Goal: Information Seeking & Learning: Learn about a topic

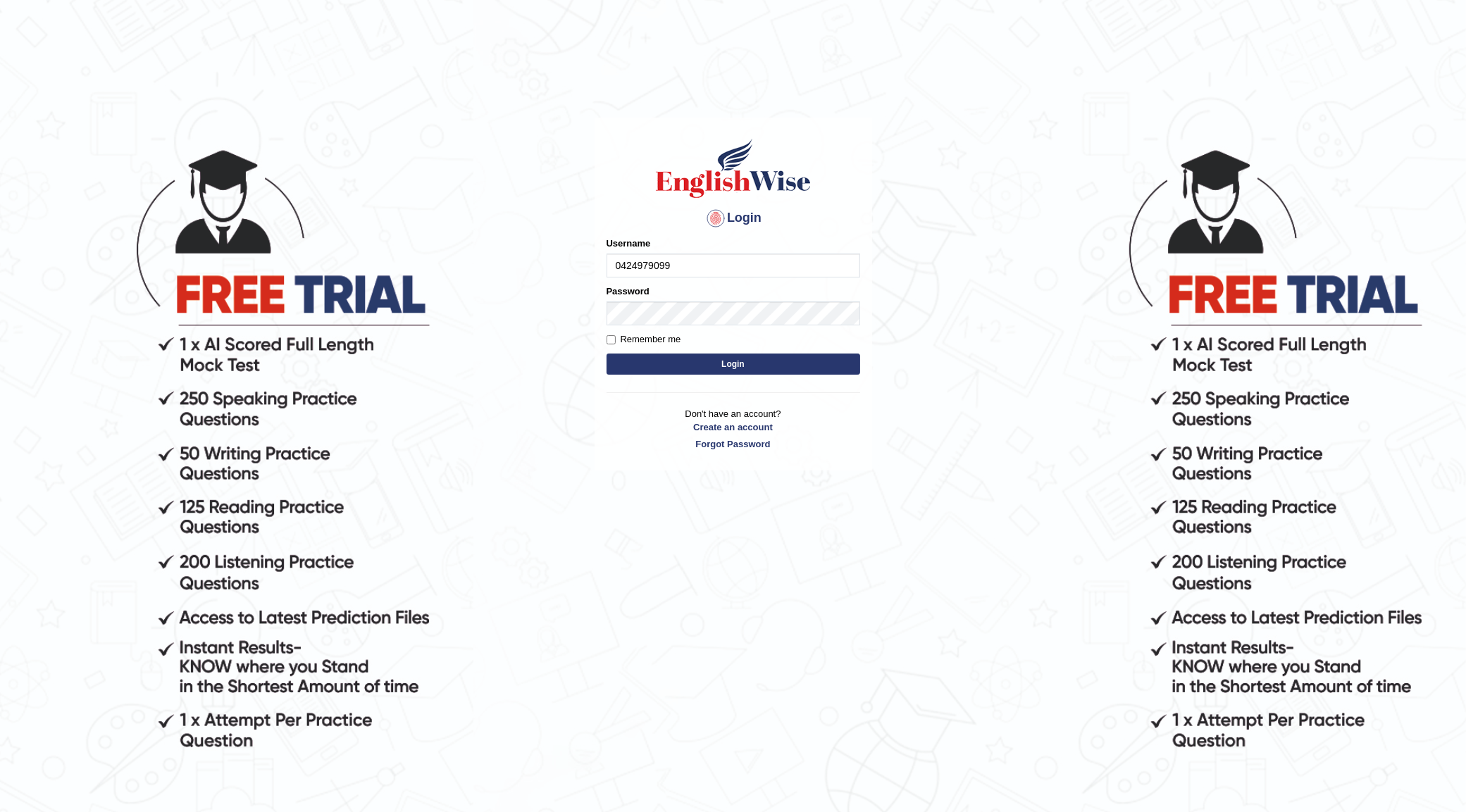
type input "0424979099"
click at [750, 364] on button "Login" at bounding box center [733, 364] width 253 height 21
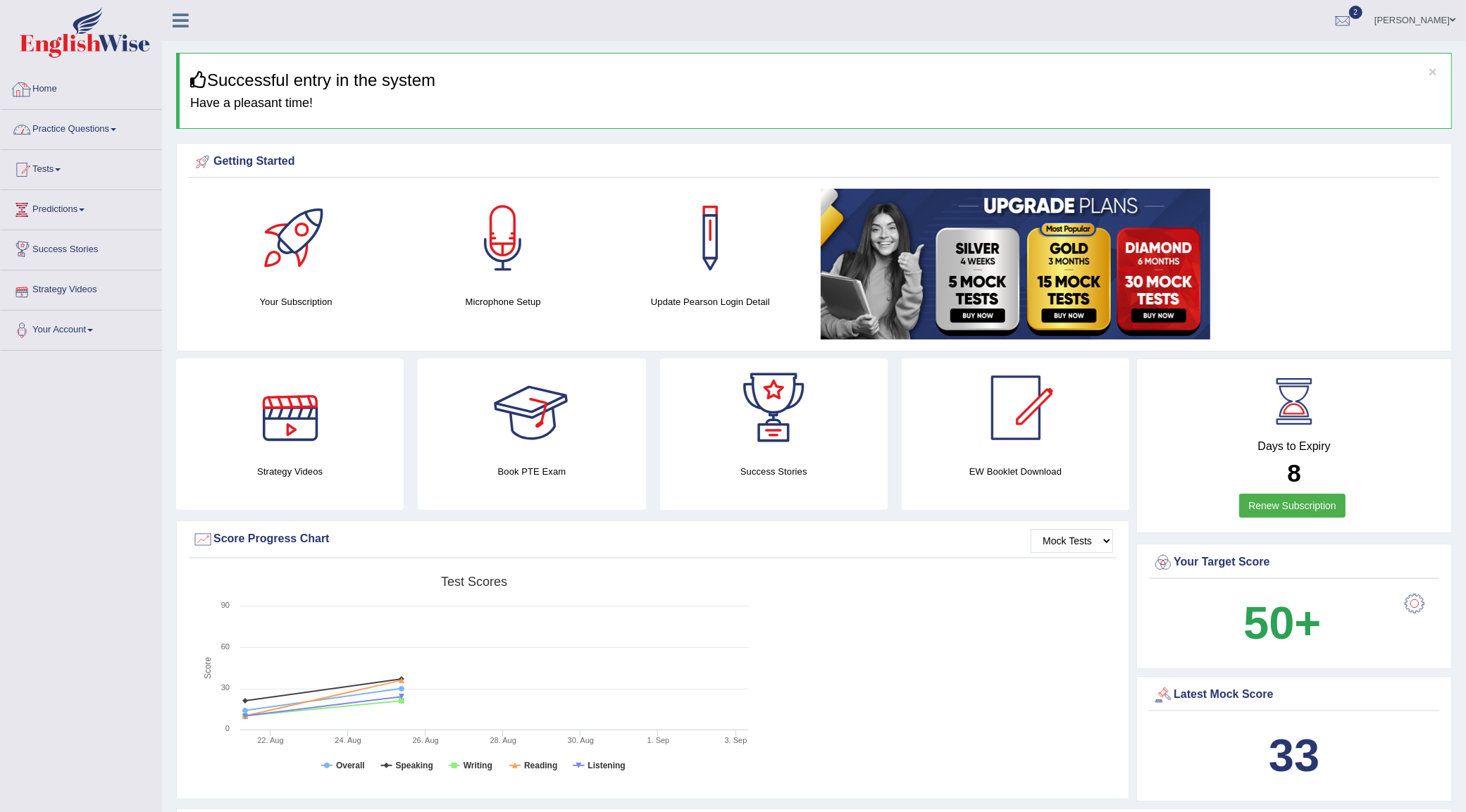
click at [90, 130] on link "Practice Questions" at bounding box center [81, 127] width 161 height 36
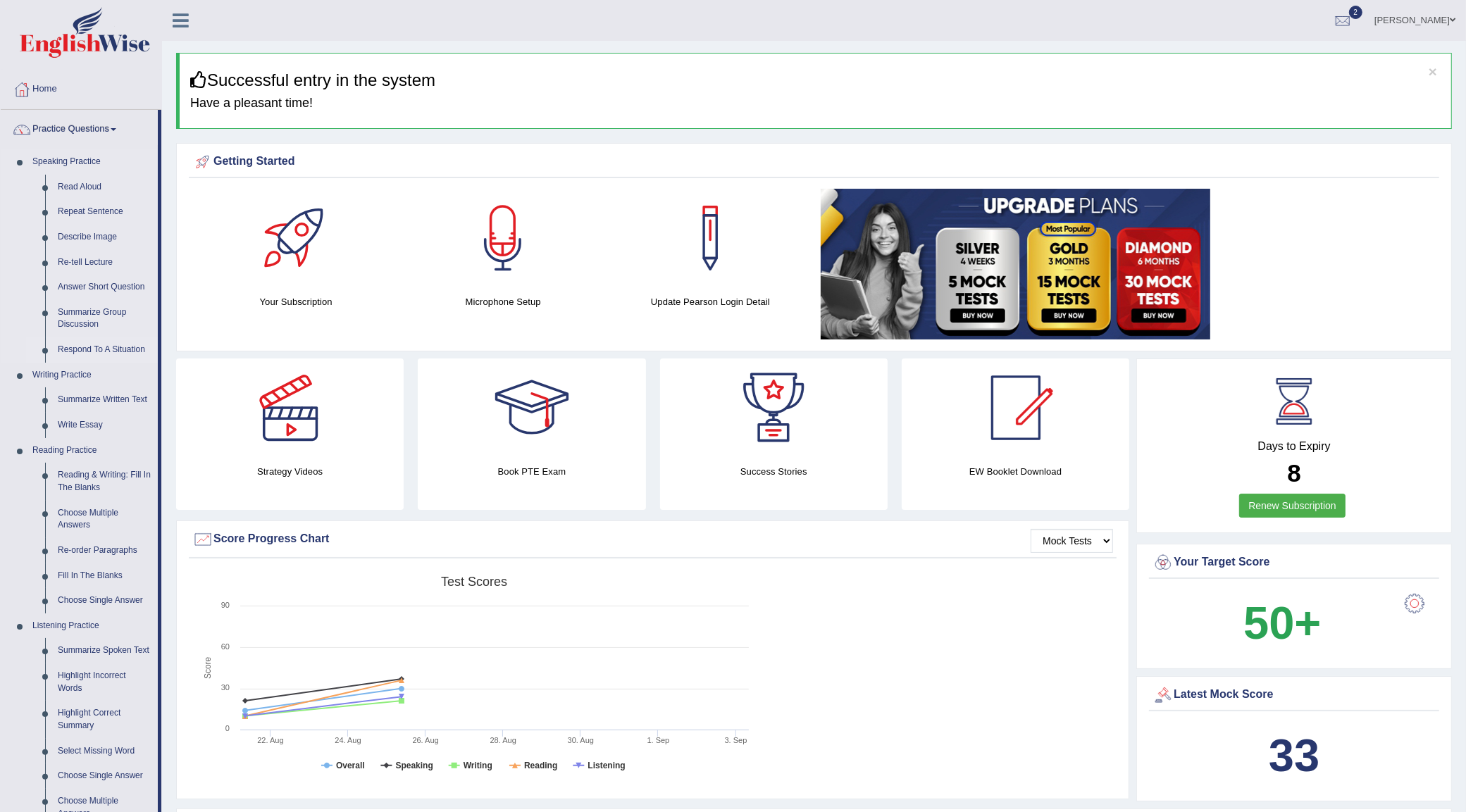
click at [89, 347] on link "Respond To A Situation" at bounding box center [105, 350] width 107 height 25
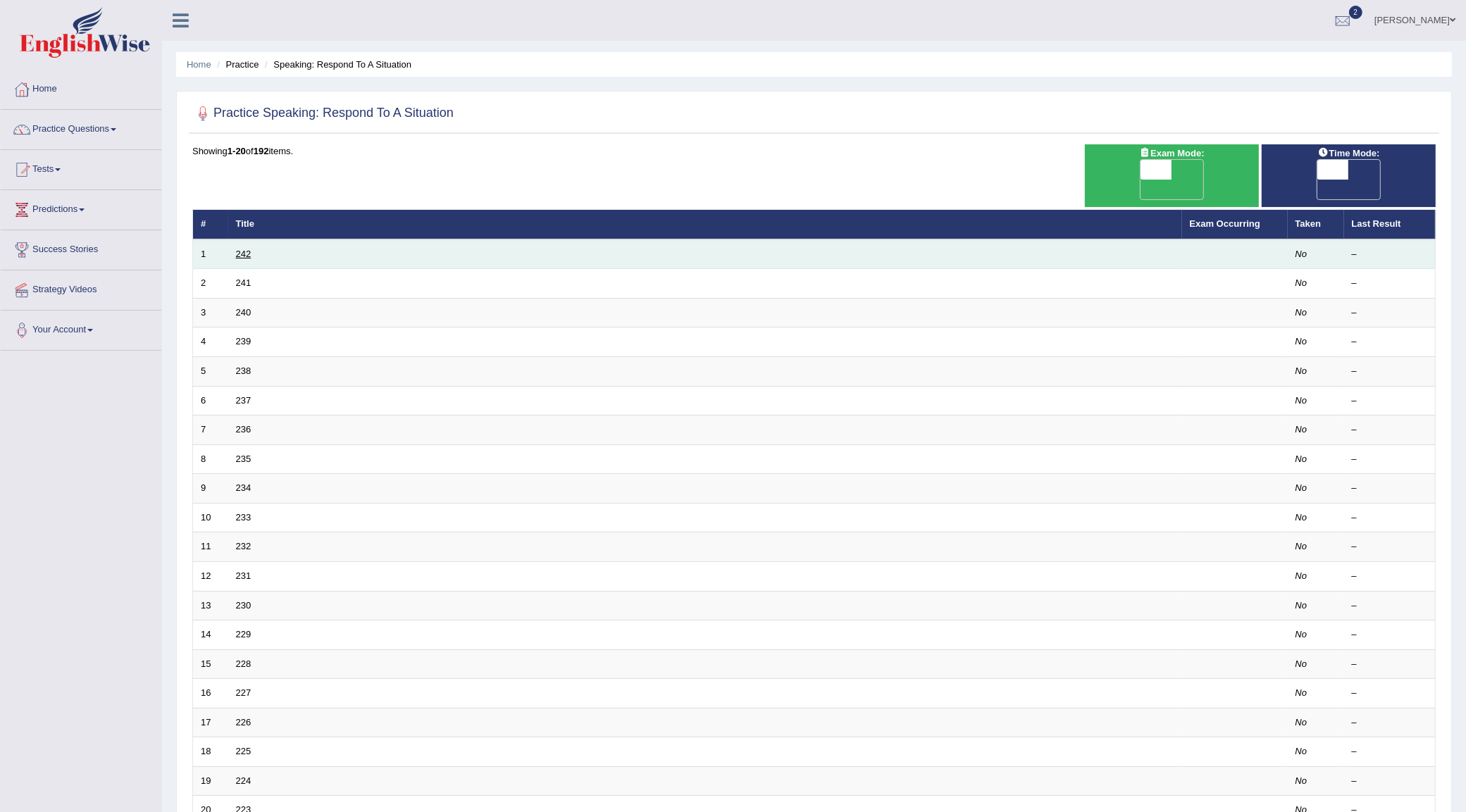
click at [244, 249] on link "242" at bounding box center [243, 254] width 16 height 10
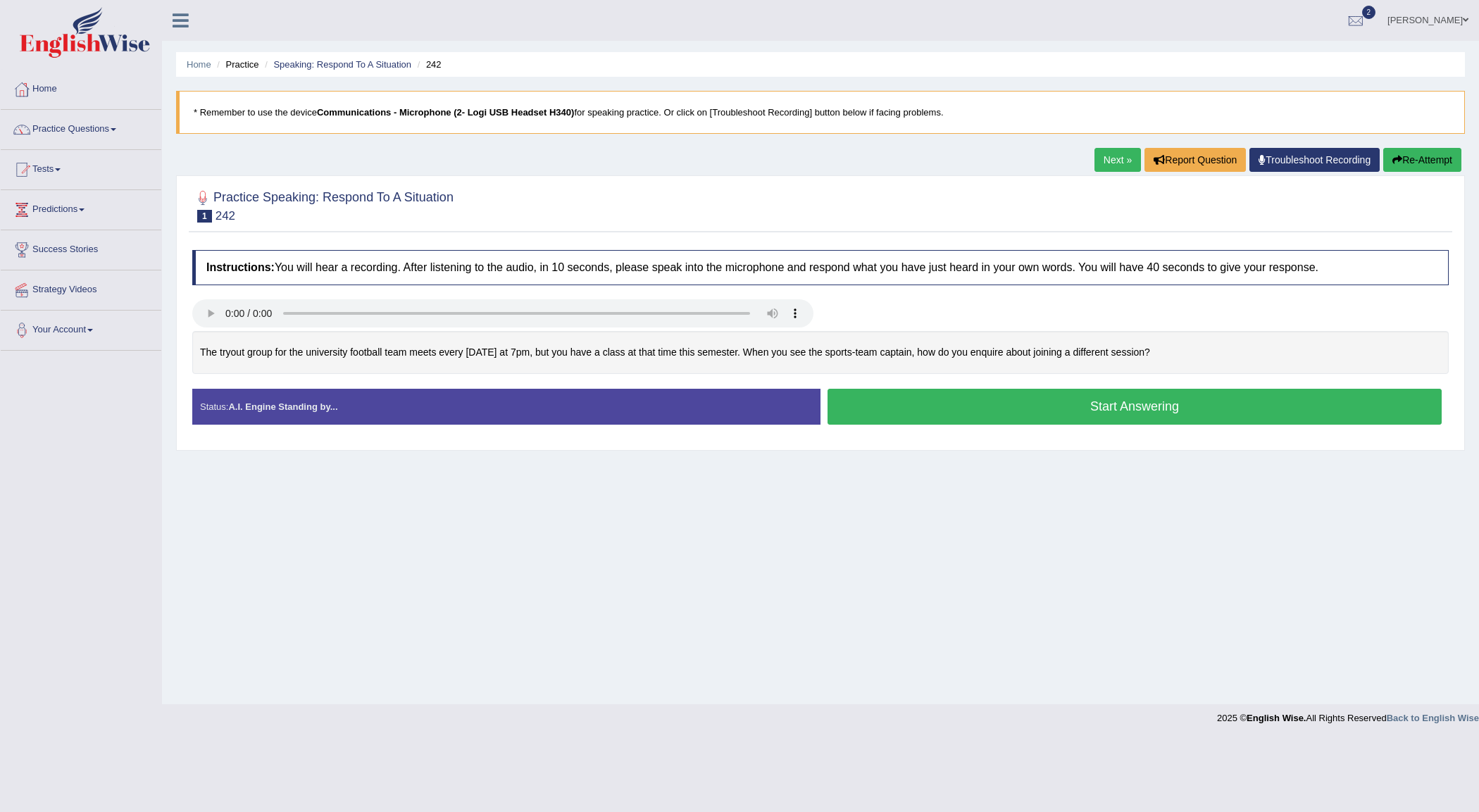
click at [659, 512] on div "Home Practice Speaking: Respond To A Situation 242 * Remember to use the device…" at bounding box center [820, 352] width 1317 height 704
click at [1166, 405] on button "Start Answering" at bounding box center [1134, 407] width 614 height 36
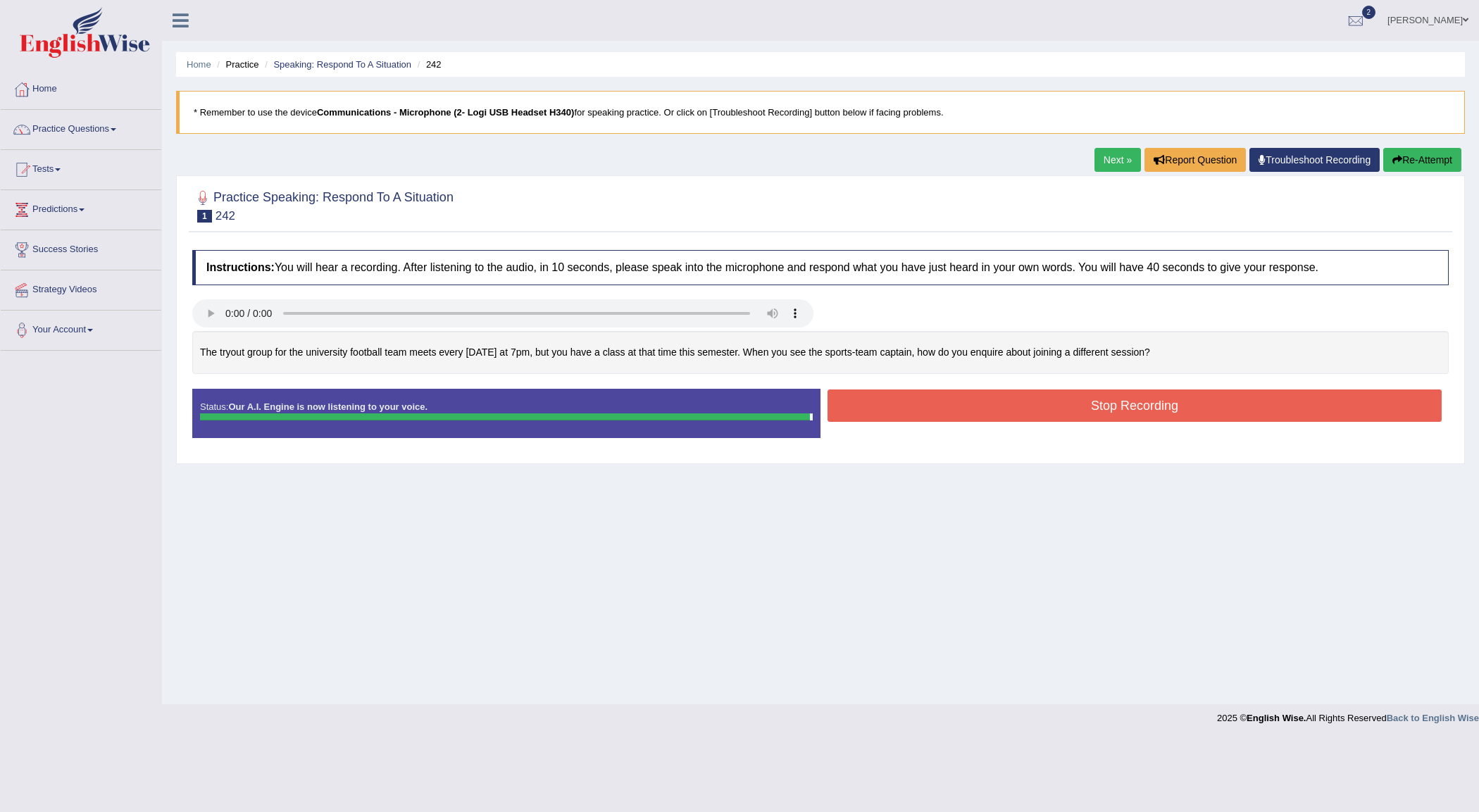
click at [1135, 395] on button "Stop Recording" at bounding box center [1134, 406] width 614 height 33
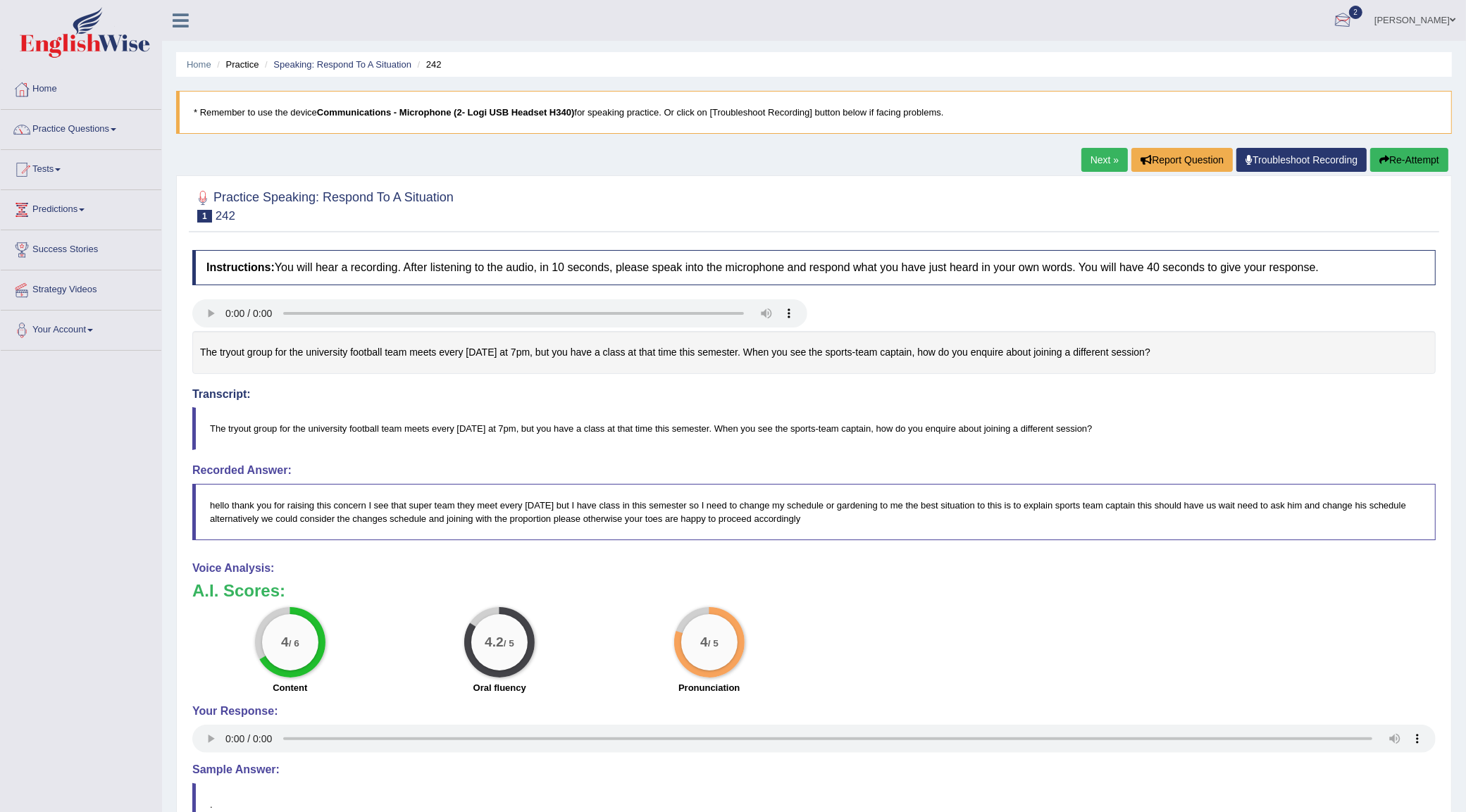
click at [1416, 164] on button "Re-Attempt" at bounding box center [1410, 160] width 79 height 24
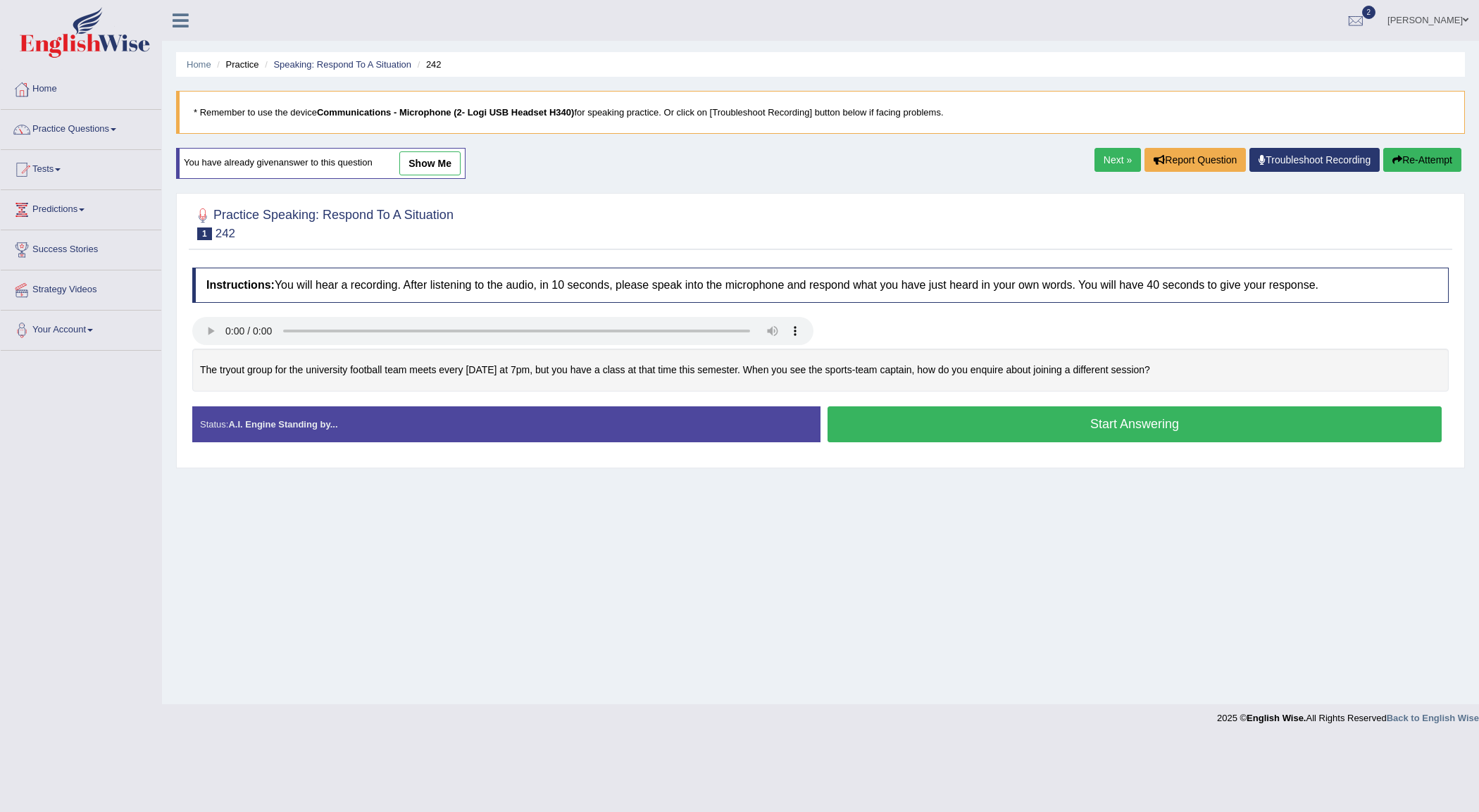
click at [1151, 422] on button "Start Answering" at bounding box center [1134, 424] width 614 height 36
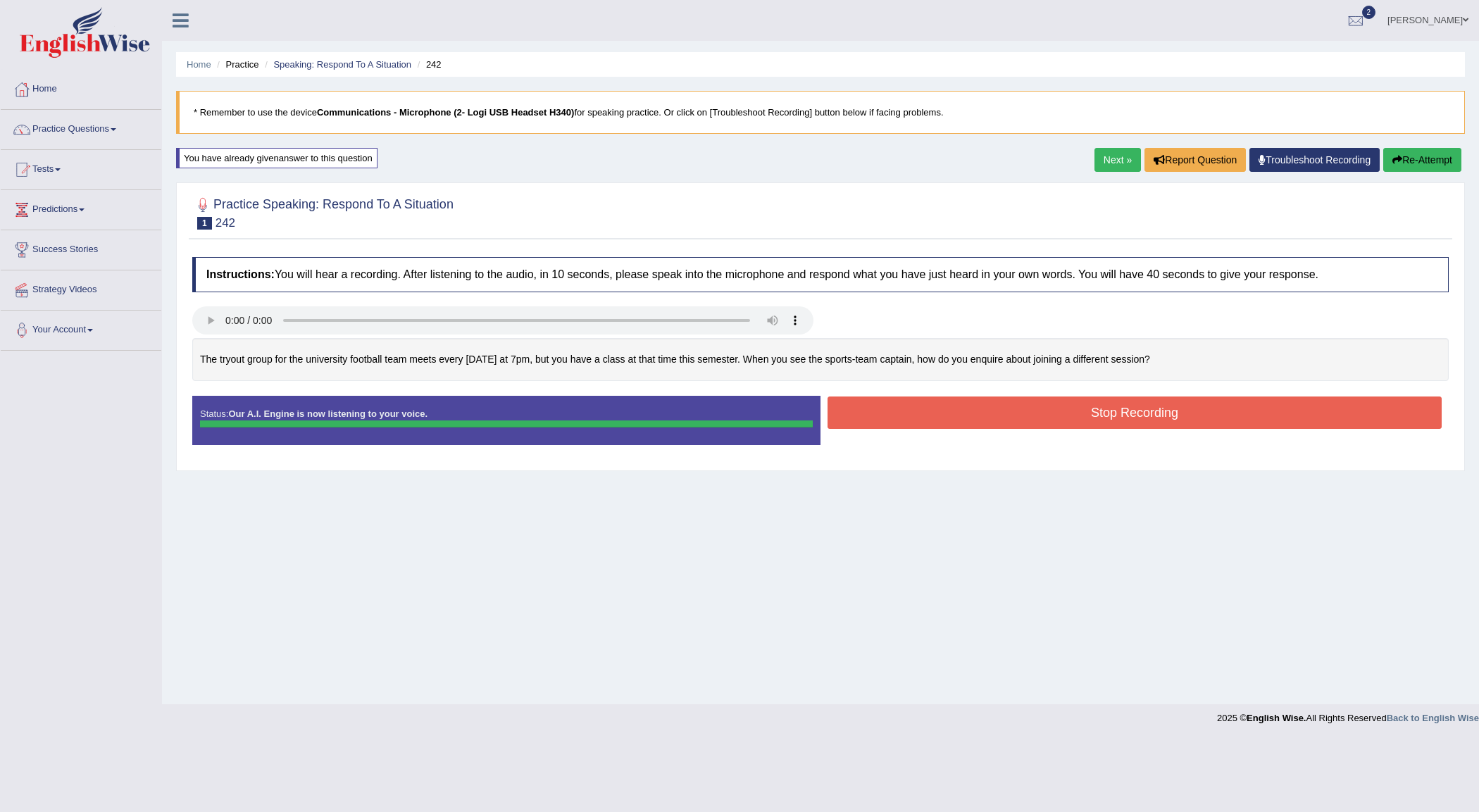
click at [1125, 406] on div "Instructions: You will hear a recording. After listening to the audio, in 10 se…" at bounding box center [820, 356] width 1263 height 213
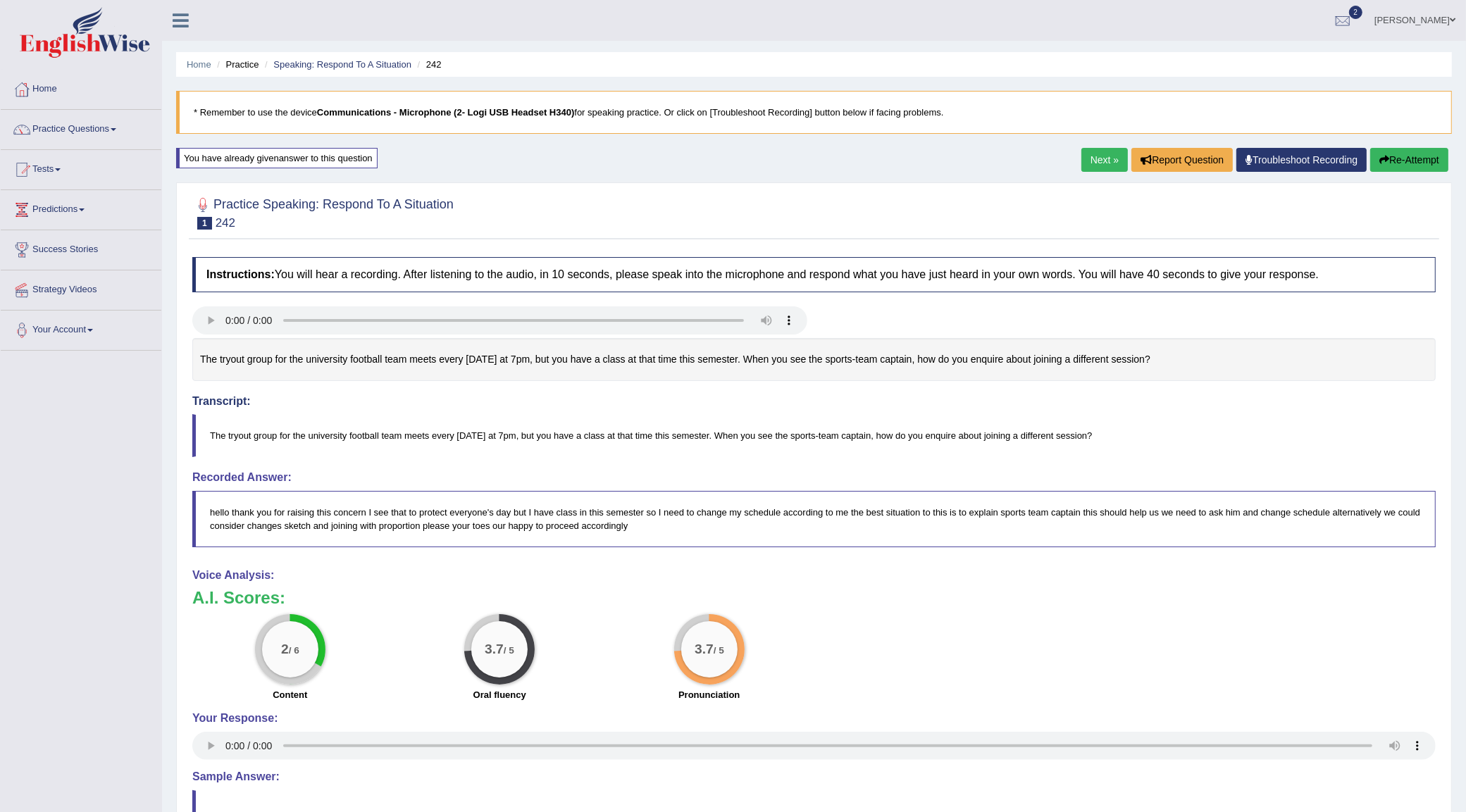
click at [1410, 164] on button "Re-Attempt" at bounding box center [1410, 160] width 79 height 24
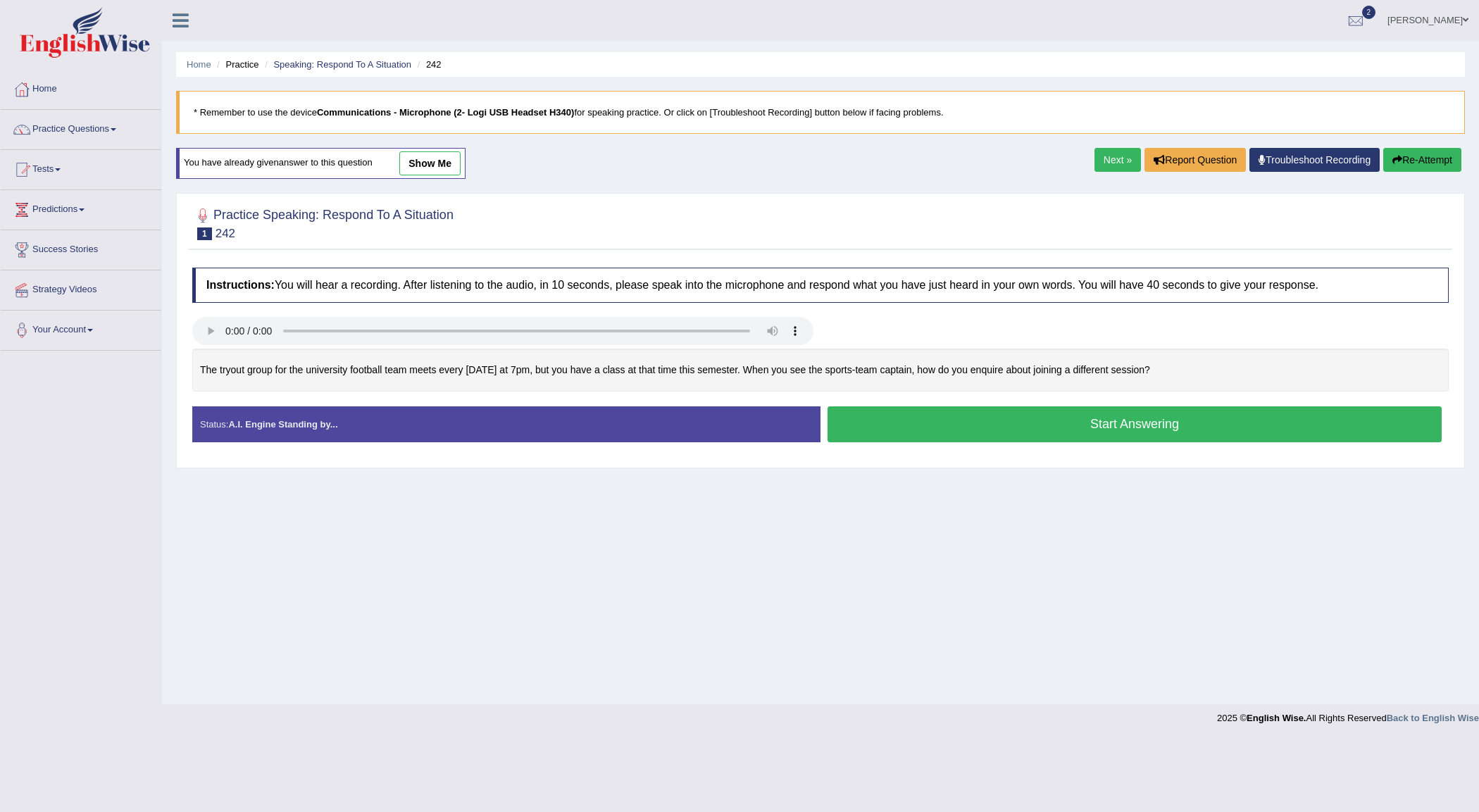
click at [1152, 419] on button "Start Answering" at bounding box center [1134, 424] width 614 height 36
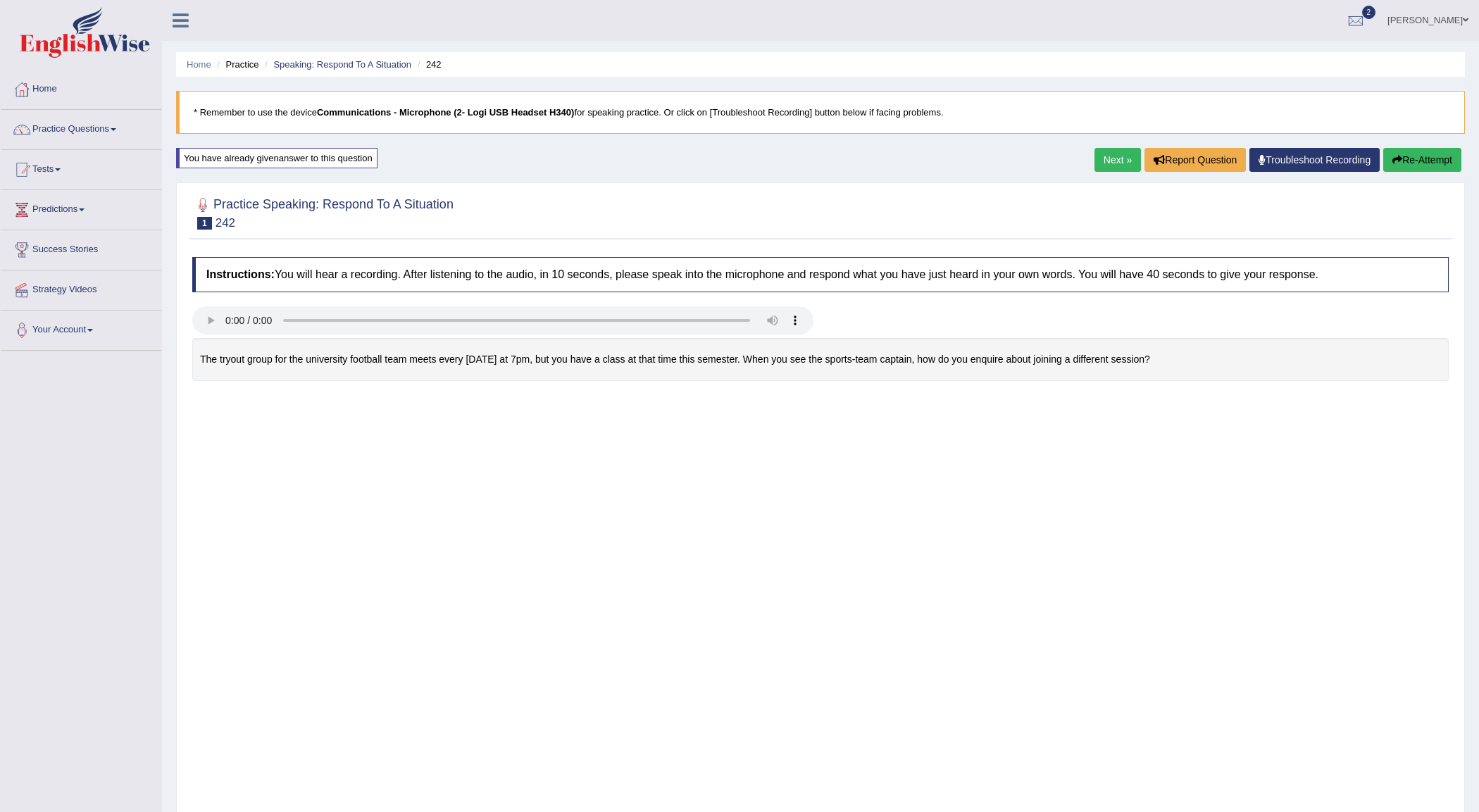
click at [1077, 404] on div "Instructions: You will hear a recording. After listening to the audio, in 10 se…" at bounding box center [820, 723] width 1263 height 947
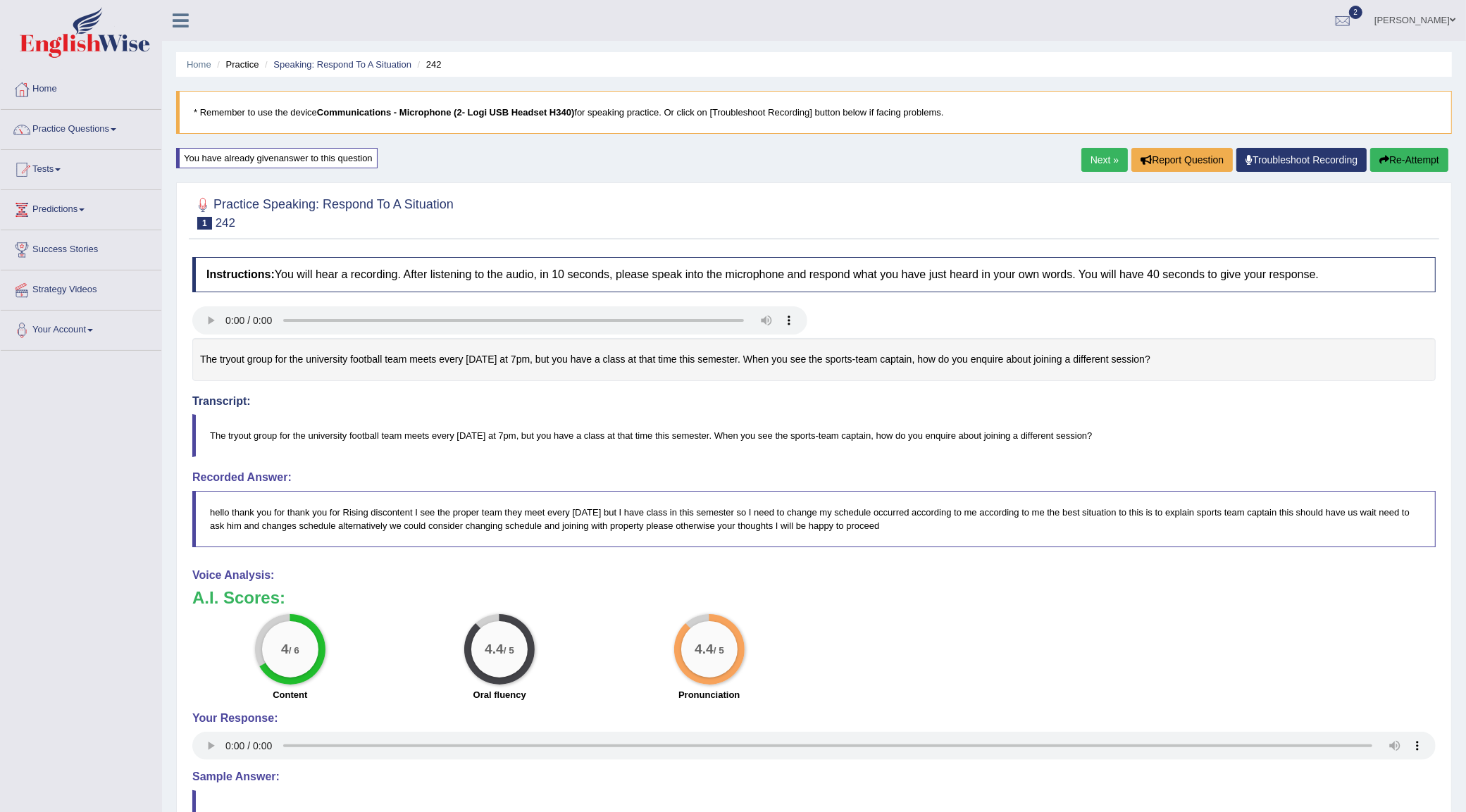
click at [1417, 169] on button "Re-Attempt" at bounding box center [1410, 160] width 79 height 24
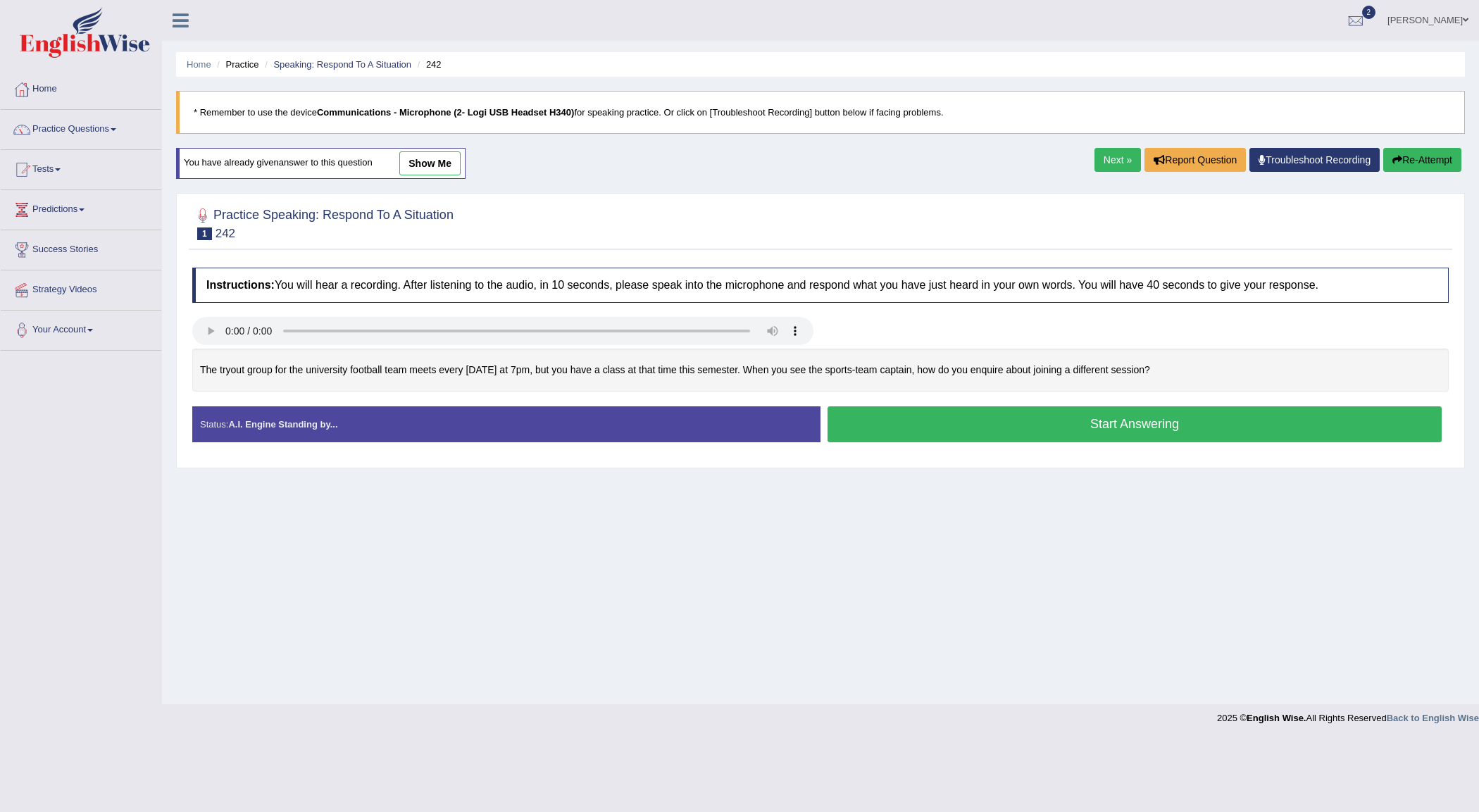
click at [1146, 431] on button "Start Answering" at bounding box center [1134, 424] width 614 height 36
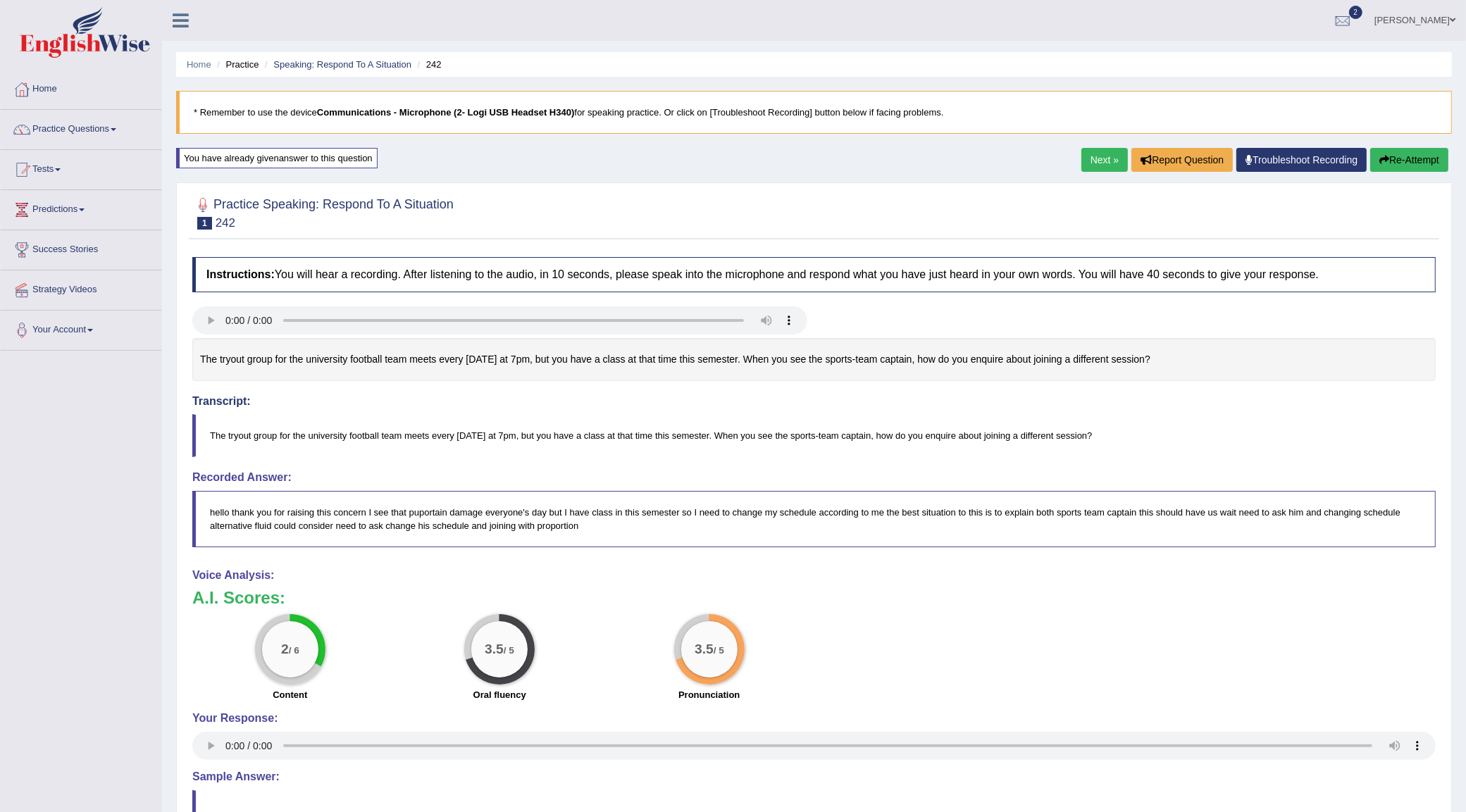
click at [1423, 156] on button "Re-Attempt" at bounding box center [1410, 160] width 79 height 24
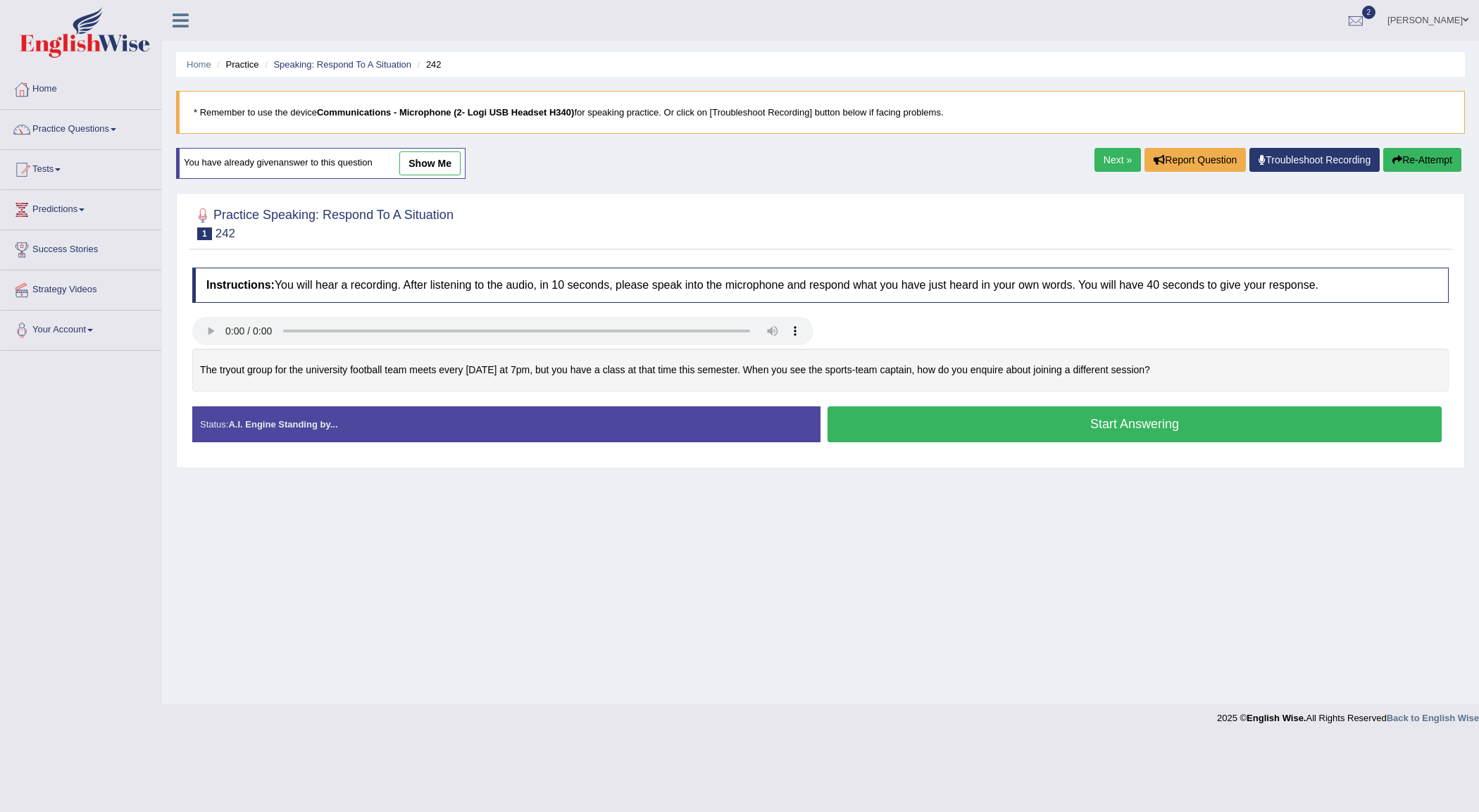
click at [1143, 436] on button "Start Answering" at bounding box center [1134, 424] width 614 height 36
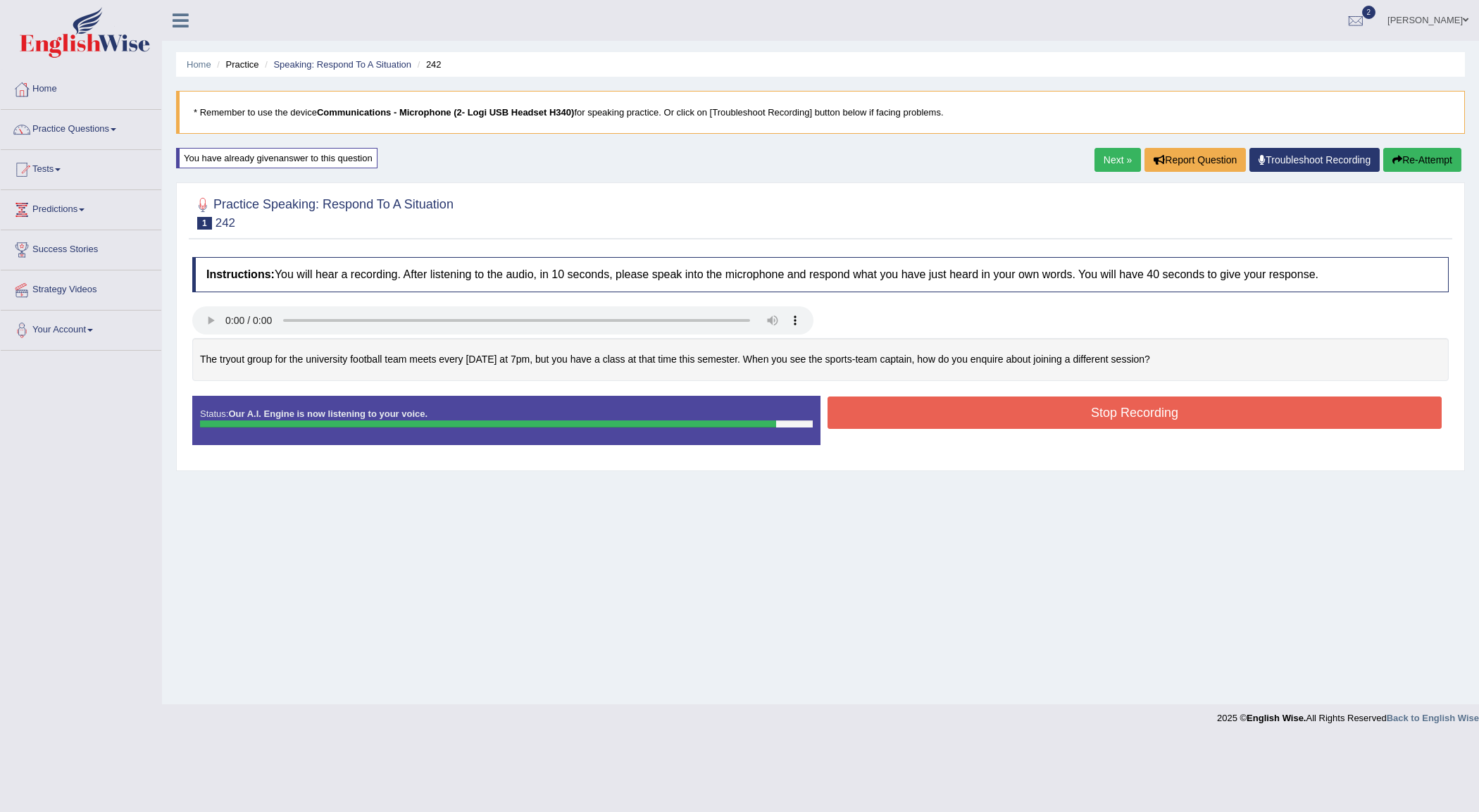
click at [1155, 418] on button "Stop Recording" at bounding box center [1134, 413] width 614 height 33
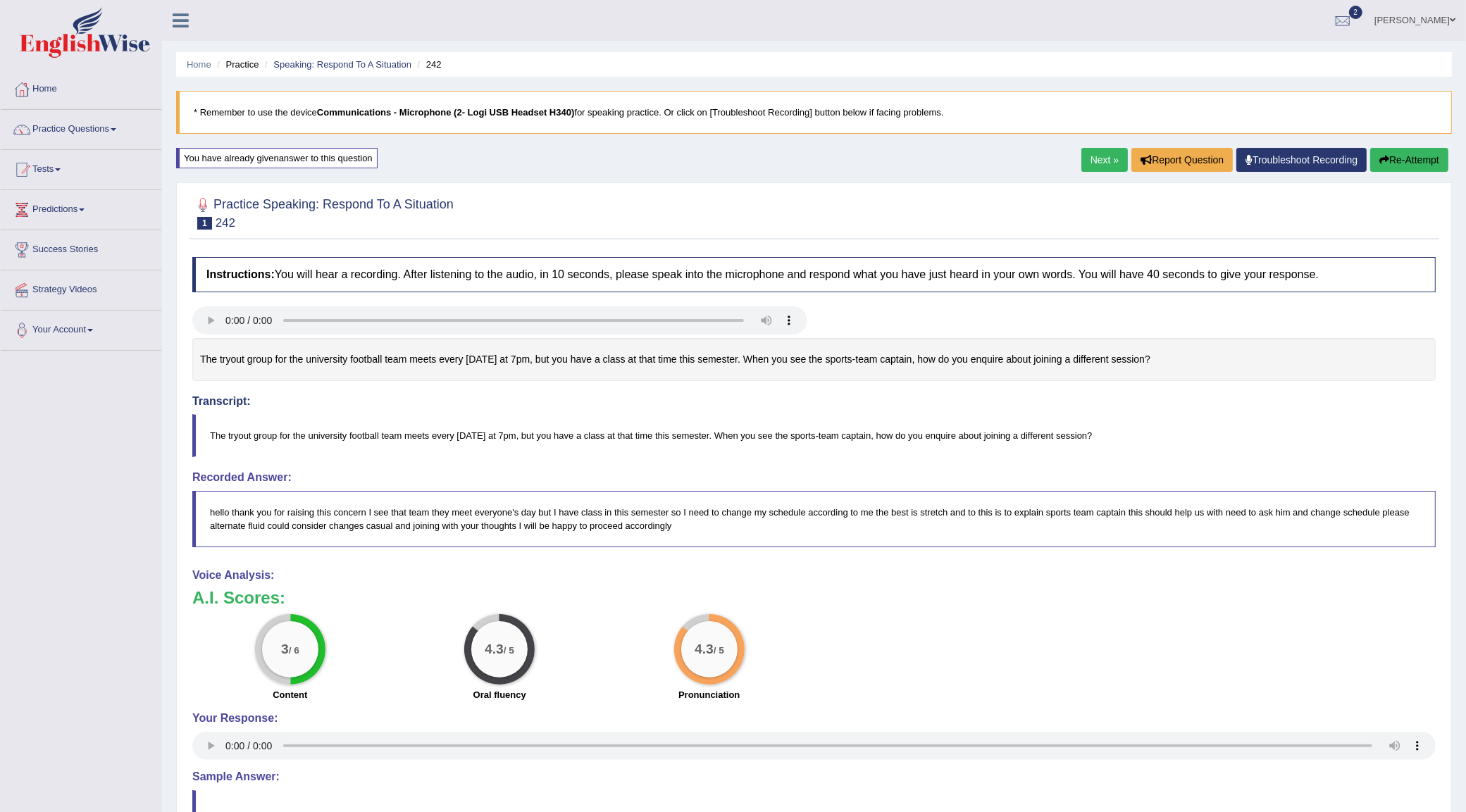
click at [1416, 160] on button "Re-Attempt" at bounding box center [1410, 160] width 79 height 24
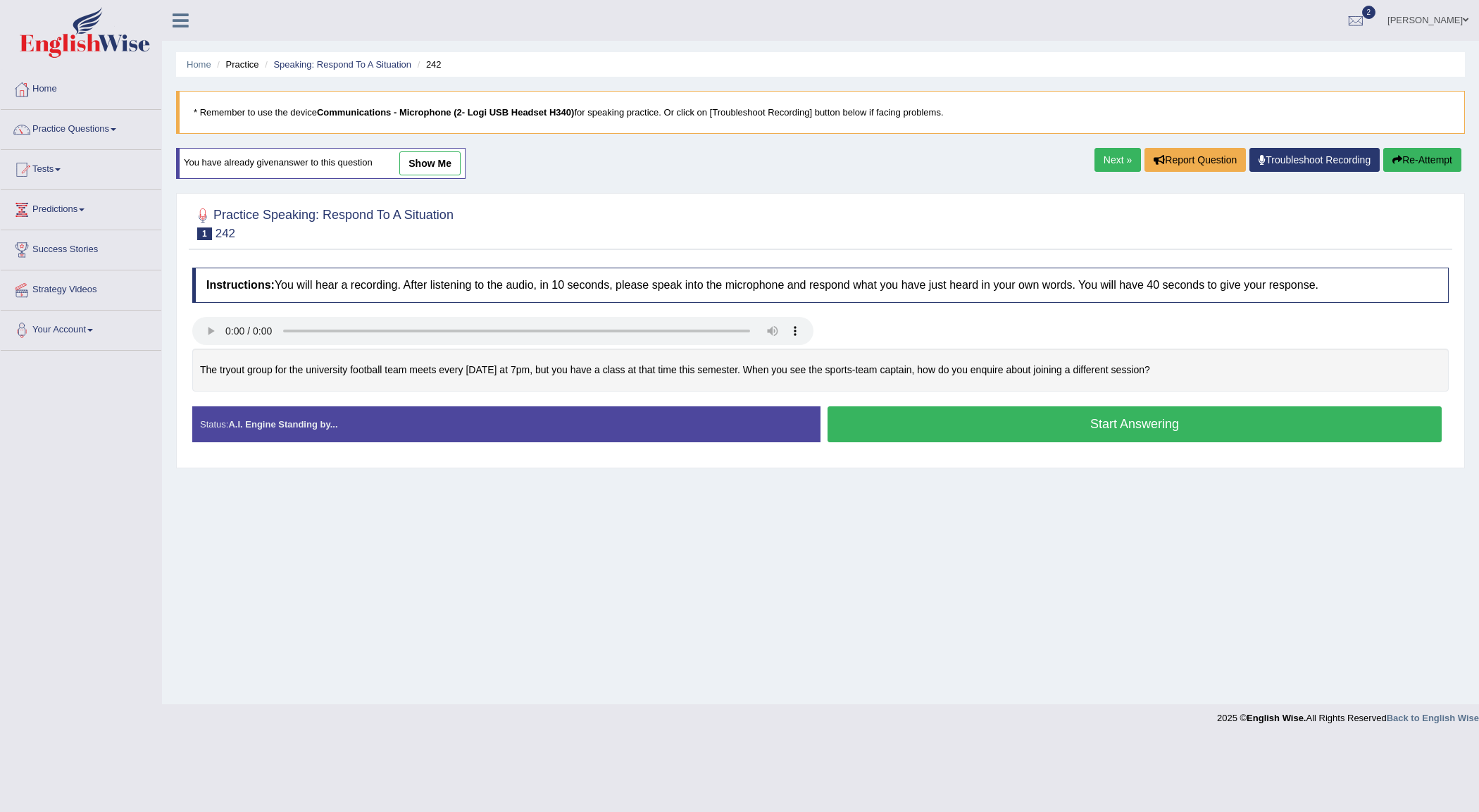
click at [1153, 423] on button "Start Answering" at bounding box center [1134, 424] width 614 height 36
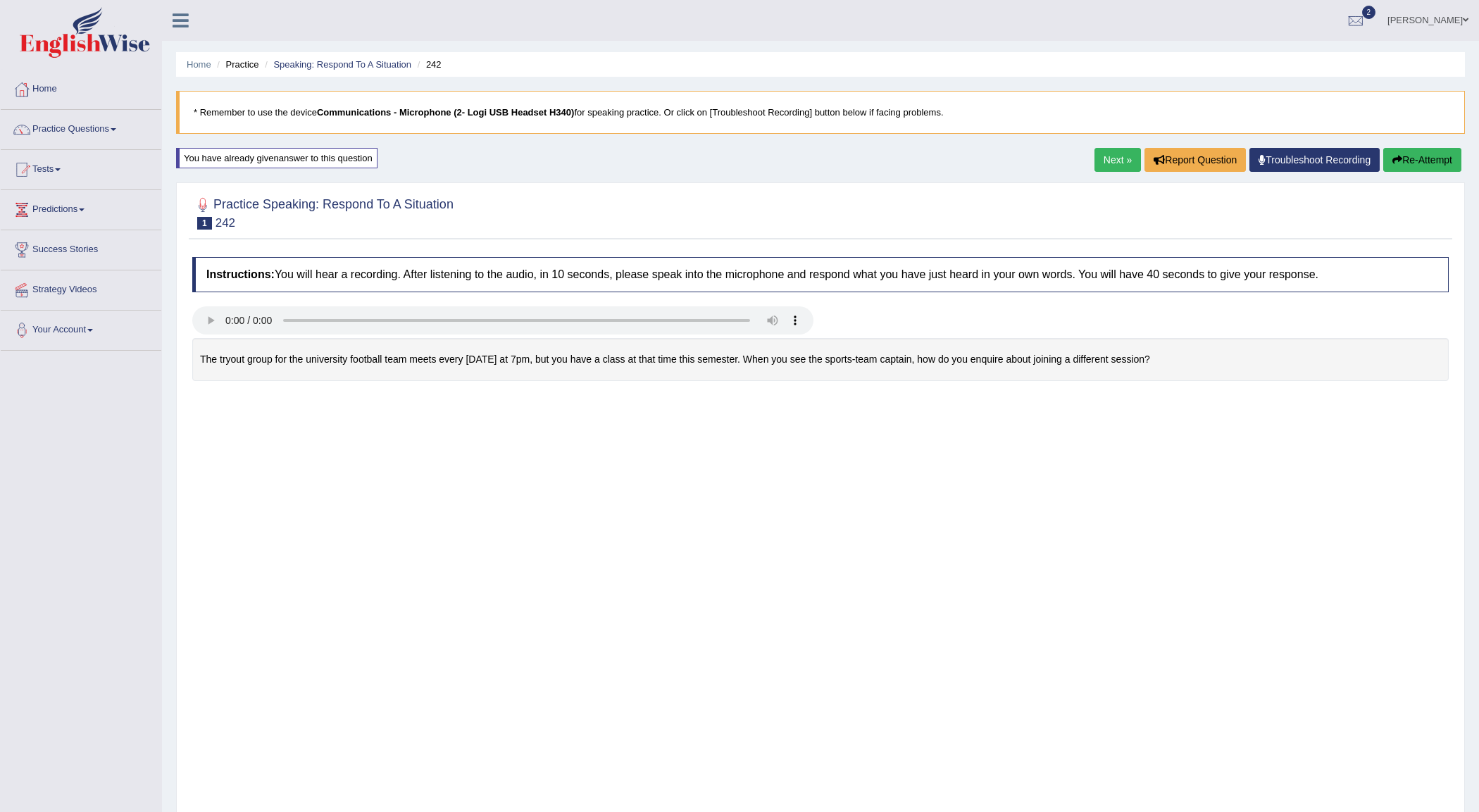
click at [1153, 423] on body "Toggle navigation Home Practice Questions Speaking Practice Read Aloud Repeat S…" at bounding box center [740, 406] width 1479 height 812
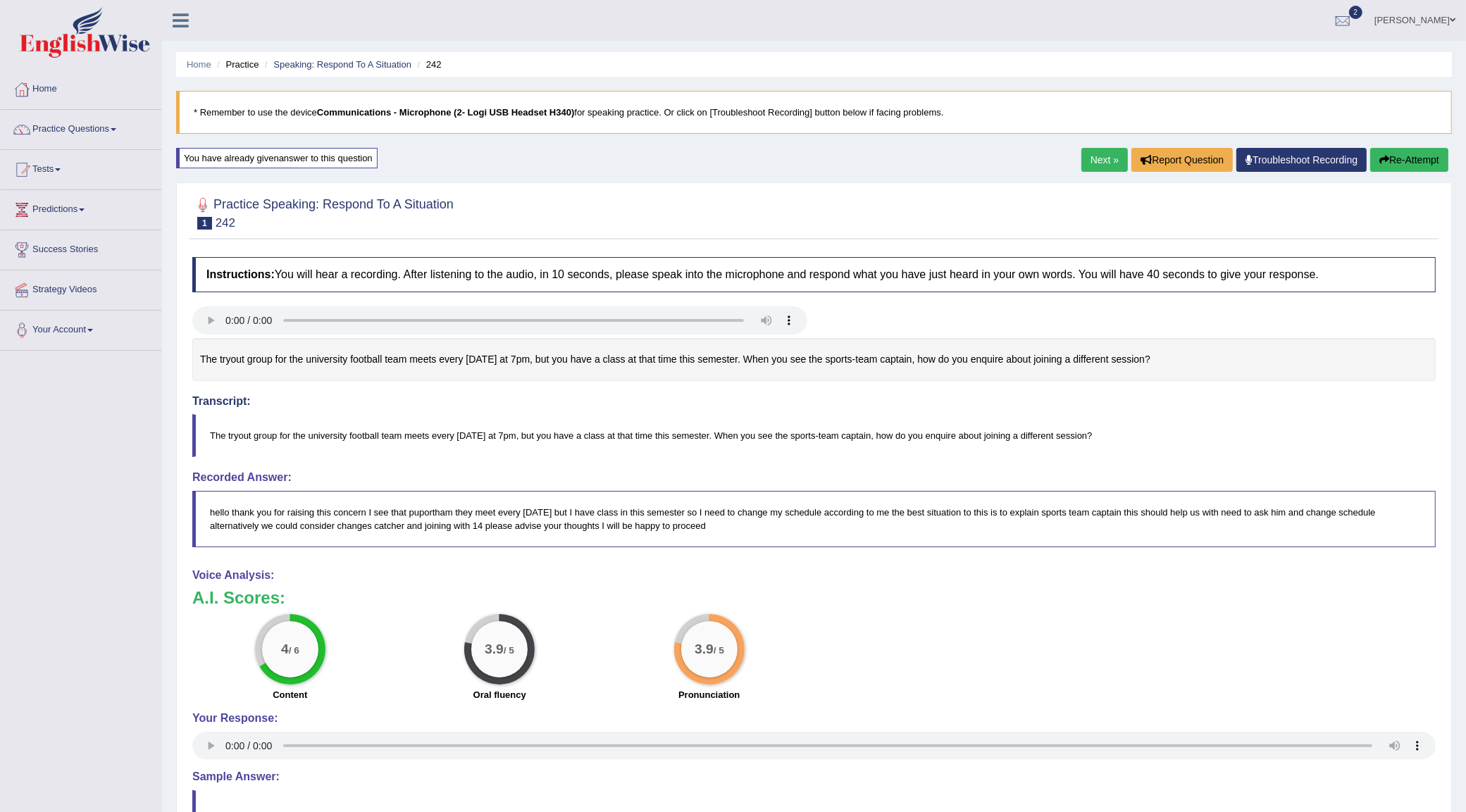
click at [1427, 170] on button "Re-Attempt" at bounding box center [1410, 160] width 79 height 24
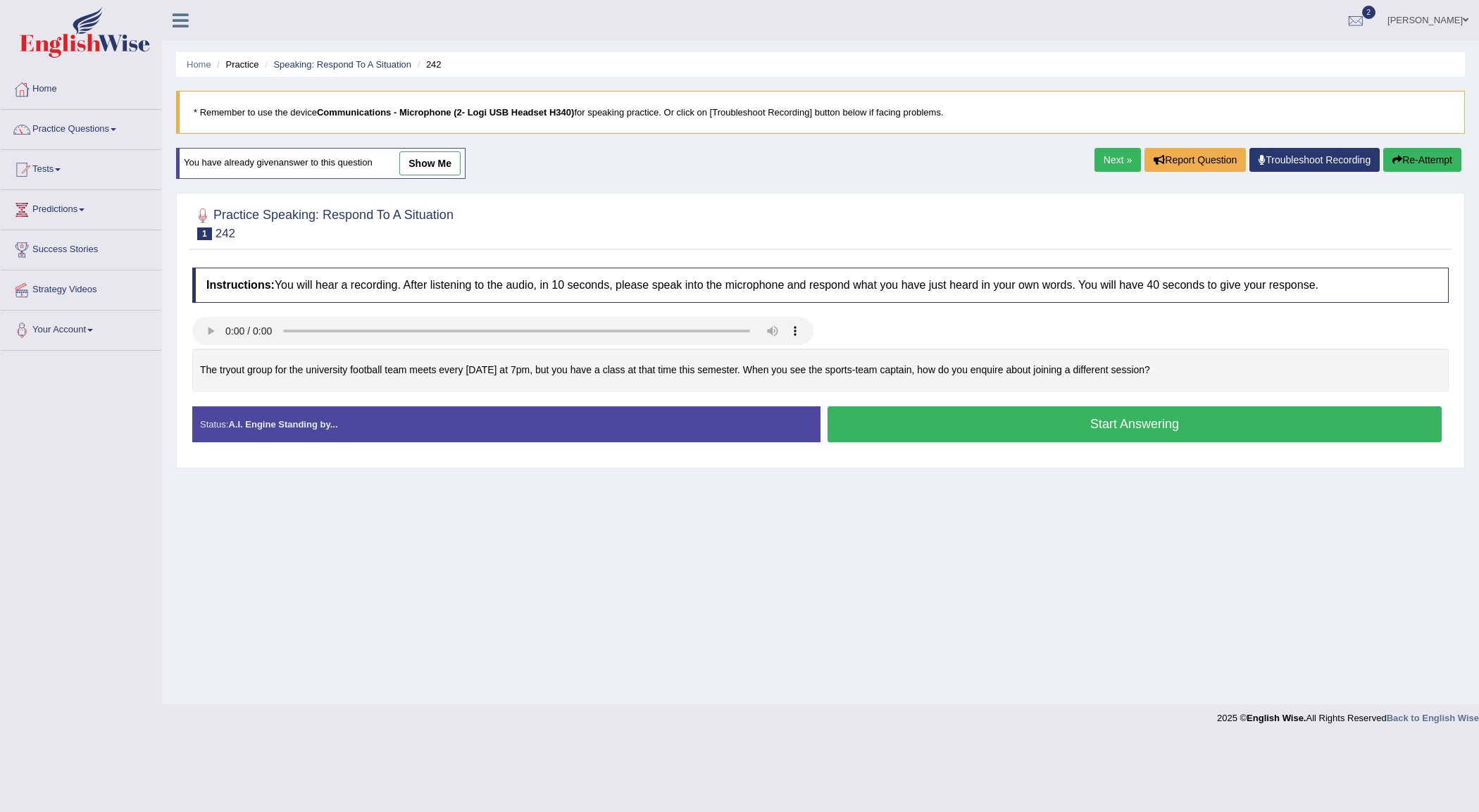
click at [1114, 421] on button "Start Answering" at bounding box center [1134, 424] width 614 height 36
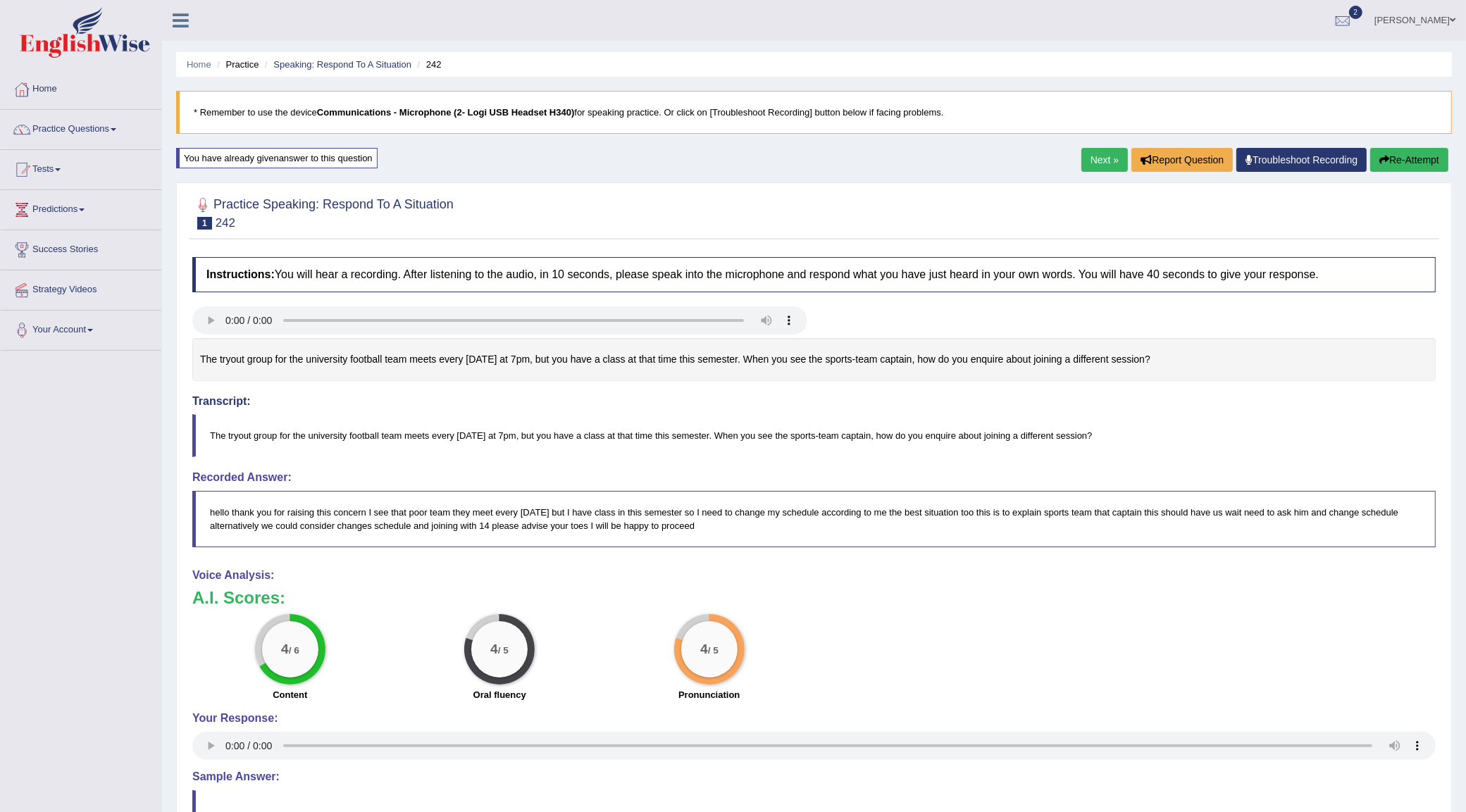
click at [1407, 152] on button "Re-Attempt" at bounding box center [1410, 160] width 79 height 24
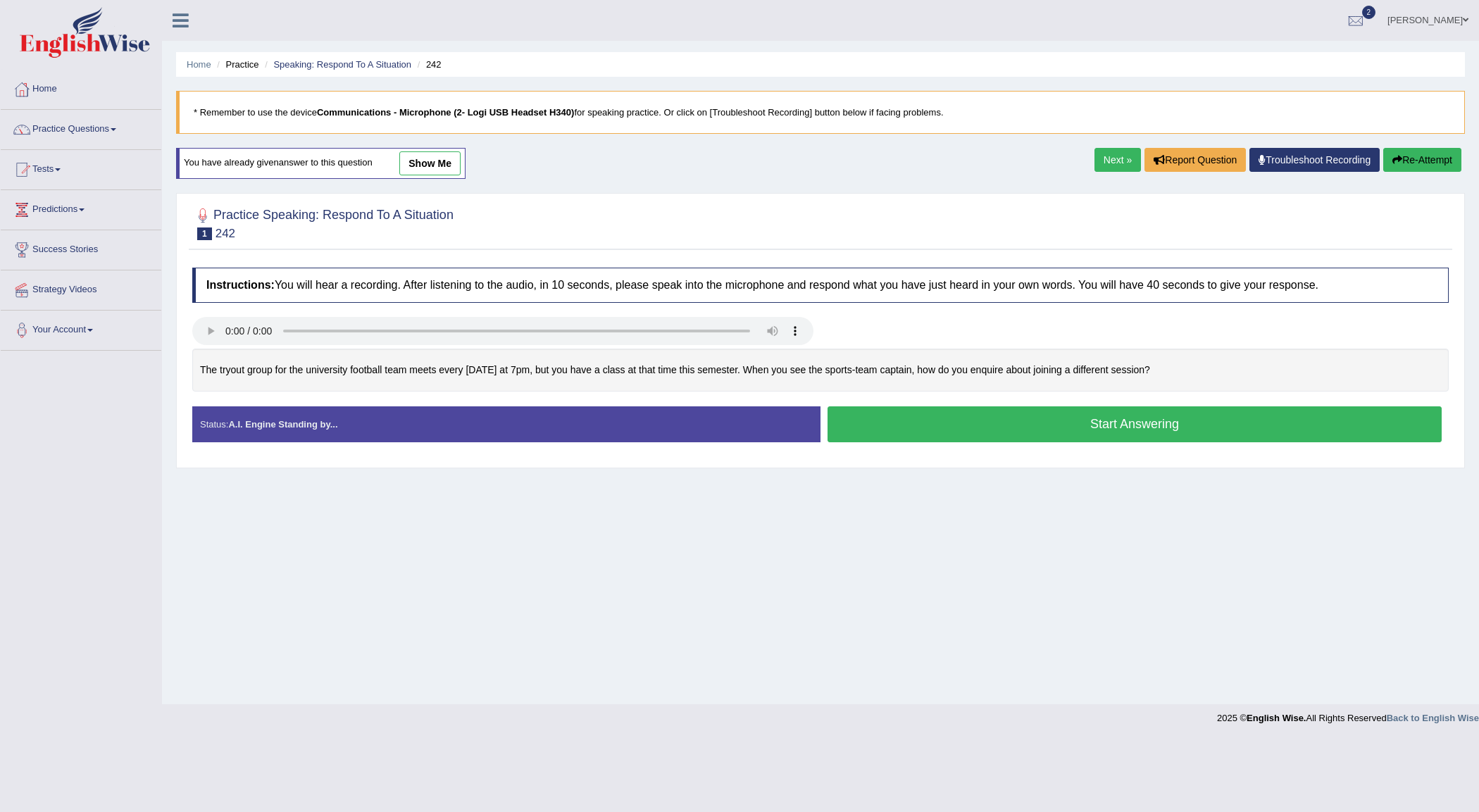
click at [1153, 432] on button "Start Answering" at bounding box center [1134, 424] width 614 height 36
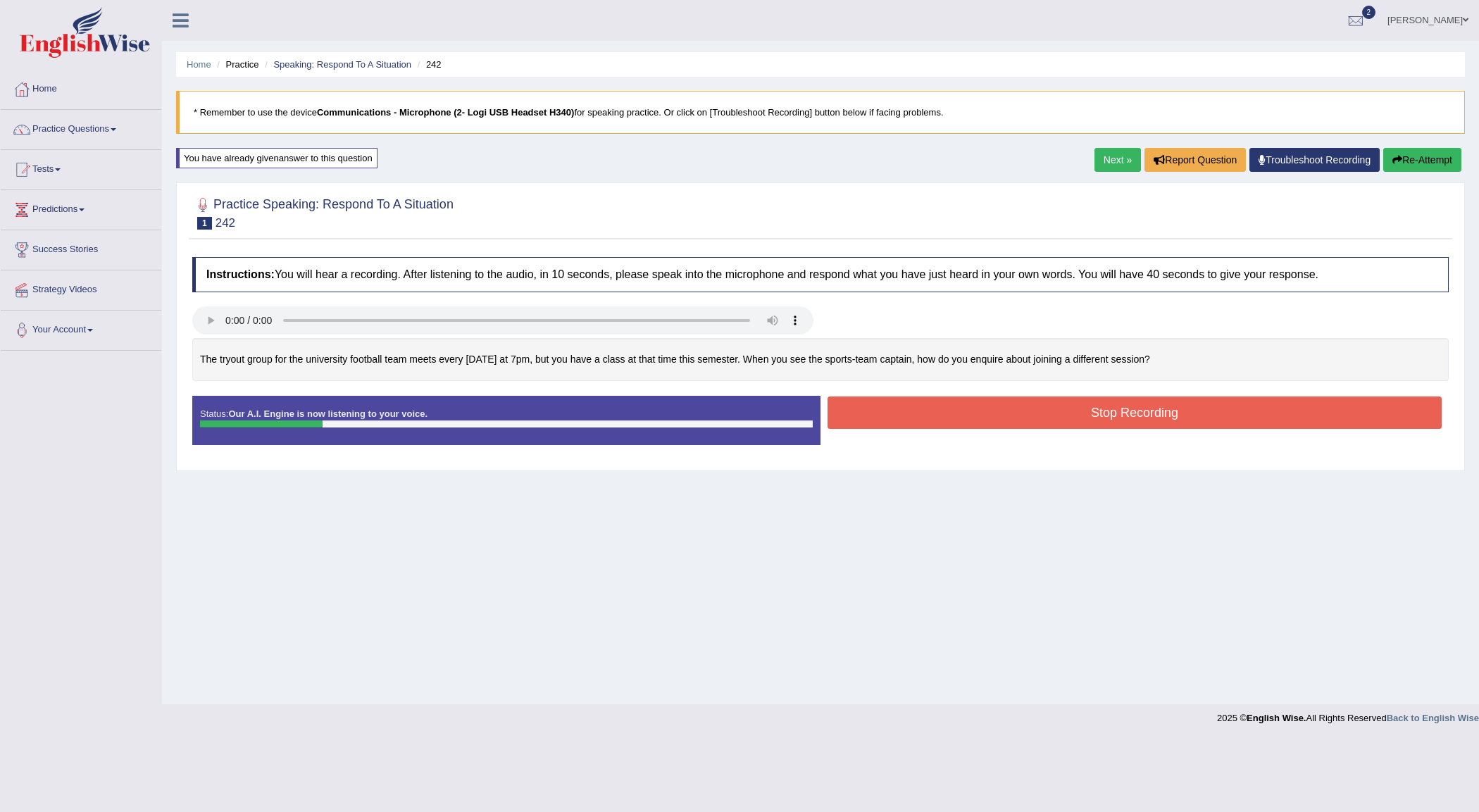
click at [1157, 419] on button "Stop Recording" at bounding box center [1134, 413] width 614 height 33
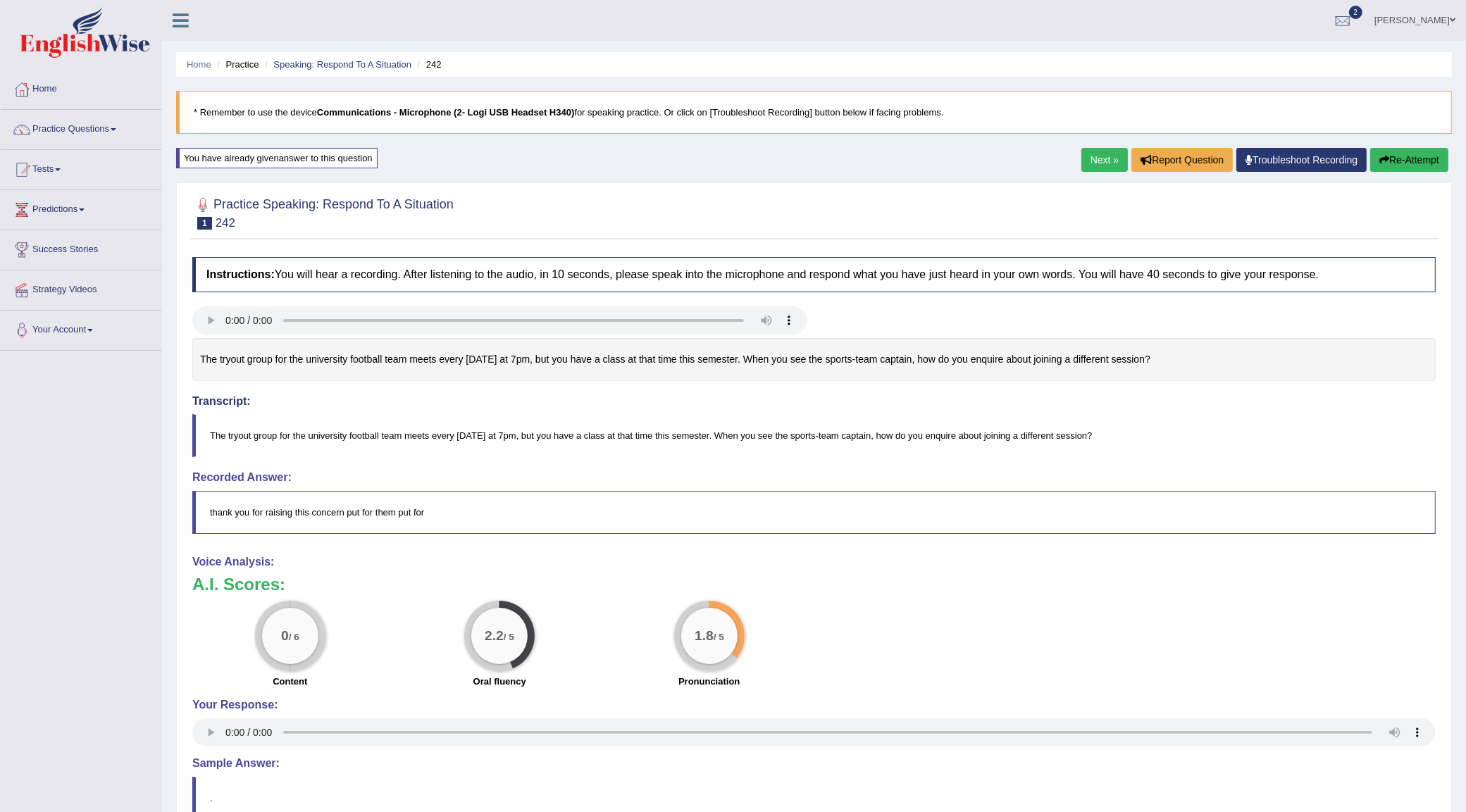
click at [1407, 165] on button "Re-Attempt" at bounding box center [1410, 160] width 79 height 24
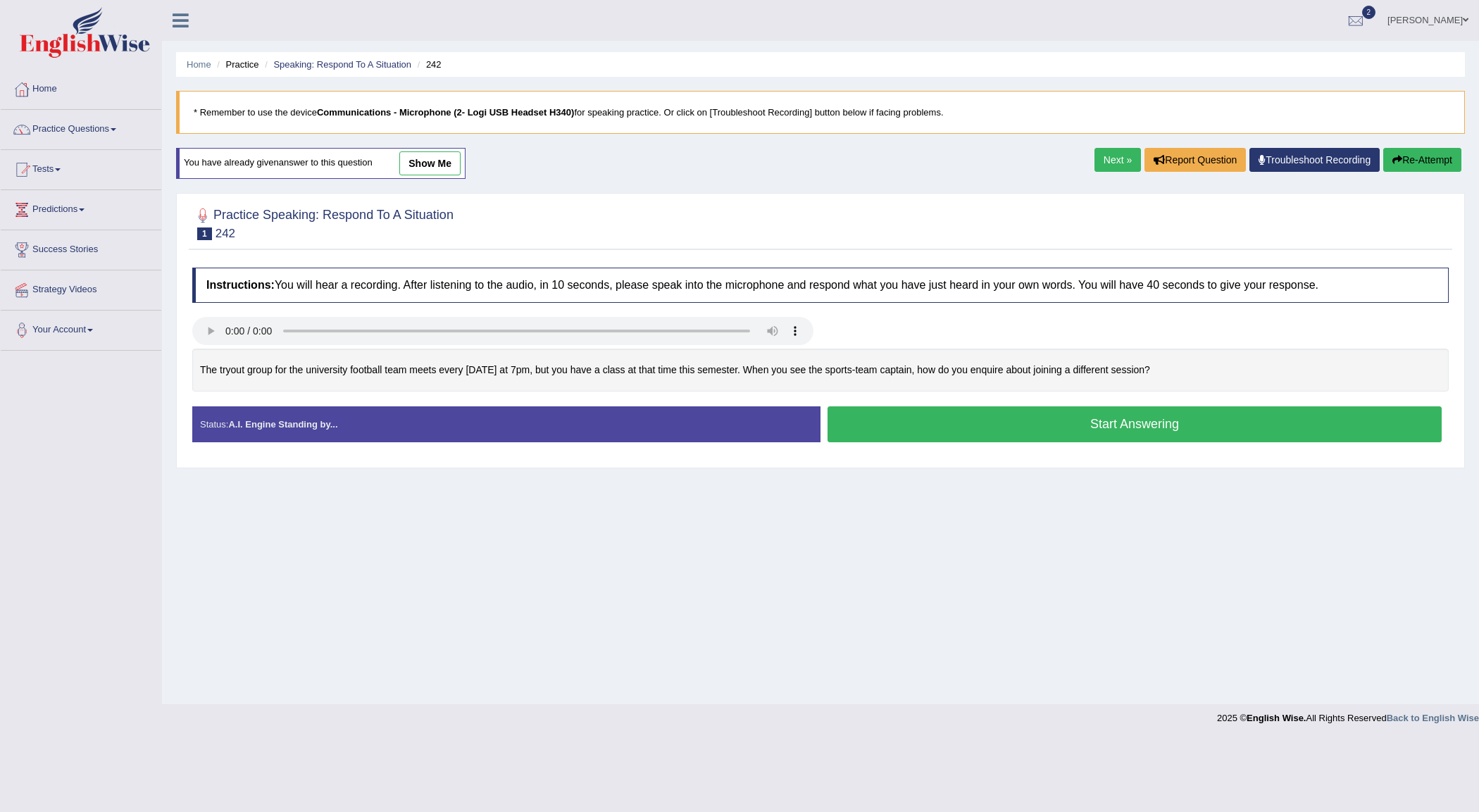
click at [1169, 433] on button "Start Answering" at bounding box center [1134, 424] width 614 height 36
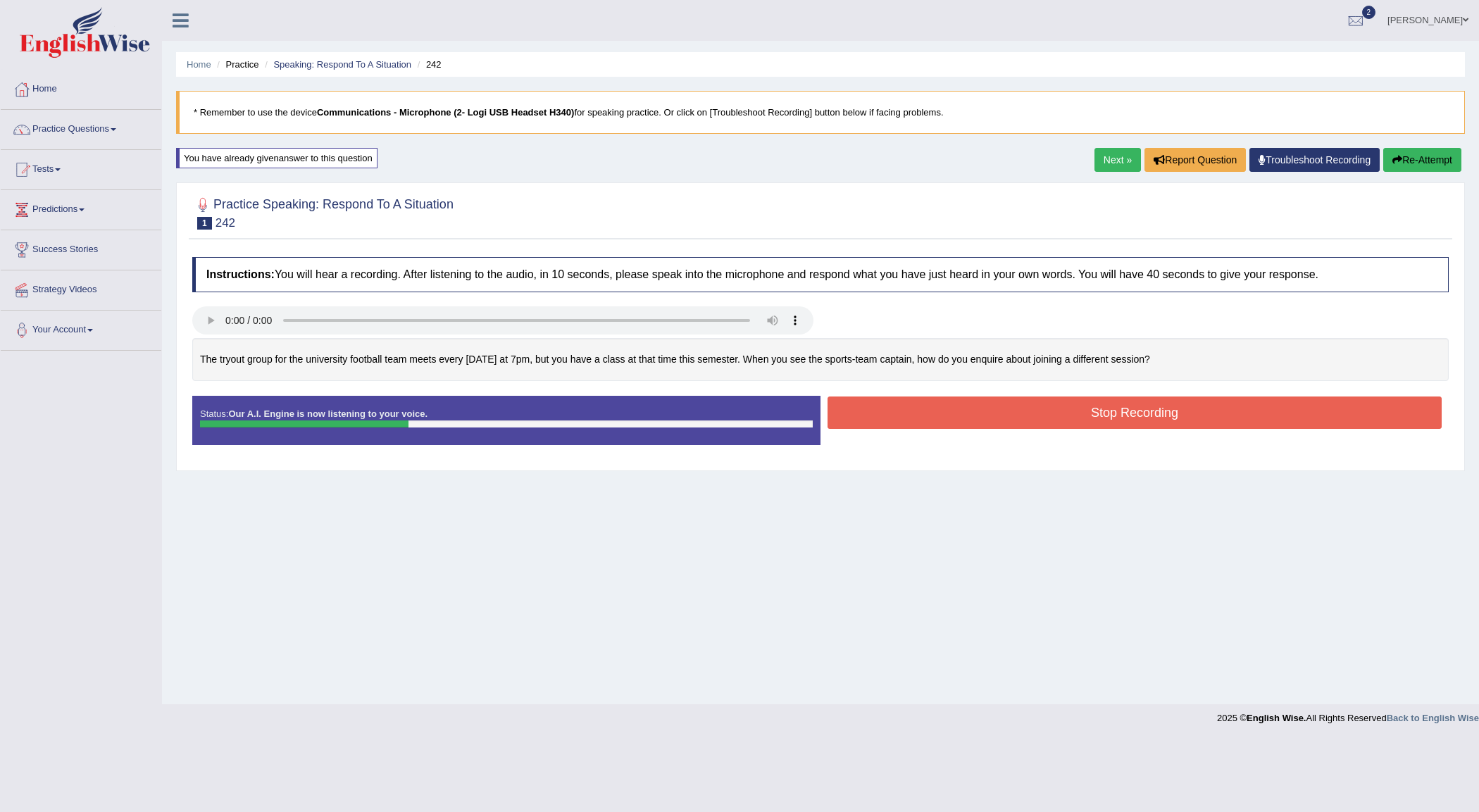
click at [1123, 412] on button "Stop Recording" at bounding box center [1134, 413] width 614 height 33
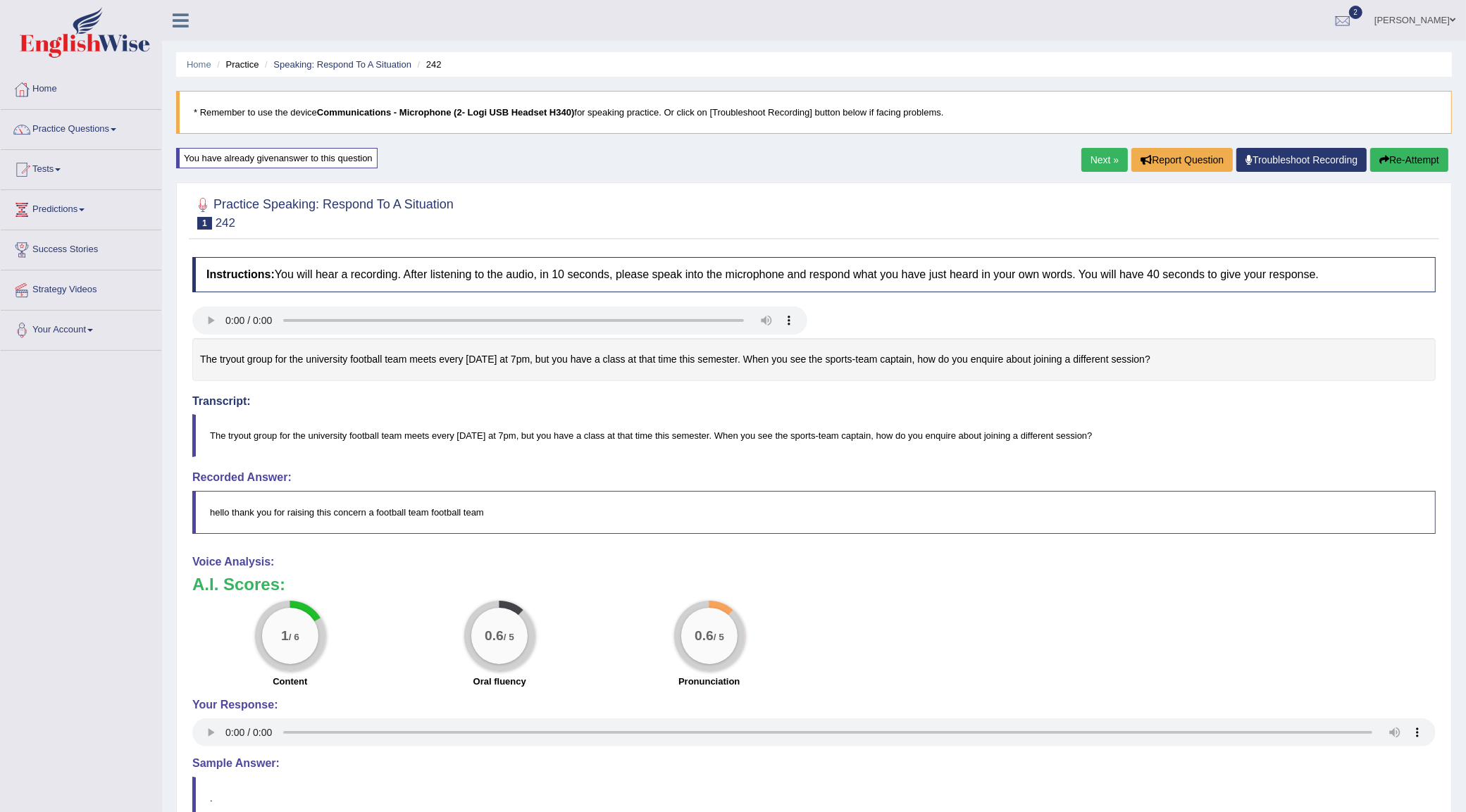
click at [1397, 159] on button "Re-Attempt" at bounding box center [1410, 160] width 79 height 24
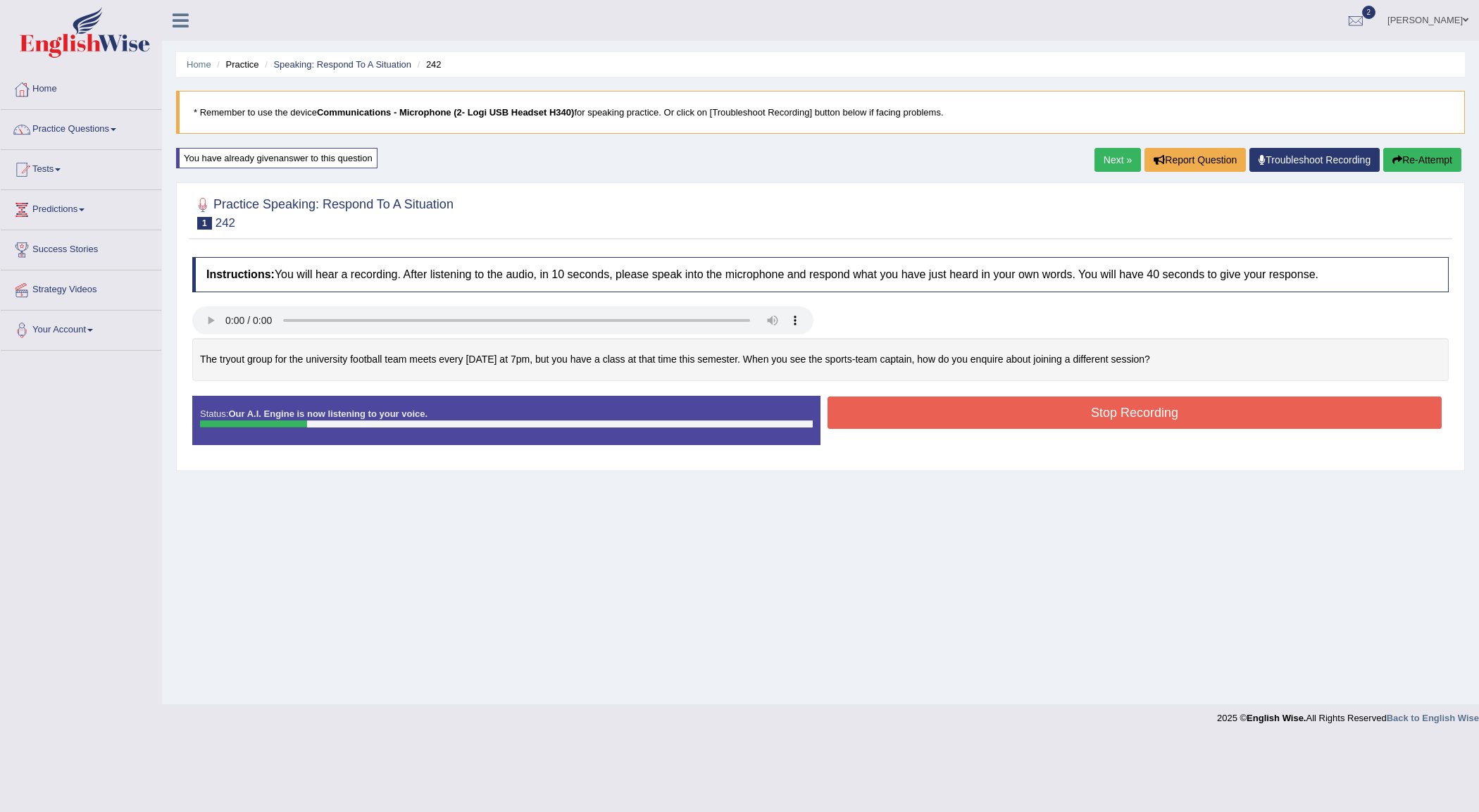
click at [1114, 407] on button "Stop Recording" at bounding box center [1134, 413] width 614 height 33
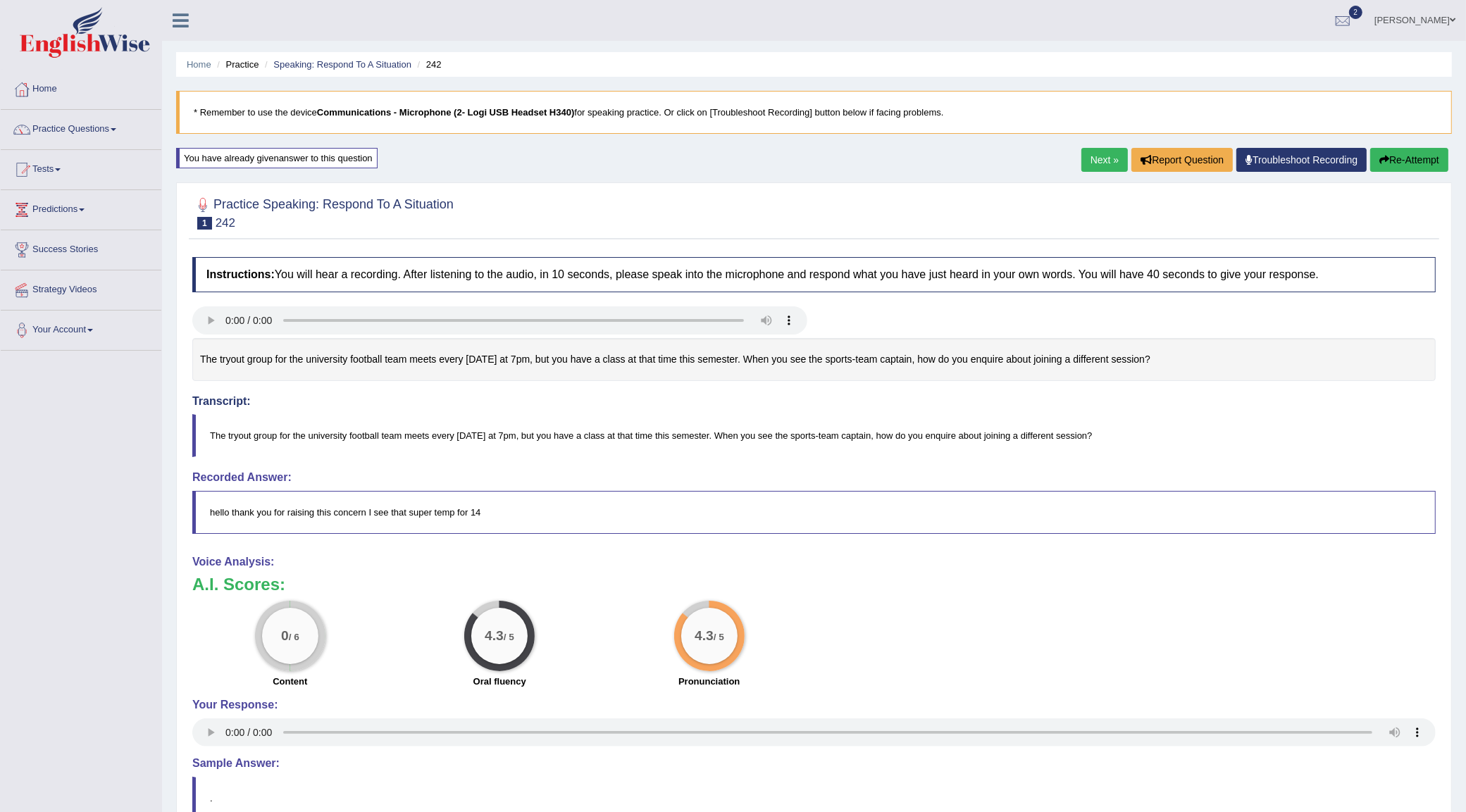
click at [1407, 164] on button "Re-Attempt" at bounding box center [1410, 160] width 79 height 24
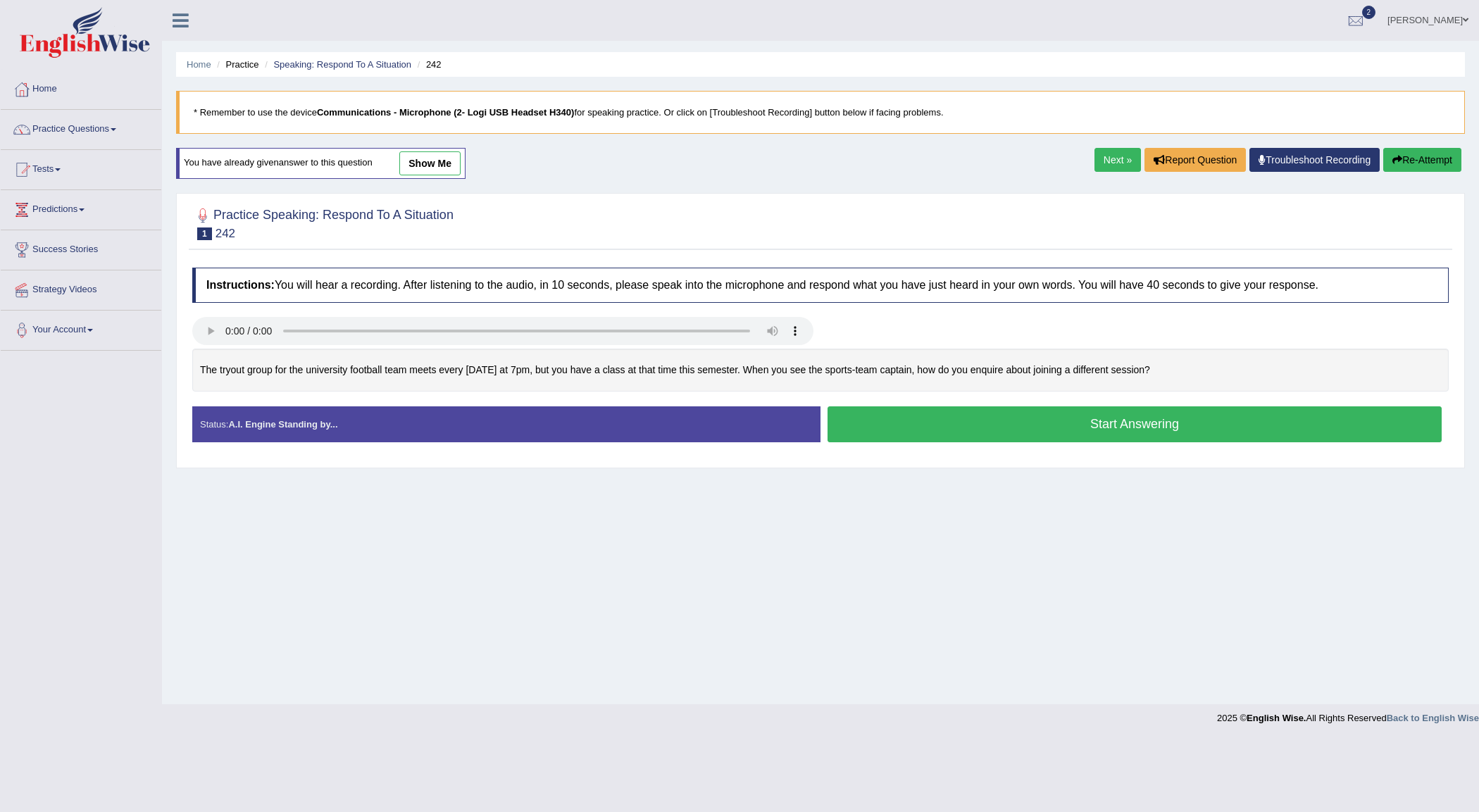
click at [1167, 436] on button "Start Answering" at bounding box center [1134, 424] width 614 height 36
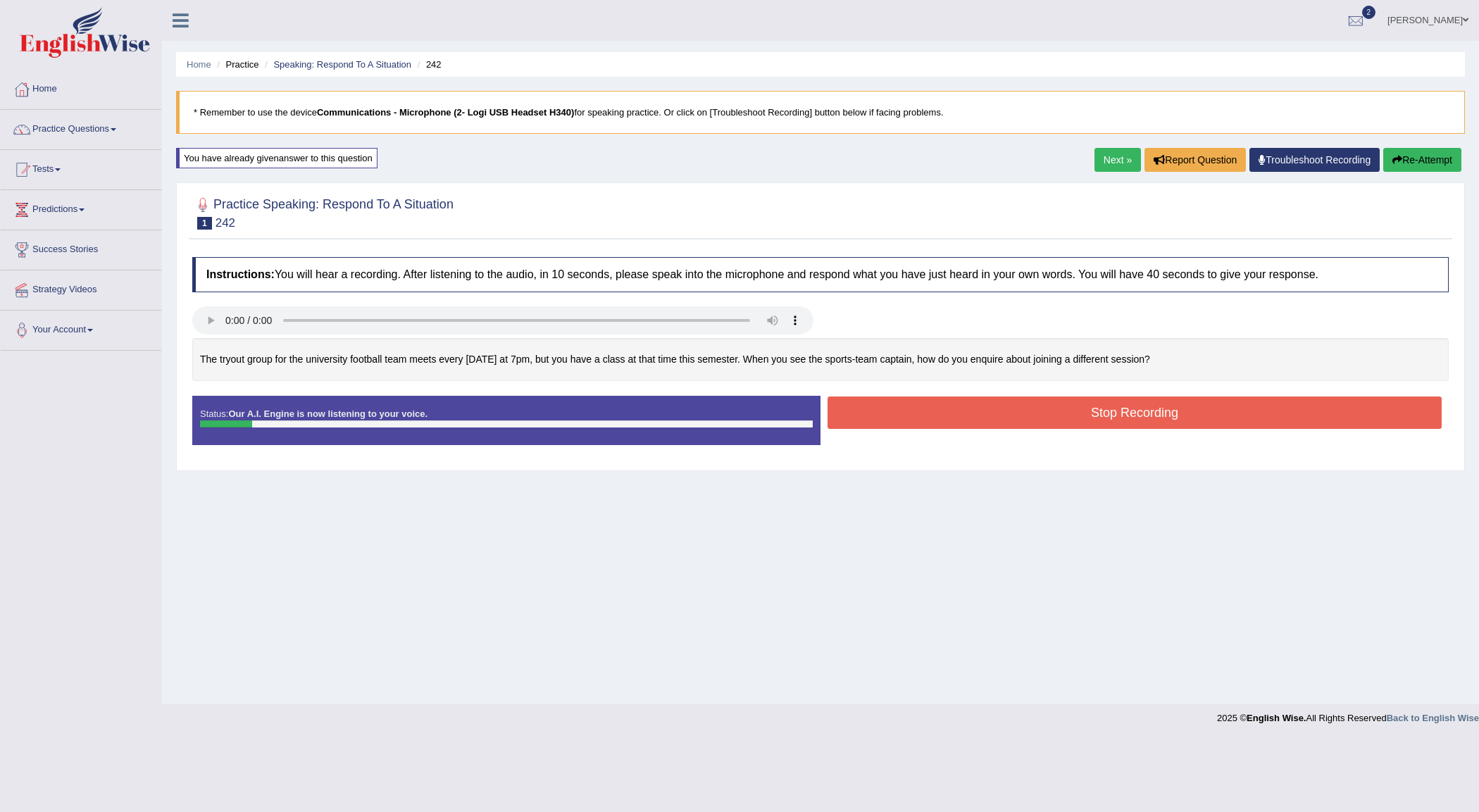
click at [1141, 419] on button "Stop Recording" at bounding box center [1134, 413] width 614 height 33
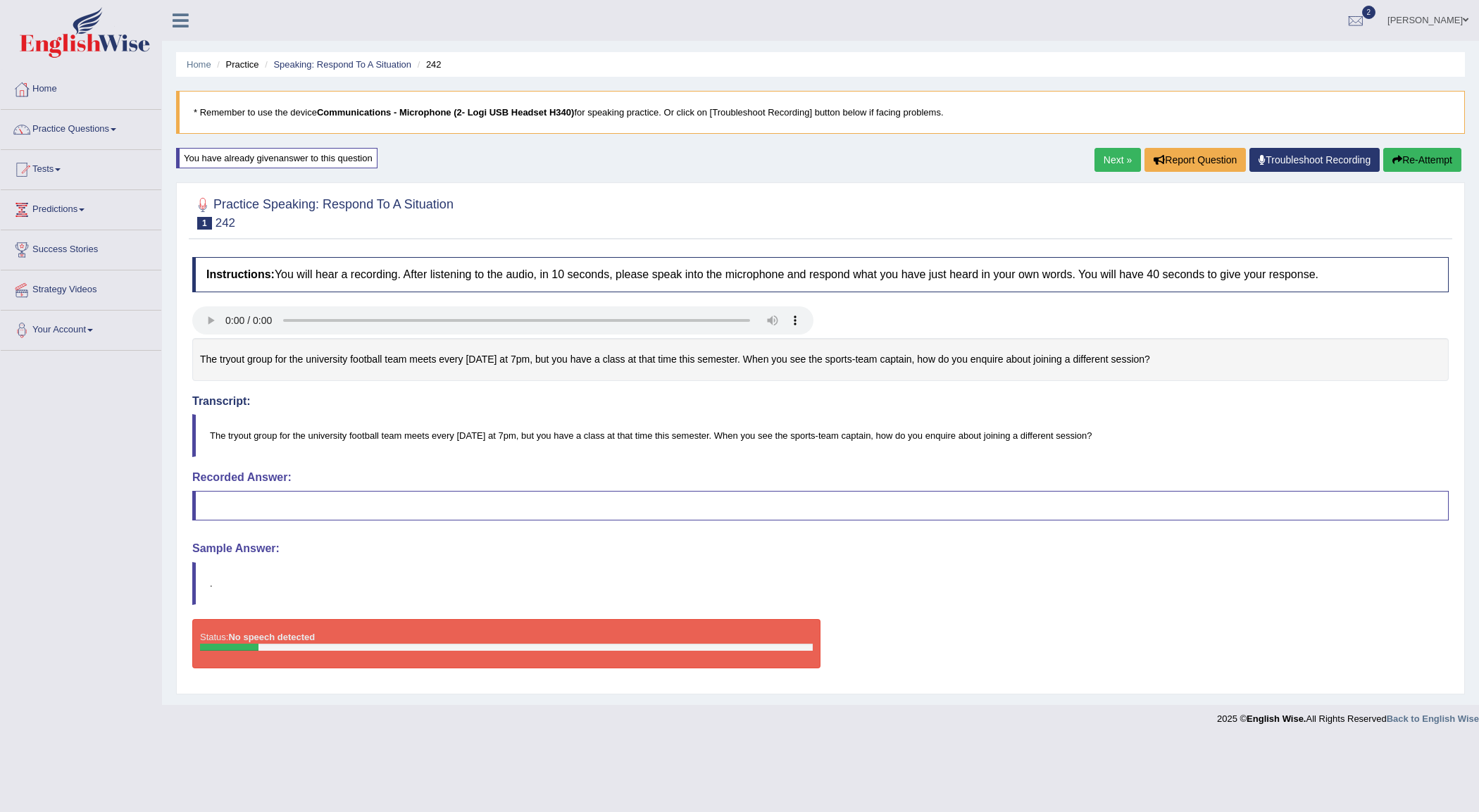
click at [1431, 160] on button "Re-Attempt" at bounding box center [1423, 160] width 79 height 24
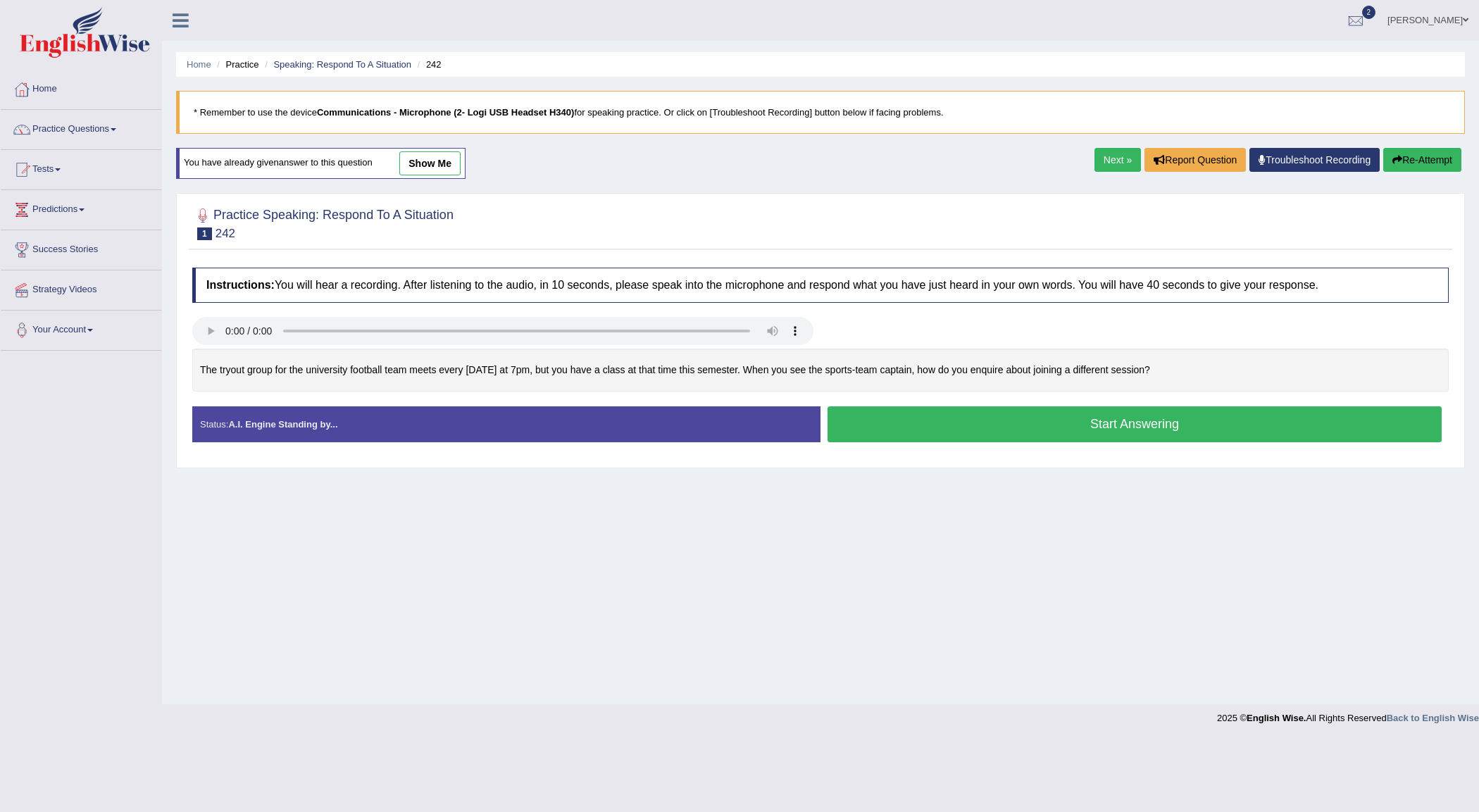
click at [1137, 430] on button "Start Answering" at bounding box center [1134, 424] width 614 height 36
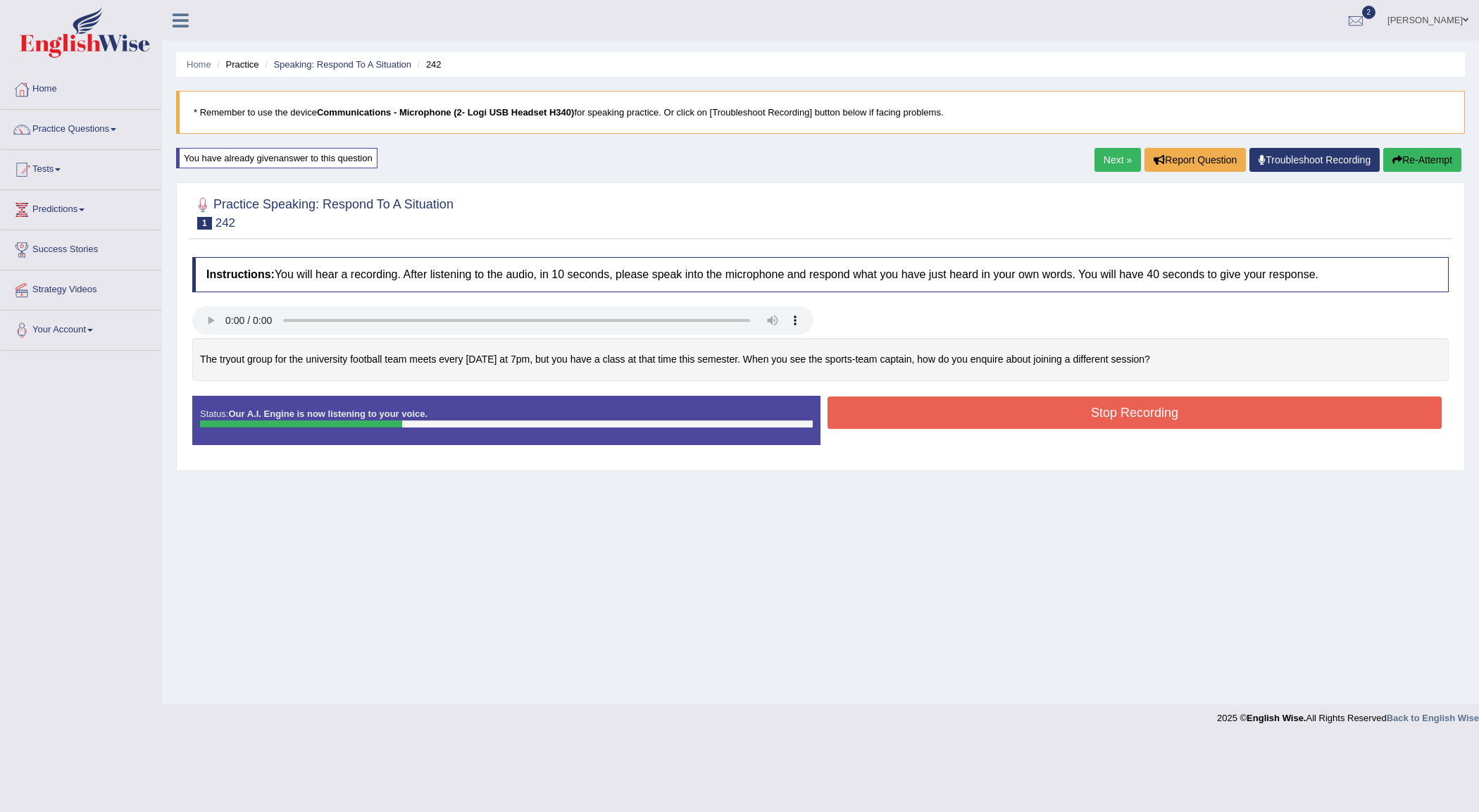
click at [1126, 414] on button "Stop Recording" at bounding box center [1134, 413] width 614 height 33
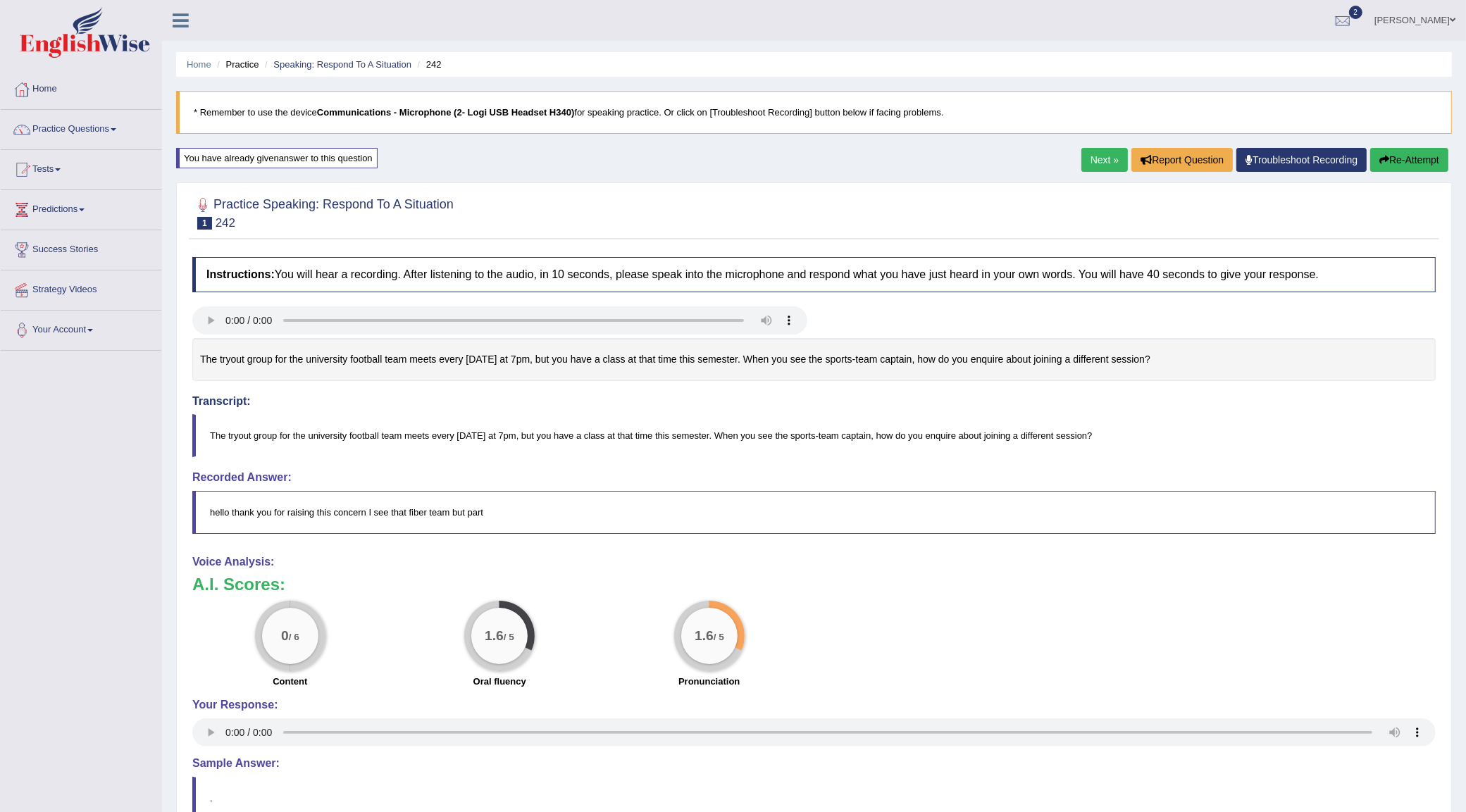
click at [1414, 160] on button "Re-Attempt" at bounding box center [1410, 160] width 79 height 24
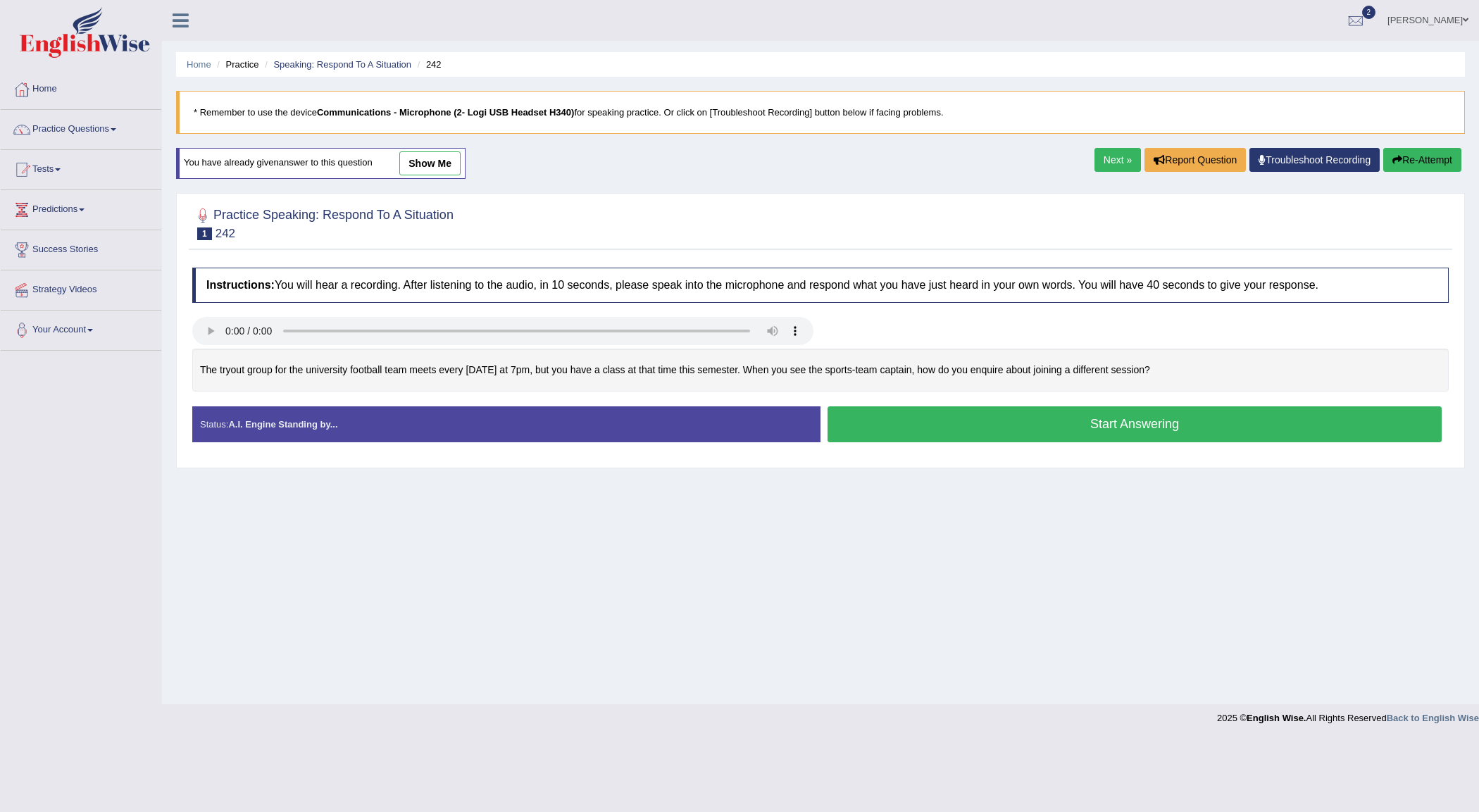
click at [1159, 426] on button "Start Answering" at bounding box center [1134, 424] width 614 height 36
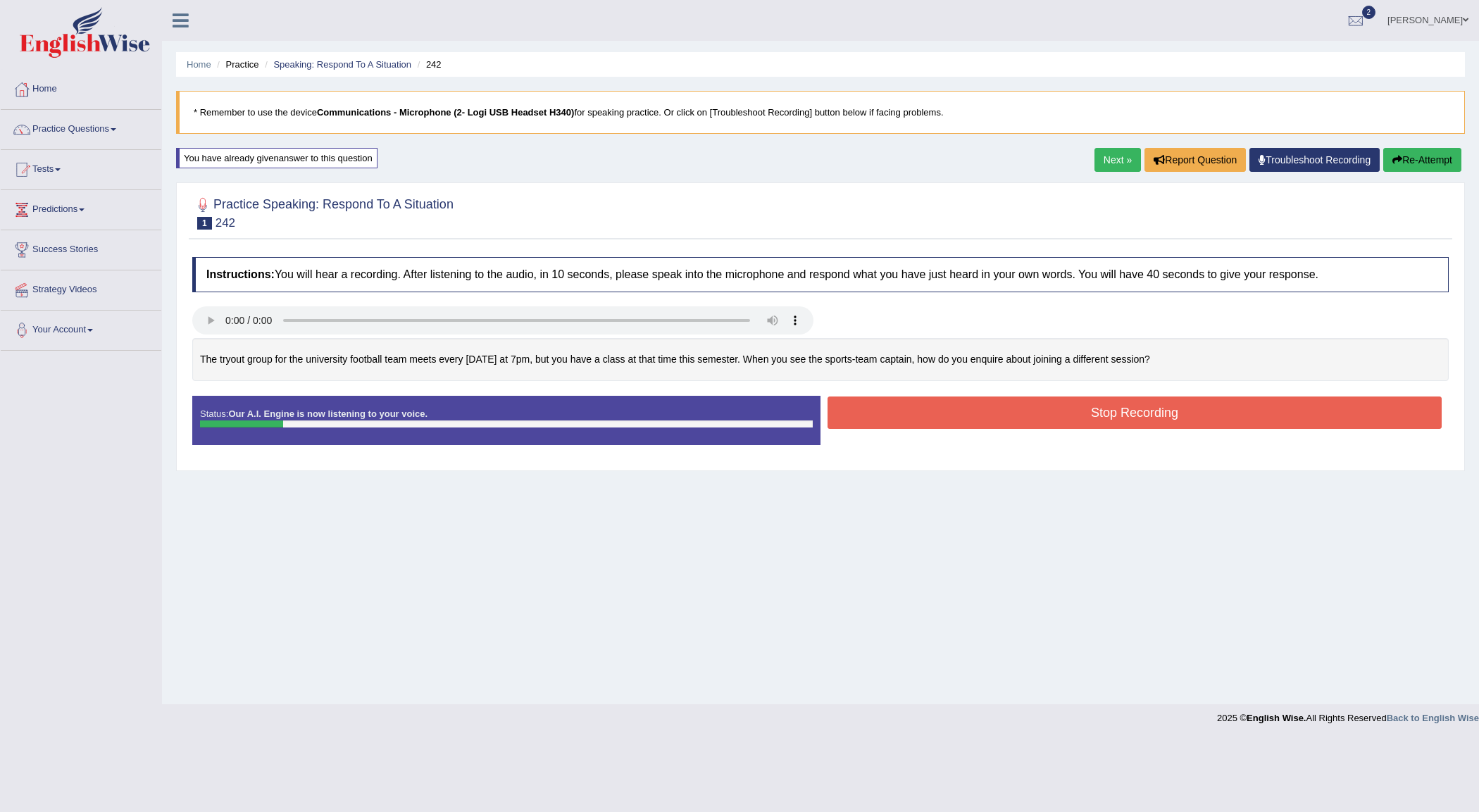
click at [1195, 406] on button "Stop Recording" at bounding box center [1134, 413] width 614 height 33
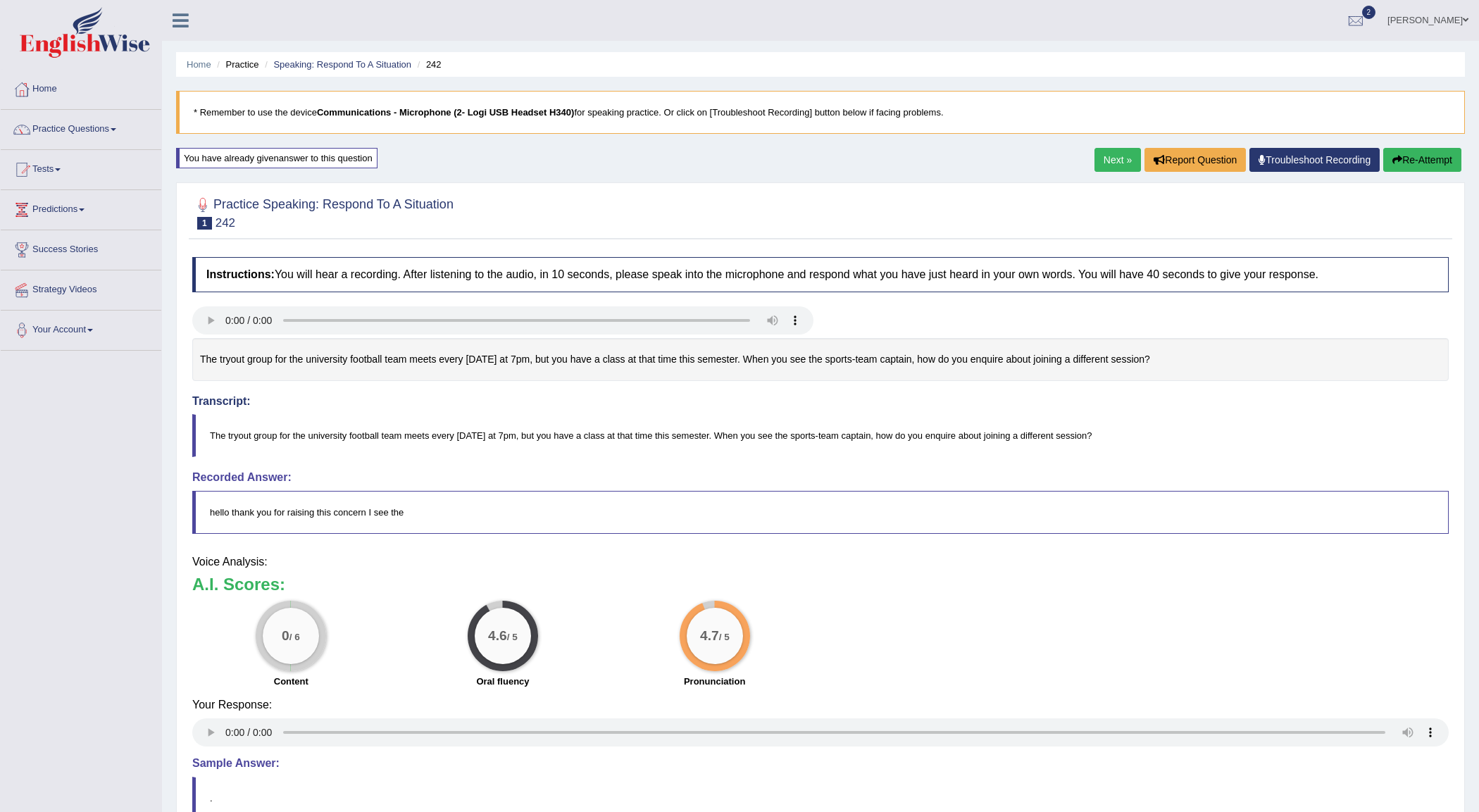
click at [1406, 167] on div "Updating answer..." at bounding box center [740, 406] width 1479 height 812
click at [1415, 160] on button "Re-Attempt" at bounding box center [1409, 160] width 79 height 24
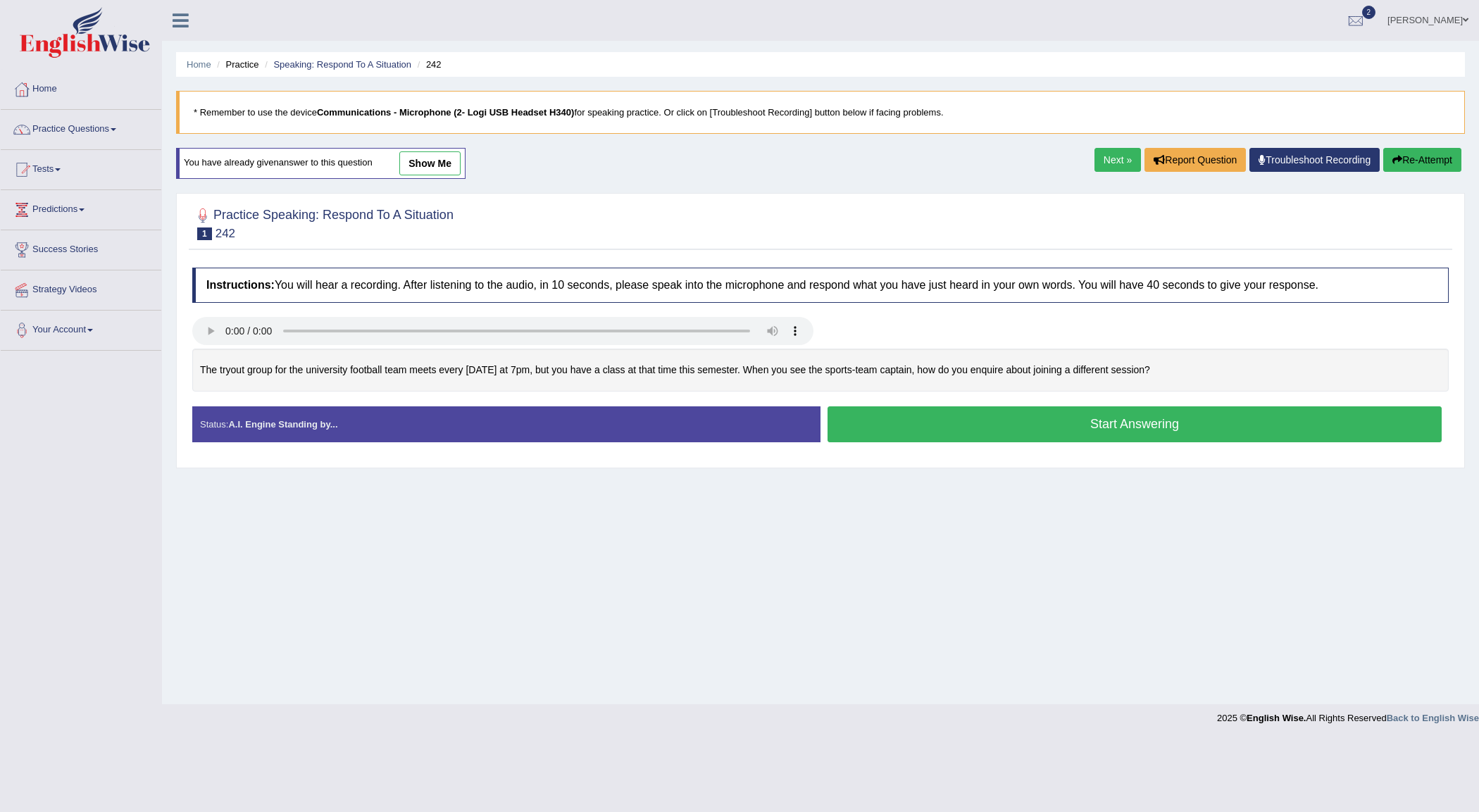
click at [1139, 430] on button "Start Answering" at bounding box center [1134, 424] width 614 height 36
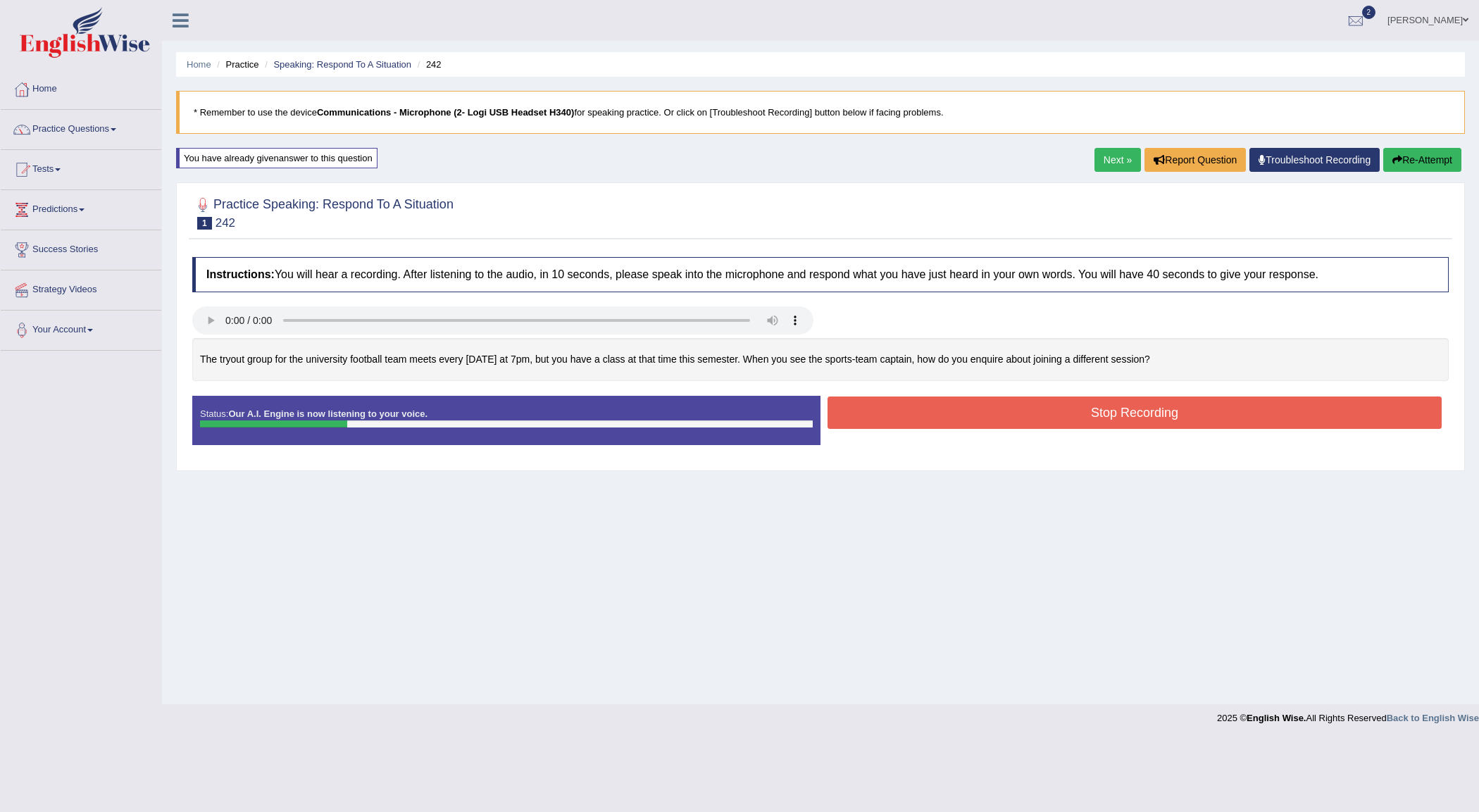
click at [1143, 420] on button "Stop Recording" at bounding box center [1134, 413] width 614 height 33
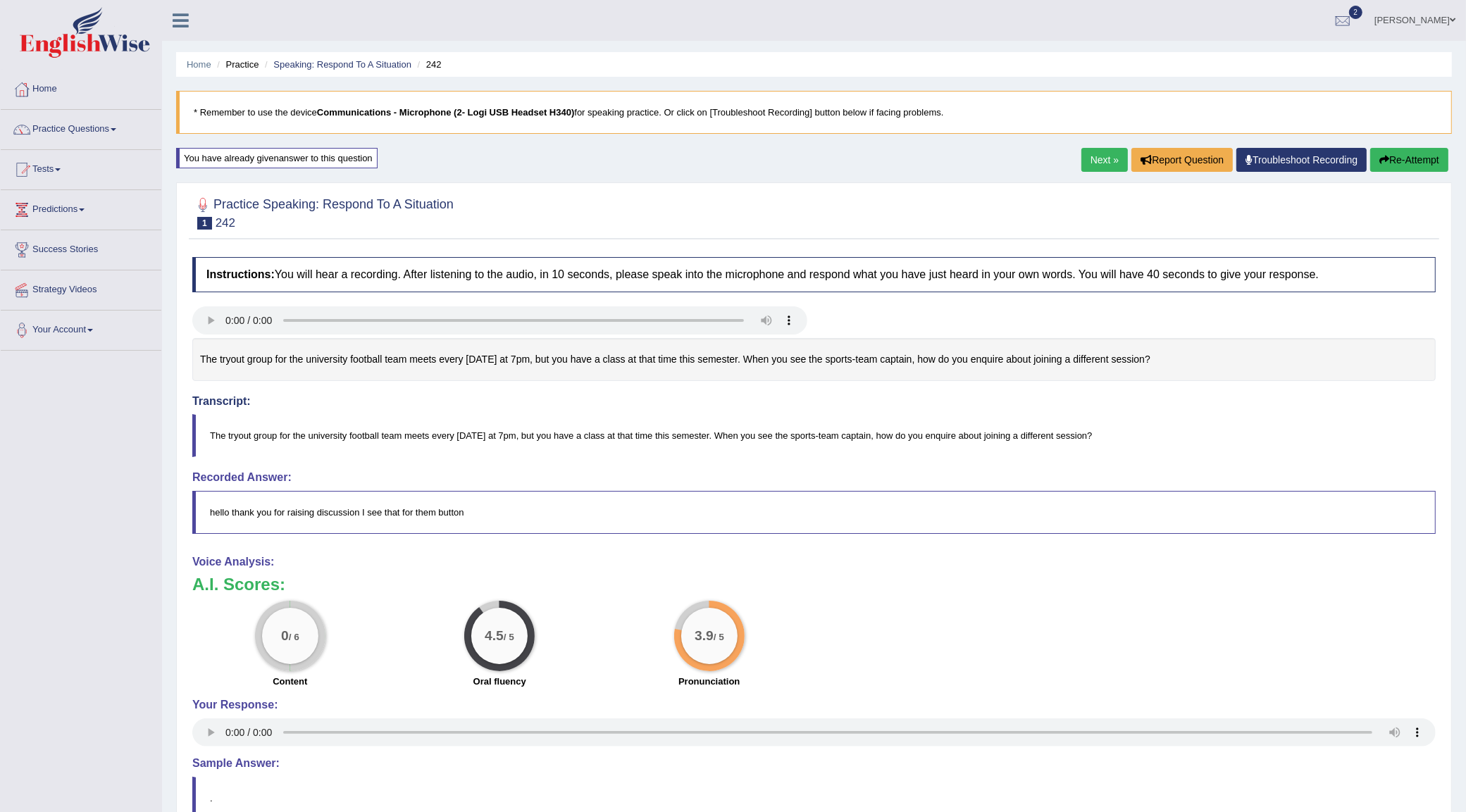
click at [1424, 166] on button "Re-Attempt" at bounding box center [1410, 160] width 79 height 24
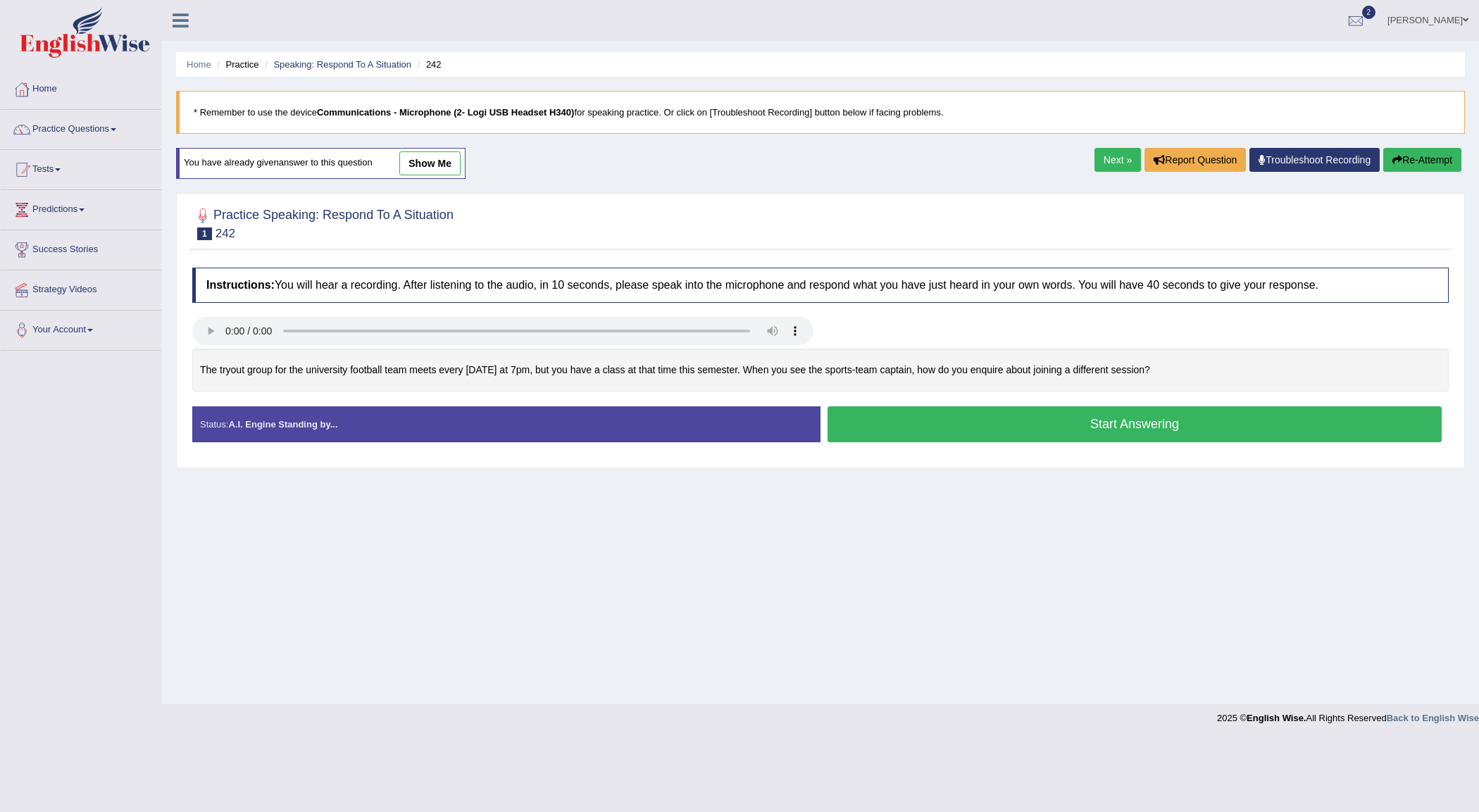
click at [1129, 425] on button "Start Answering" at bounding box center [1134, 424] width 614 height 36
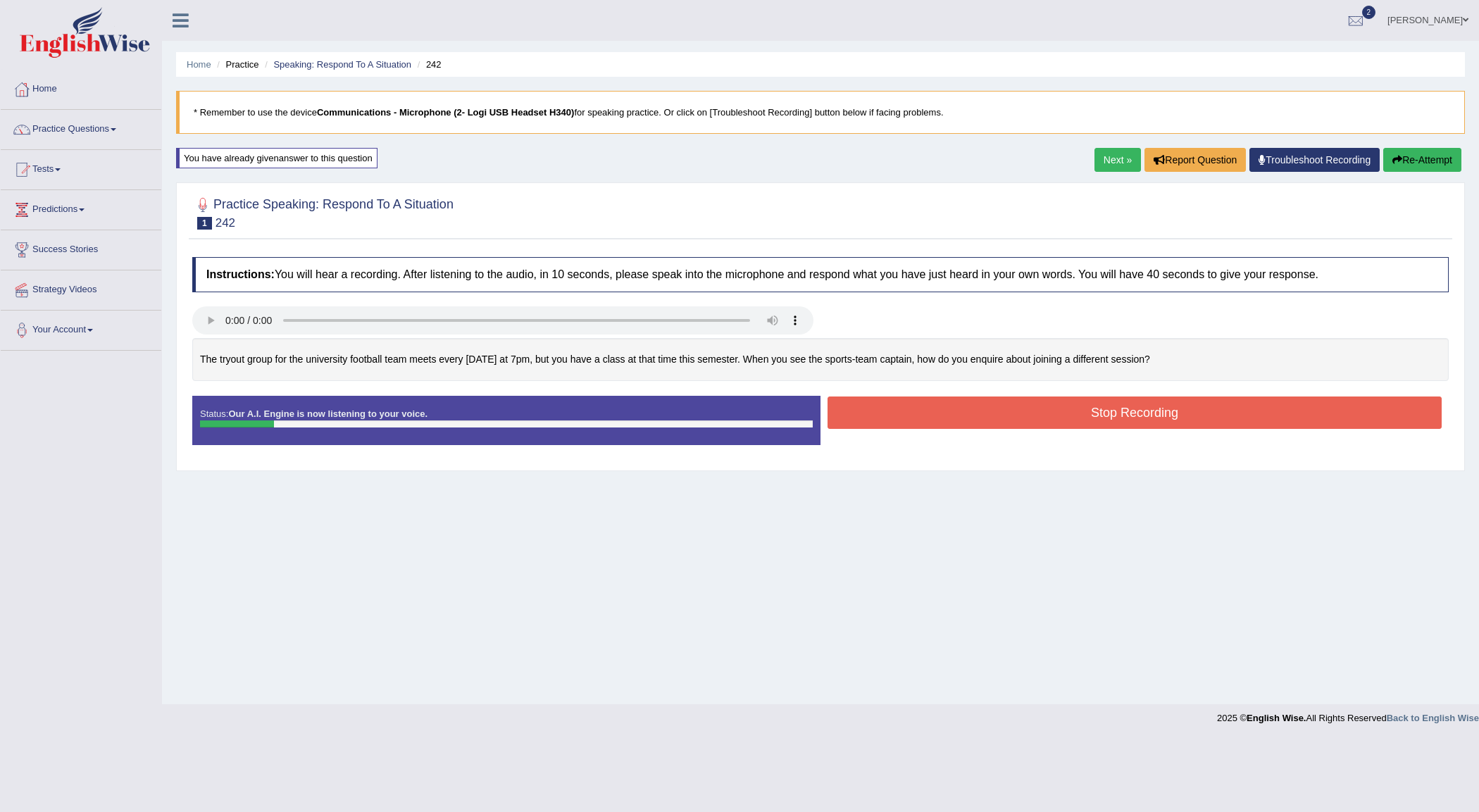
click at [1142, 423] on button "Stop Recording" at bounding box center [1134, 413] width 614 height 33
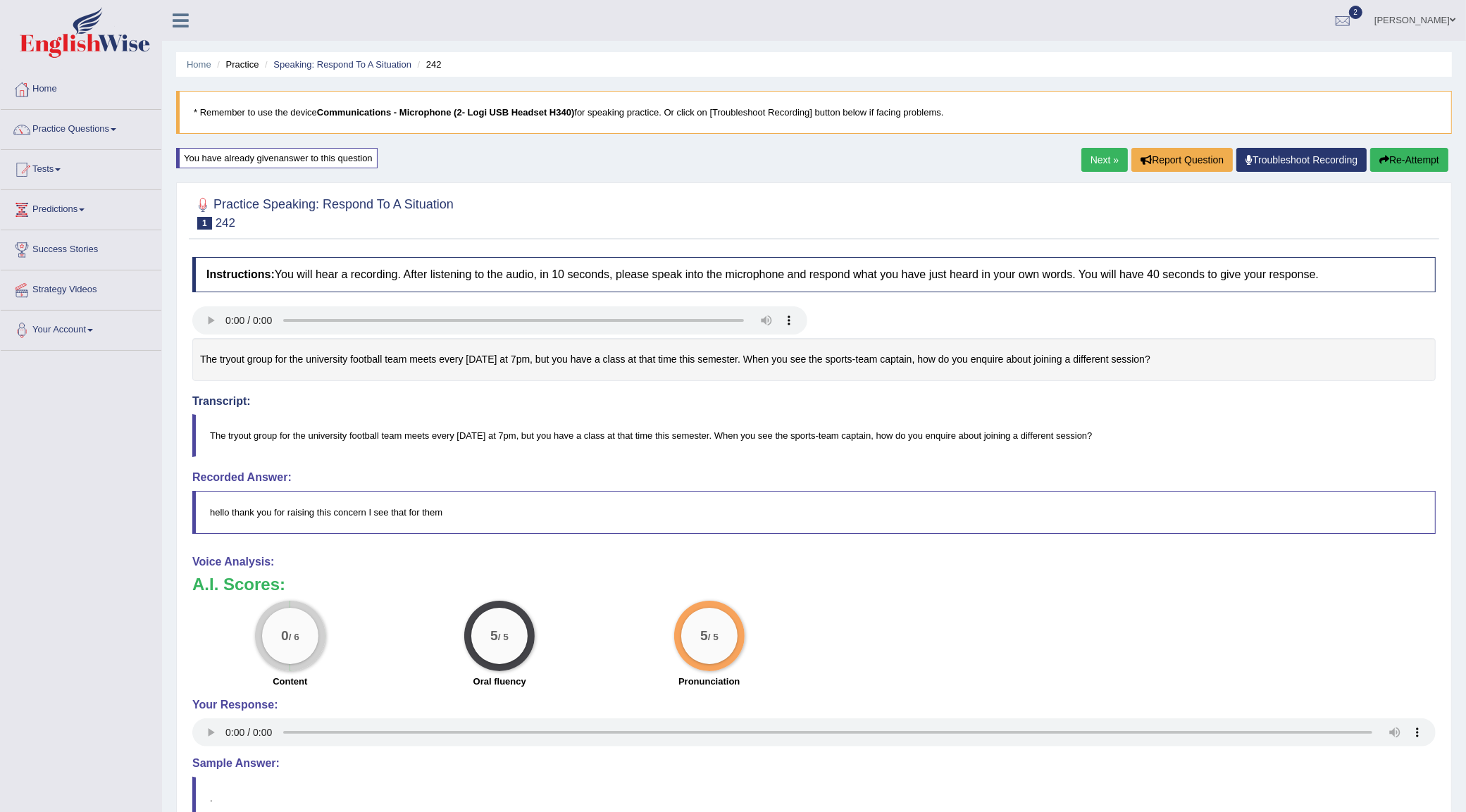
click at [1435, 163] on button "Re-Attempt" at bounding box center [1410, 160] width 79 height 24
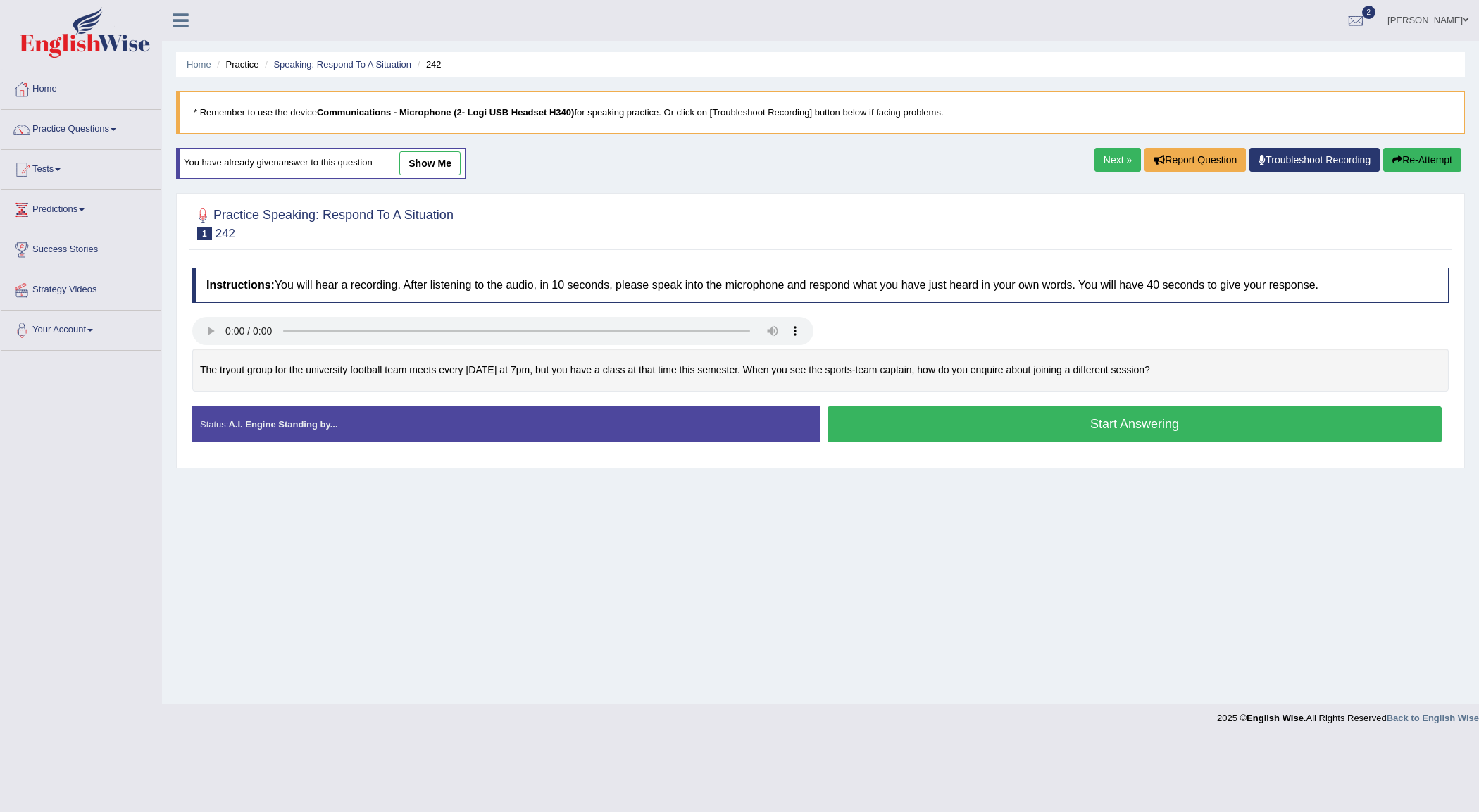
click at [1142, 430] on button "Start Answering" at bounding box center [1134, 424] width 614 height 36
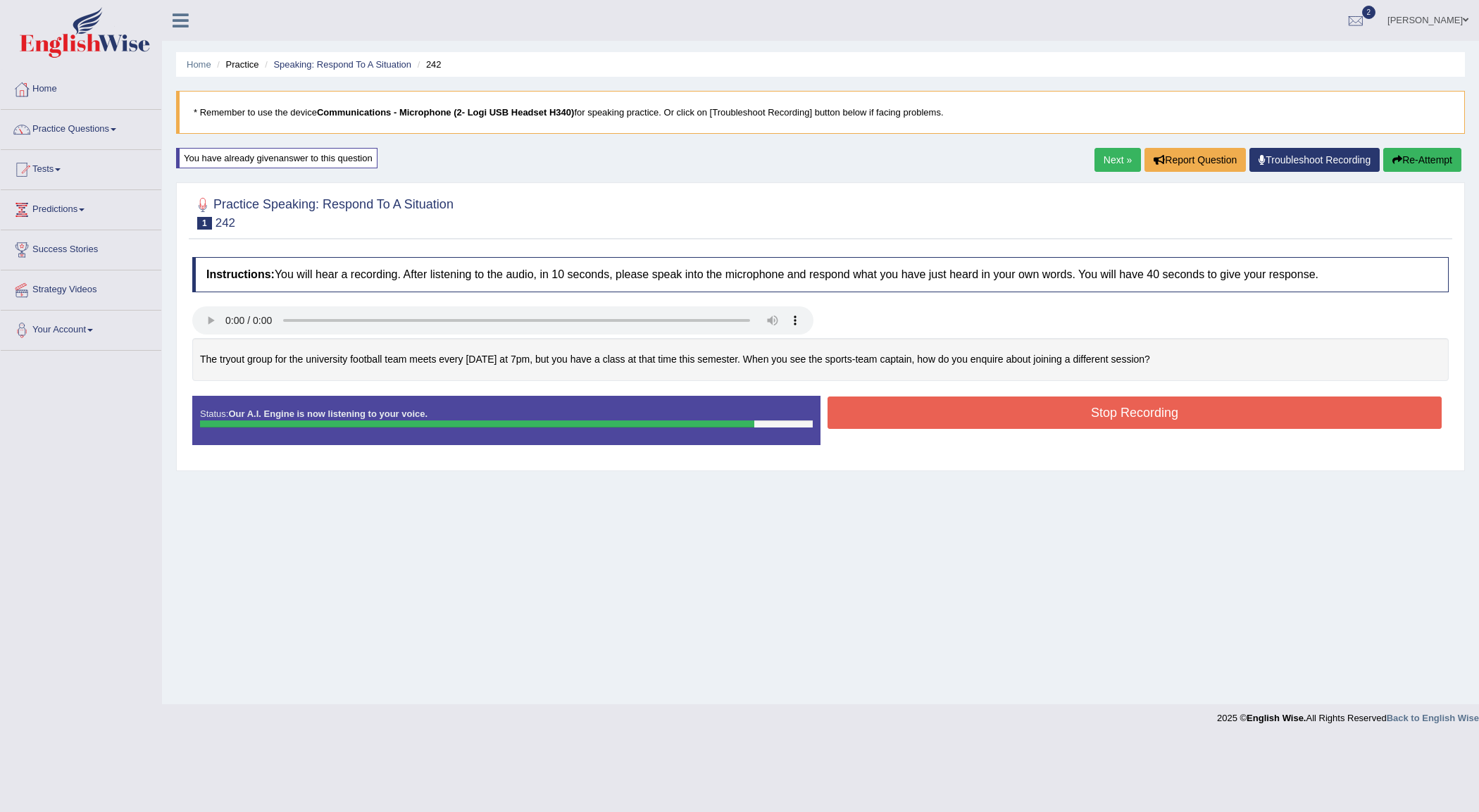
click at [1152, 416] on button "Stop Recording" at bounding box center [1134, 413] width 614 height 33
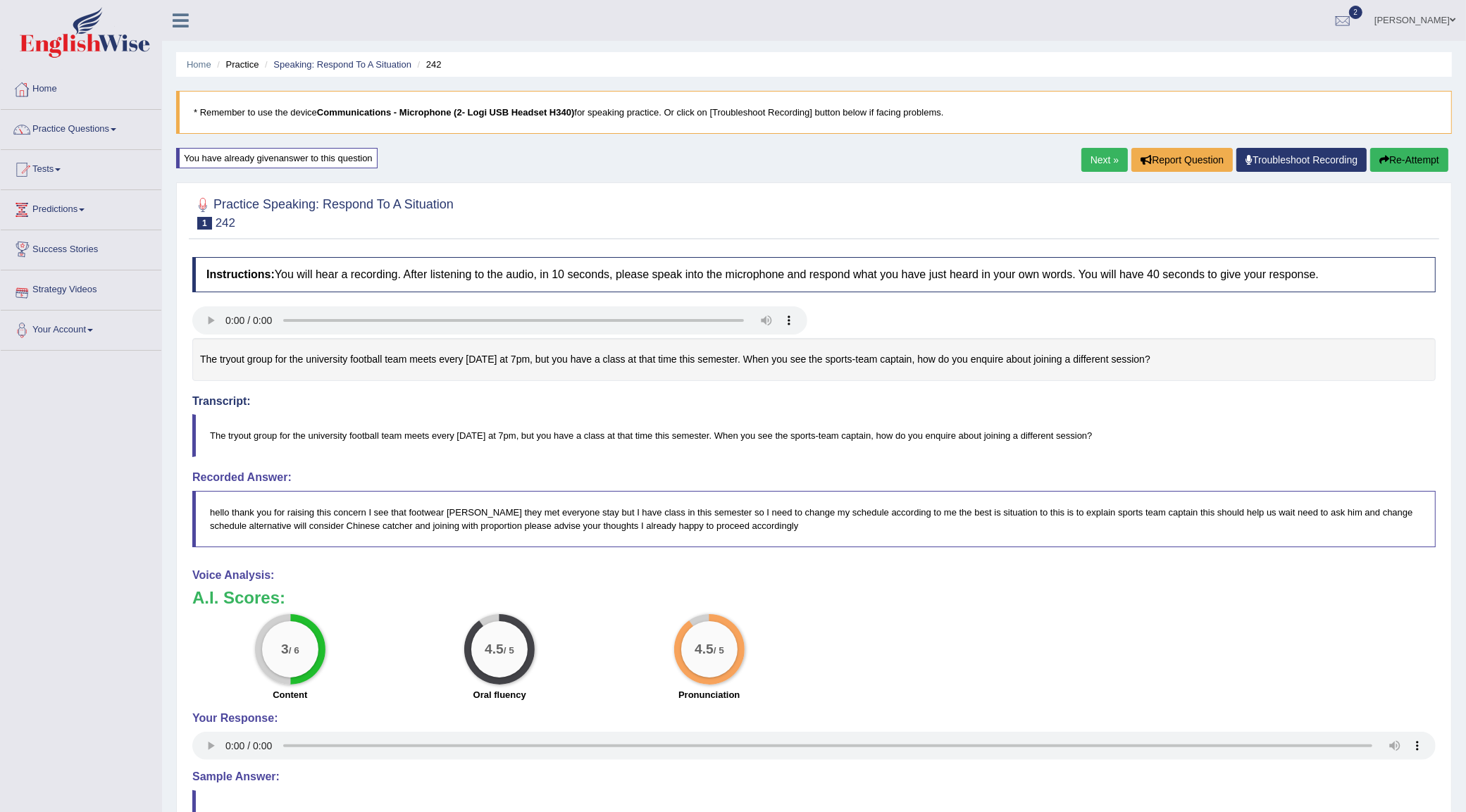
click at [46, 83] on link "Home" at bounding box center [81, 87] width 161 height 36
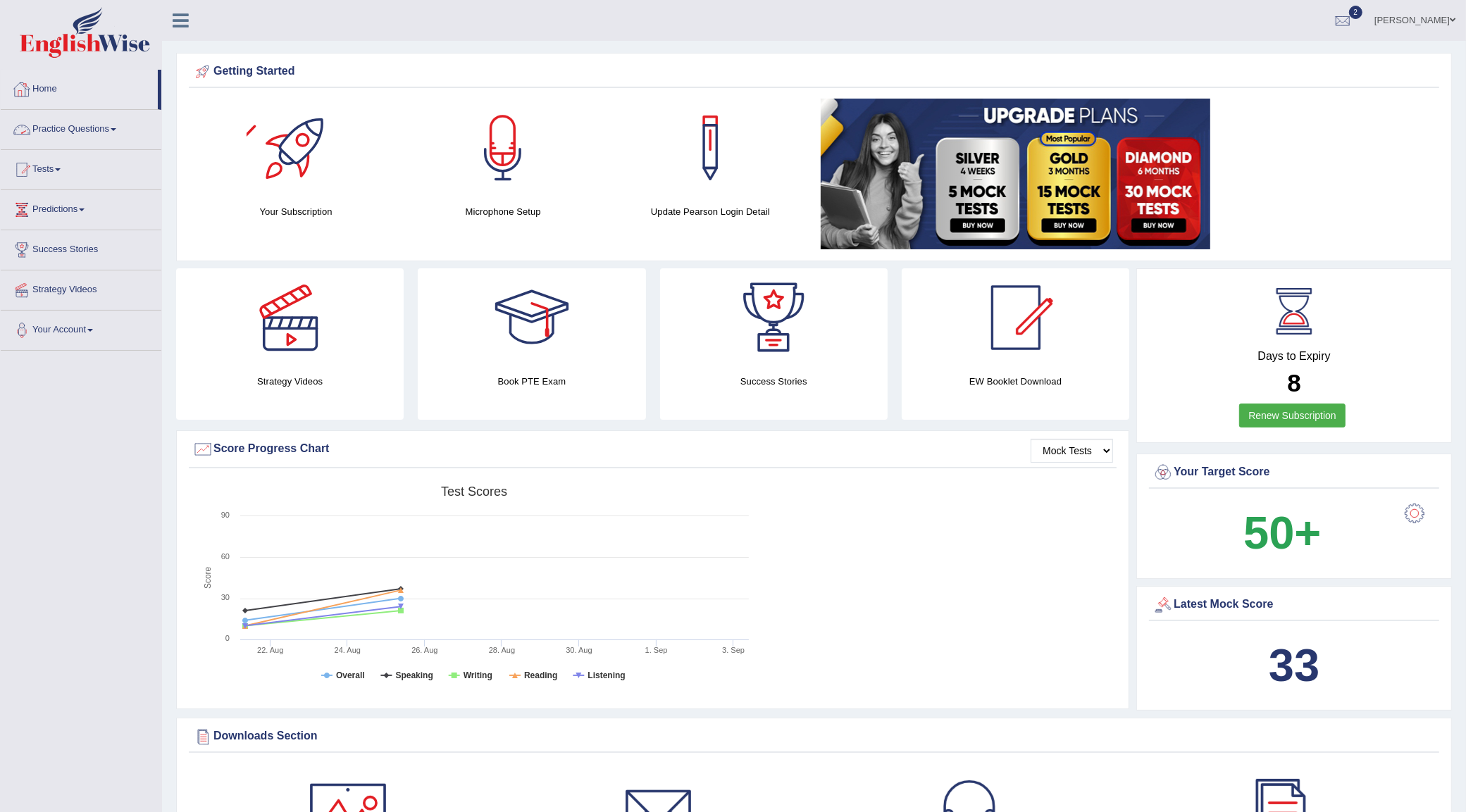
click at [58, 124] on link "Practice Questions" at bounding box center [81, 127] width 161 height 36
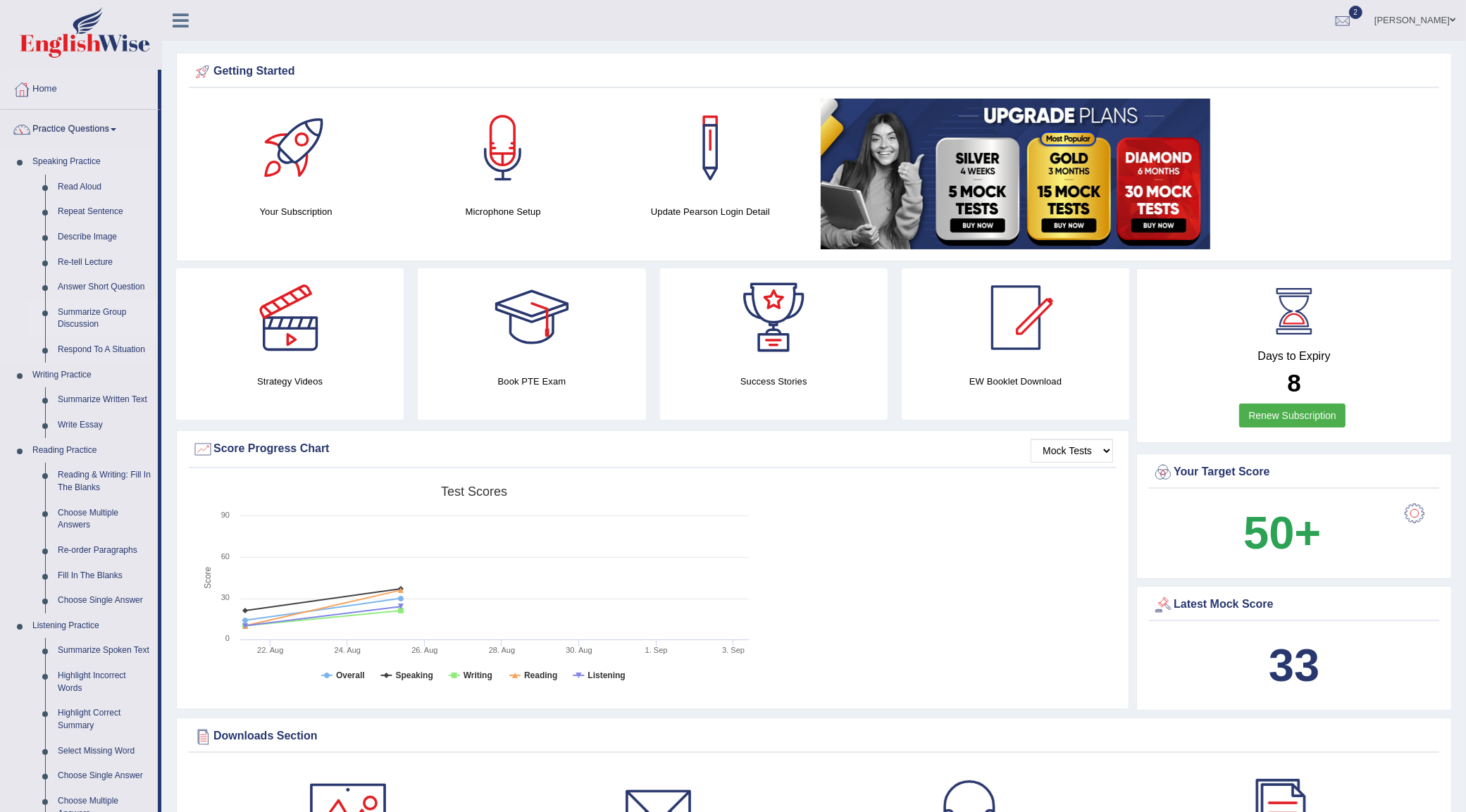
click at [82, 318] on link "Summarize Group Discussion" at bounding box center [105, 319] width 107 height 37
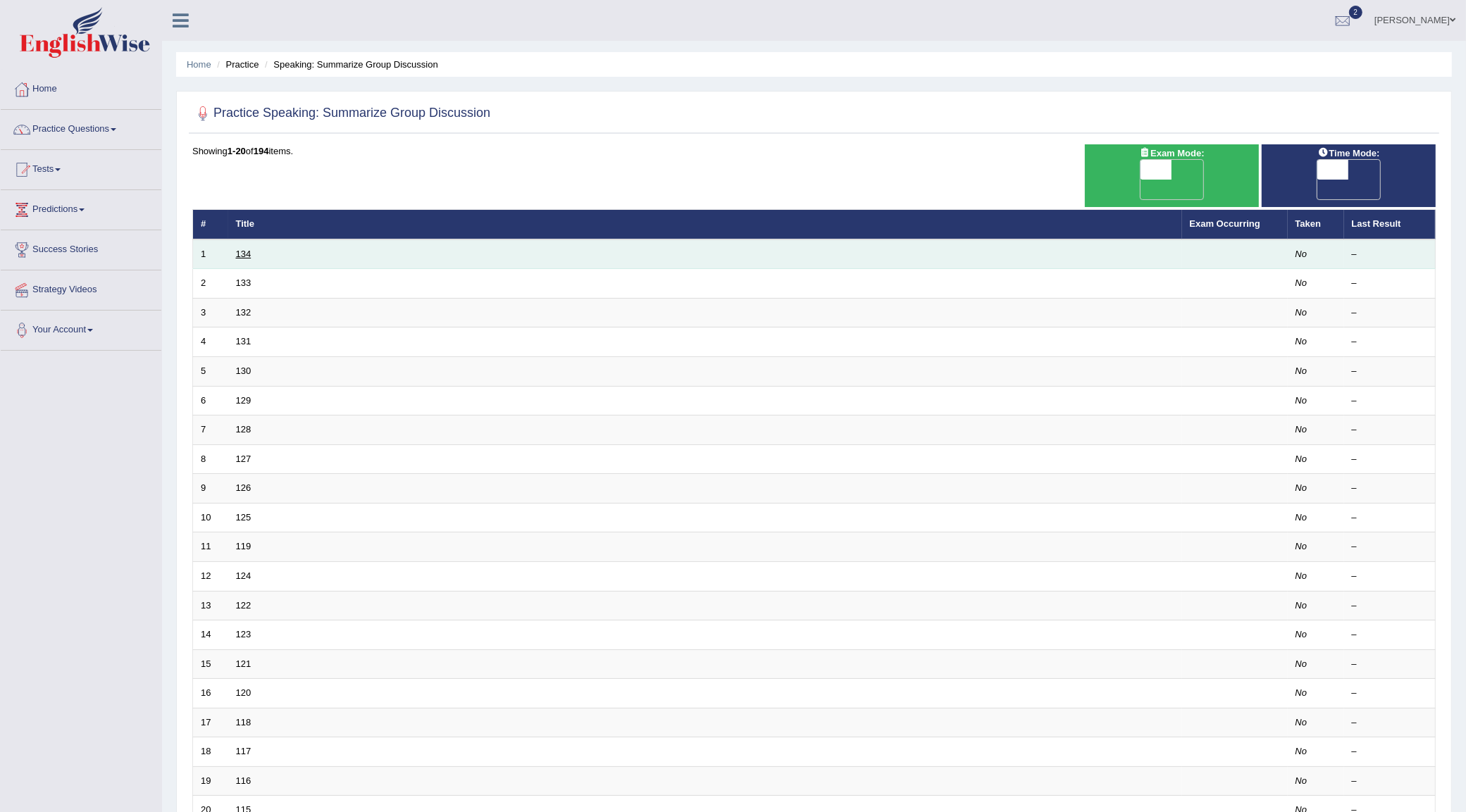
click at [244, 249] on link "134" at bounding box center [243, 254] width 16 height 10
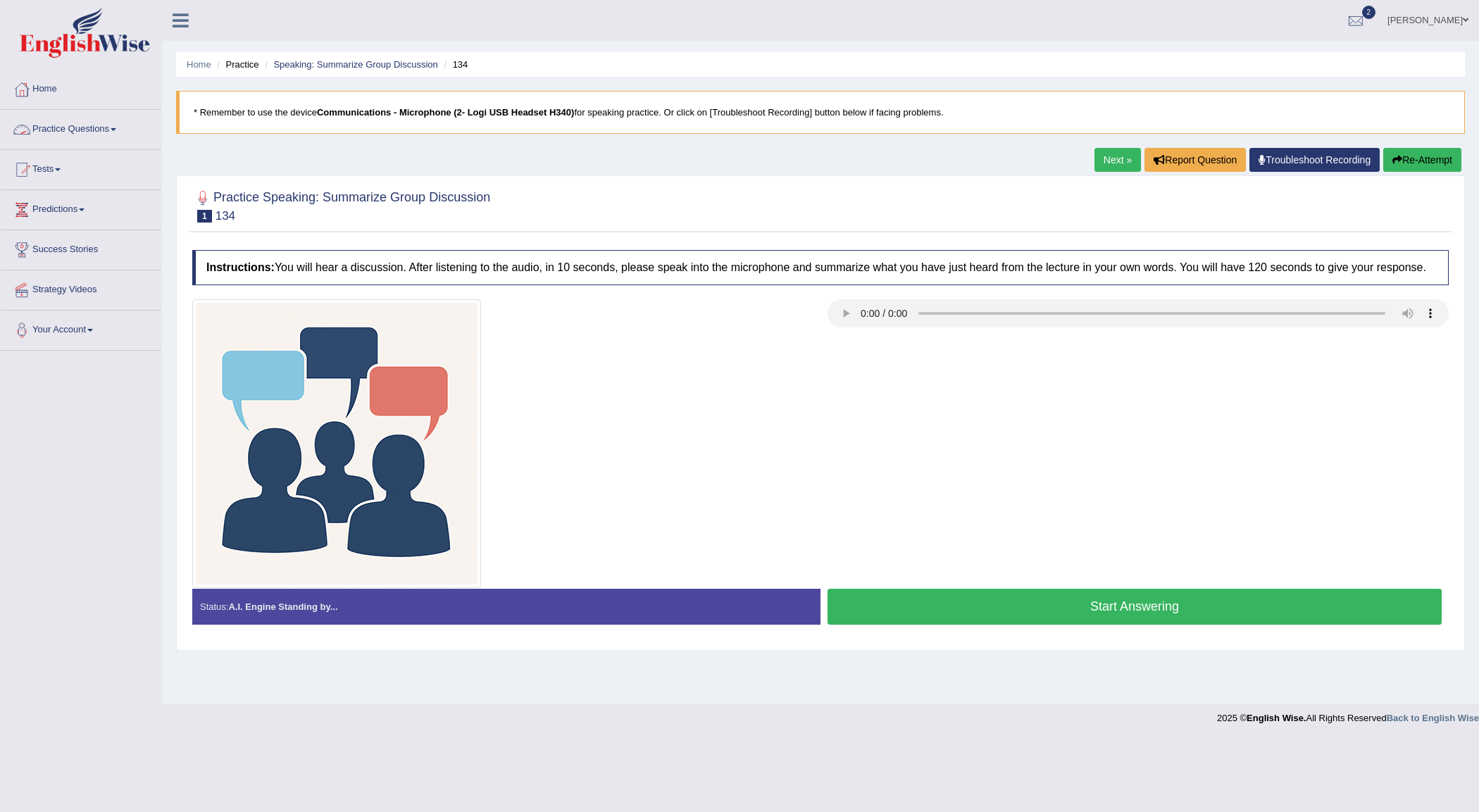
click at [78, 130] on link "Practice Questions" at bounding box center [81, 127] width 161 height 36
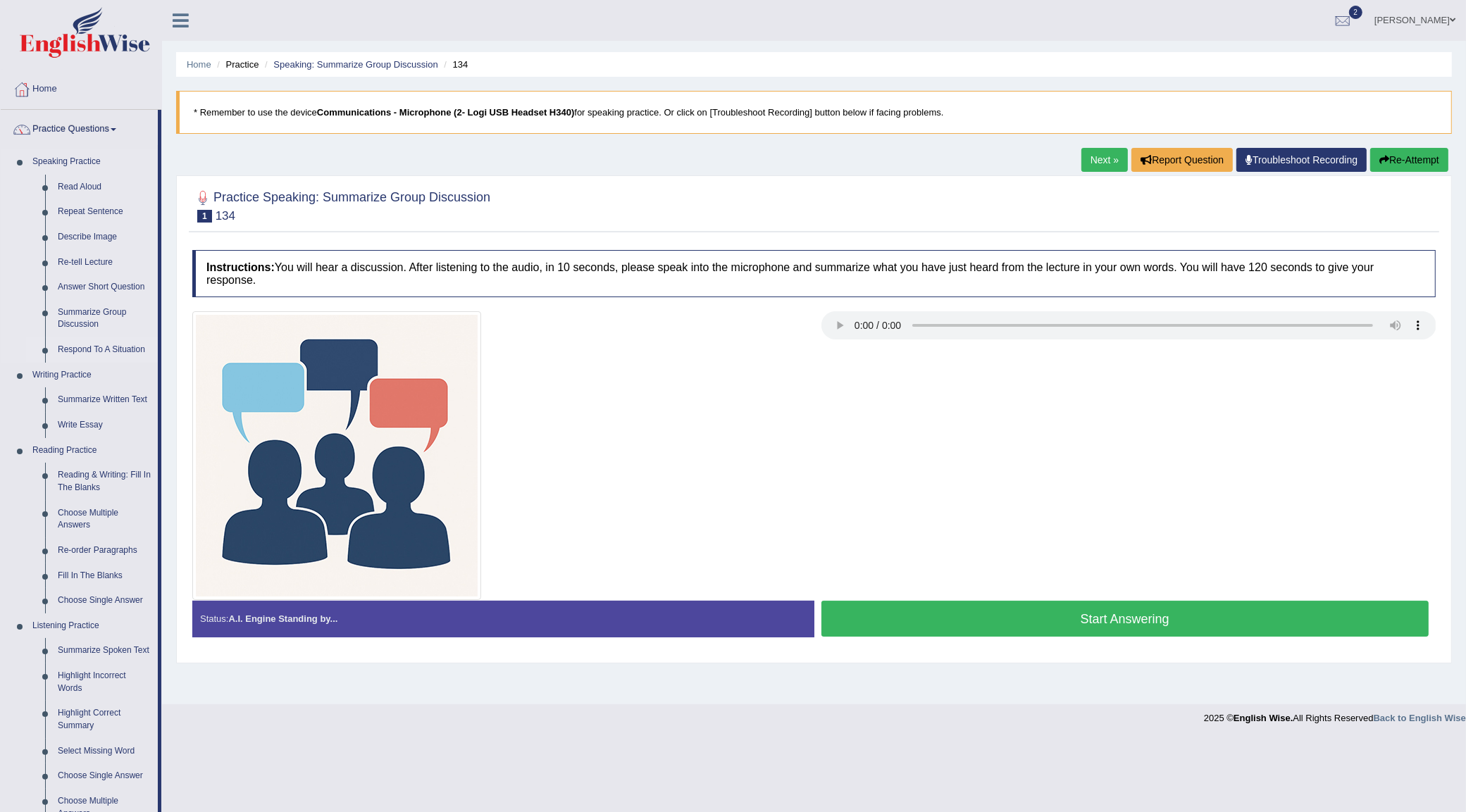
click at [86, 350] on link "Respond To A Situation" at bounding box center [105, 350] width 107 height 25
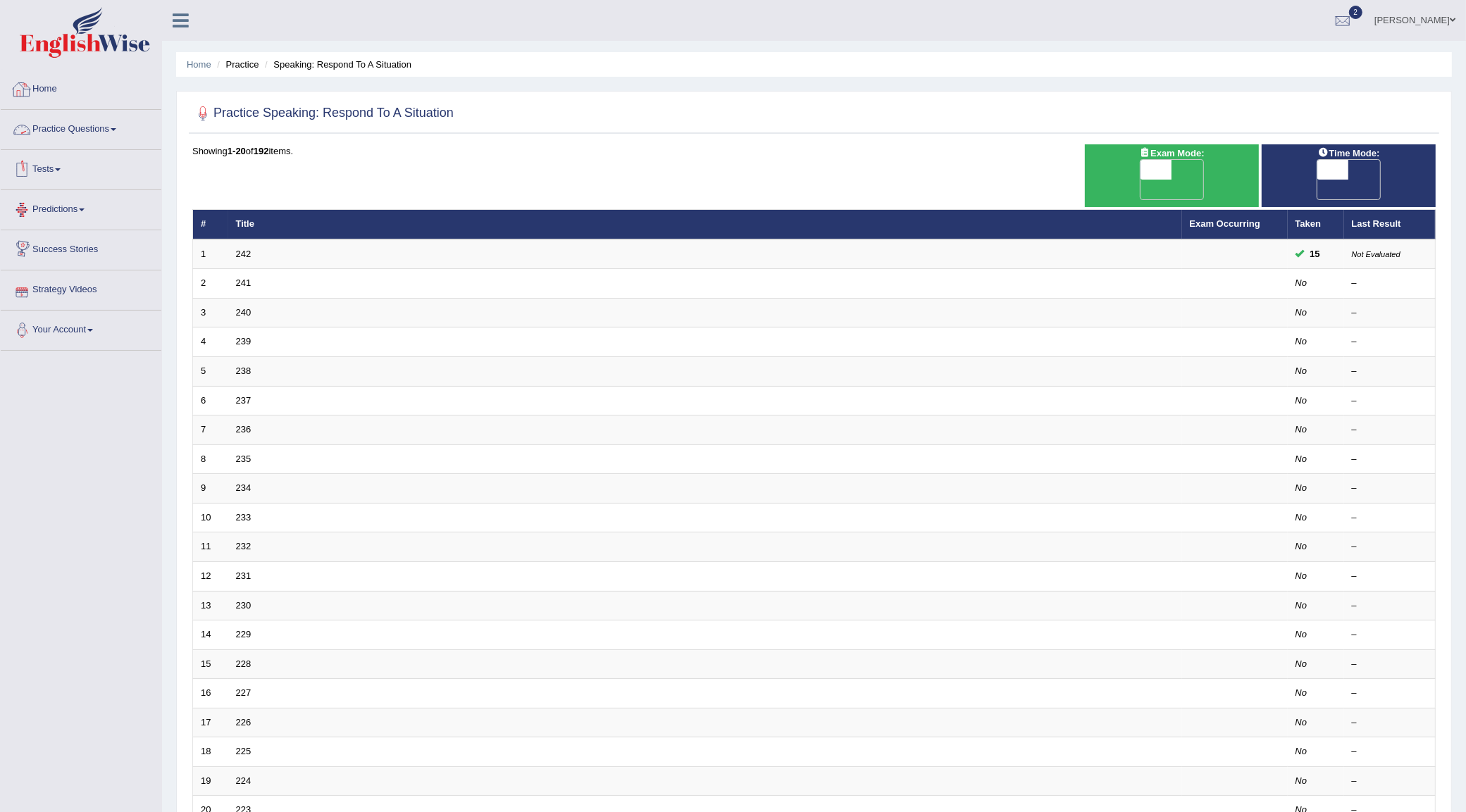
click at [70, 133] on link "Practice Questions" at bounding box center [81, 127] width 161 height 36
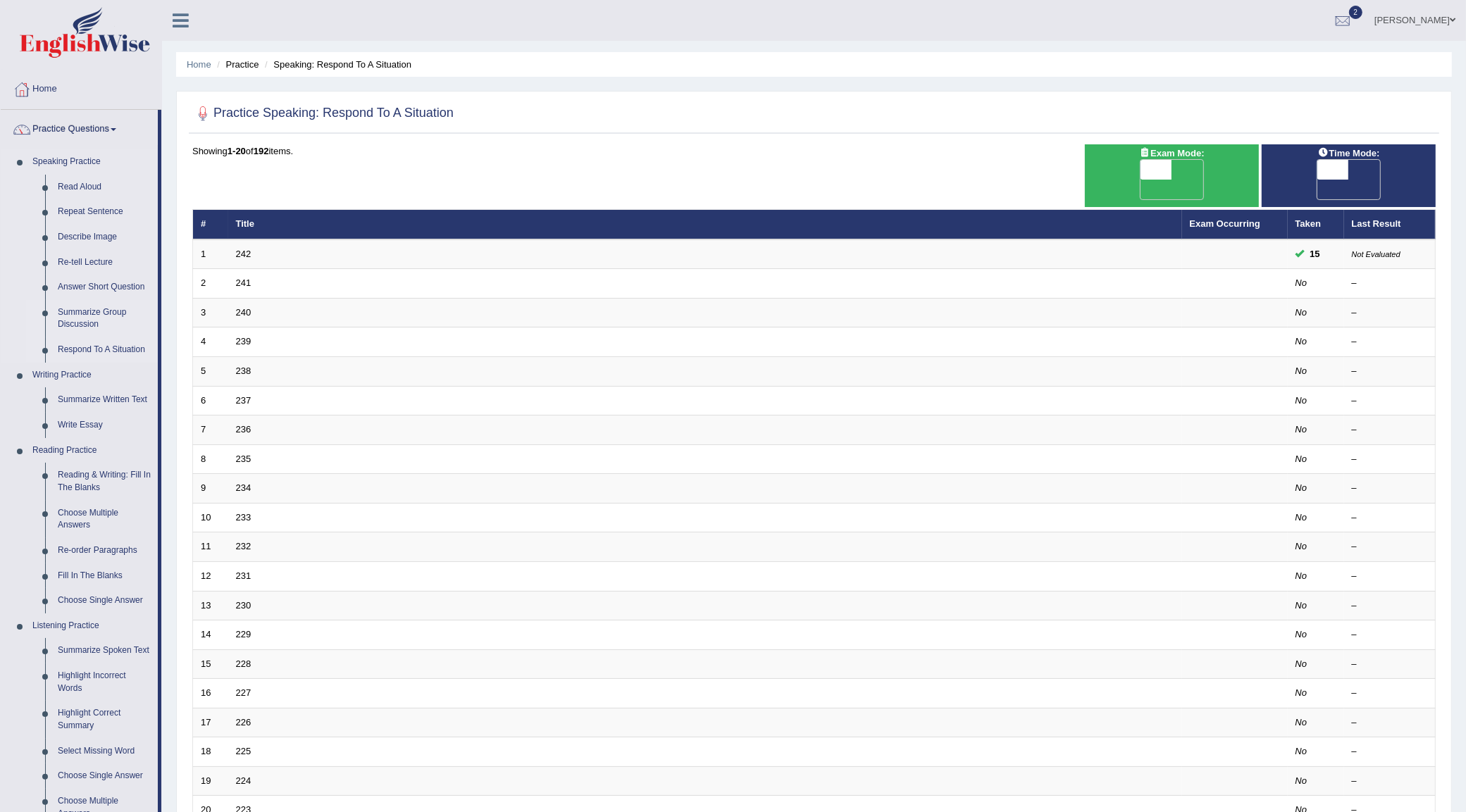
click at [81, 311] on link "Summarize Group Discussion" at bounding box center [105, 319] width 107 height 37
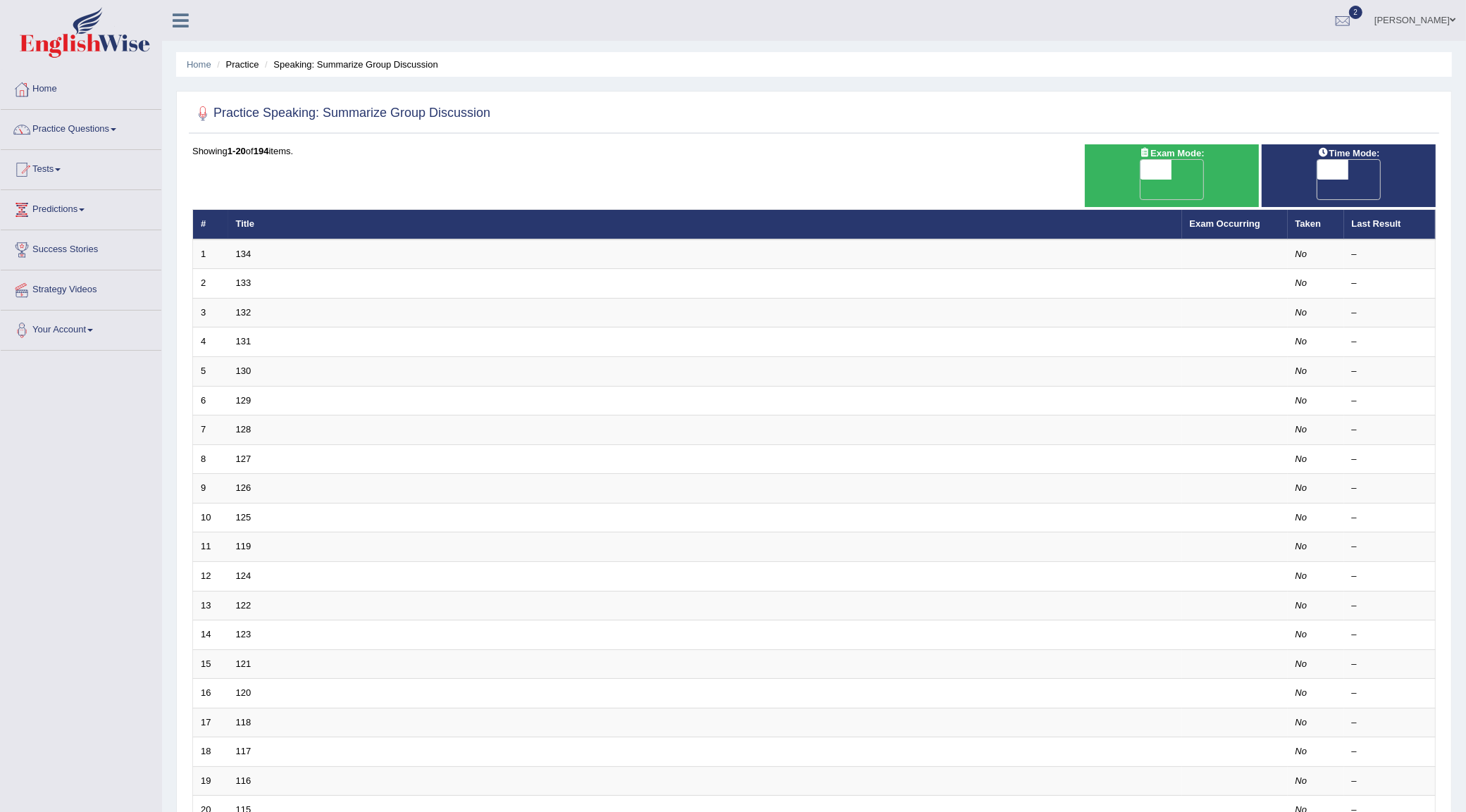
click at [633, 124] on div at bounding box center [814, 113] width 1244 height 29
click at [74, 136] on link "Practice Questions" at bounding box center [81, 127] width 161 height 36
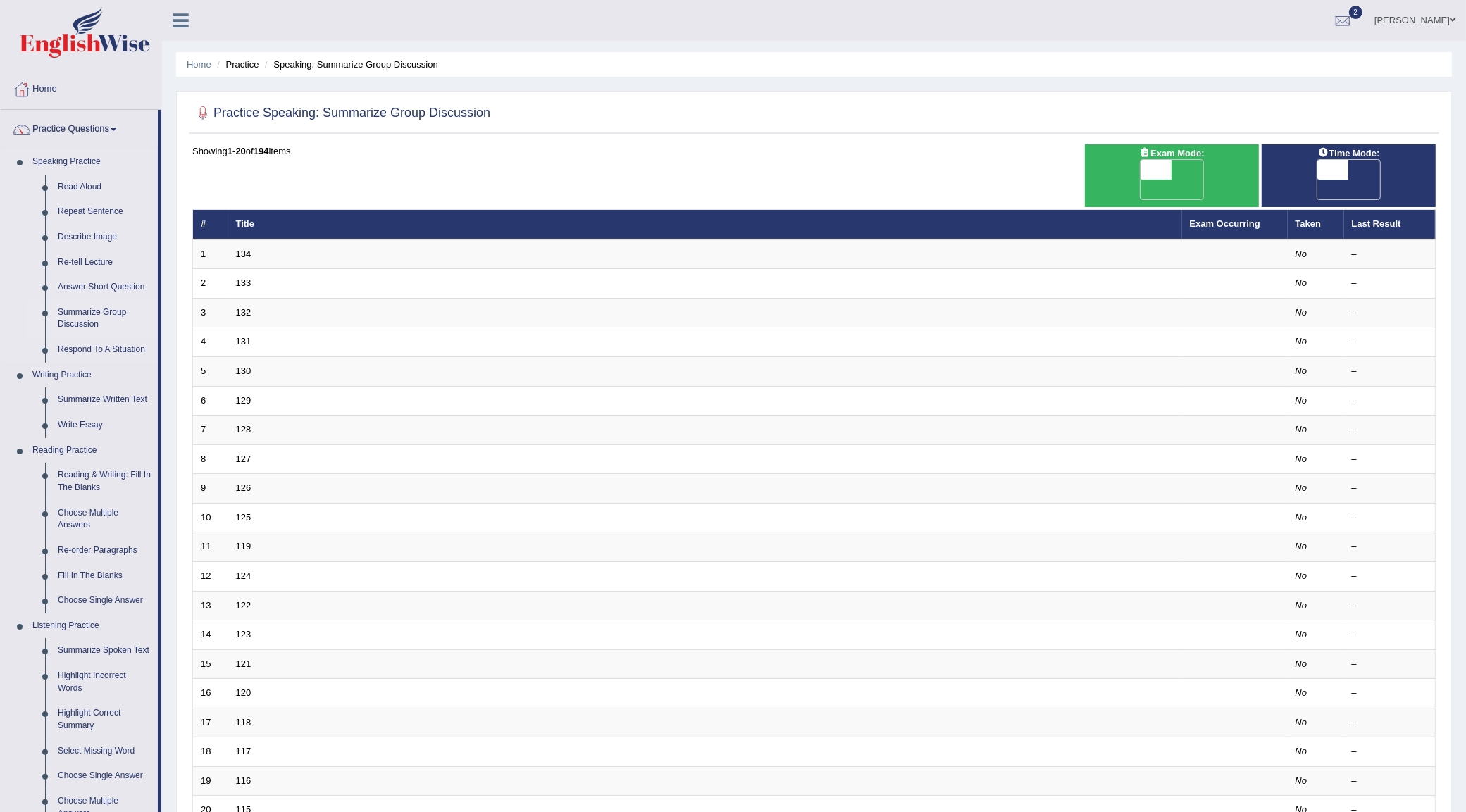
click at [87, 305] on link "Summarize Group Discussion" at bounding box center [105, 319] width 107 height 37
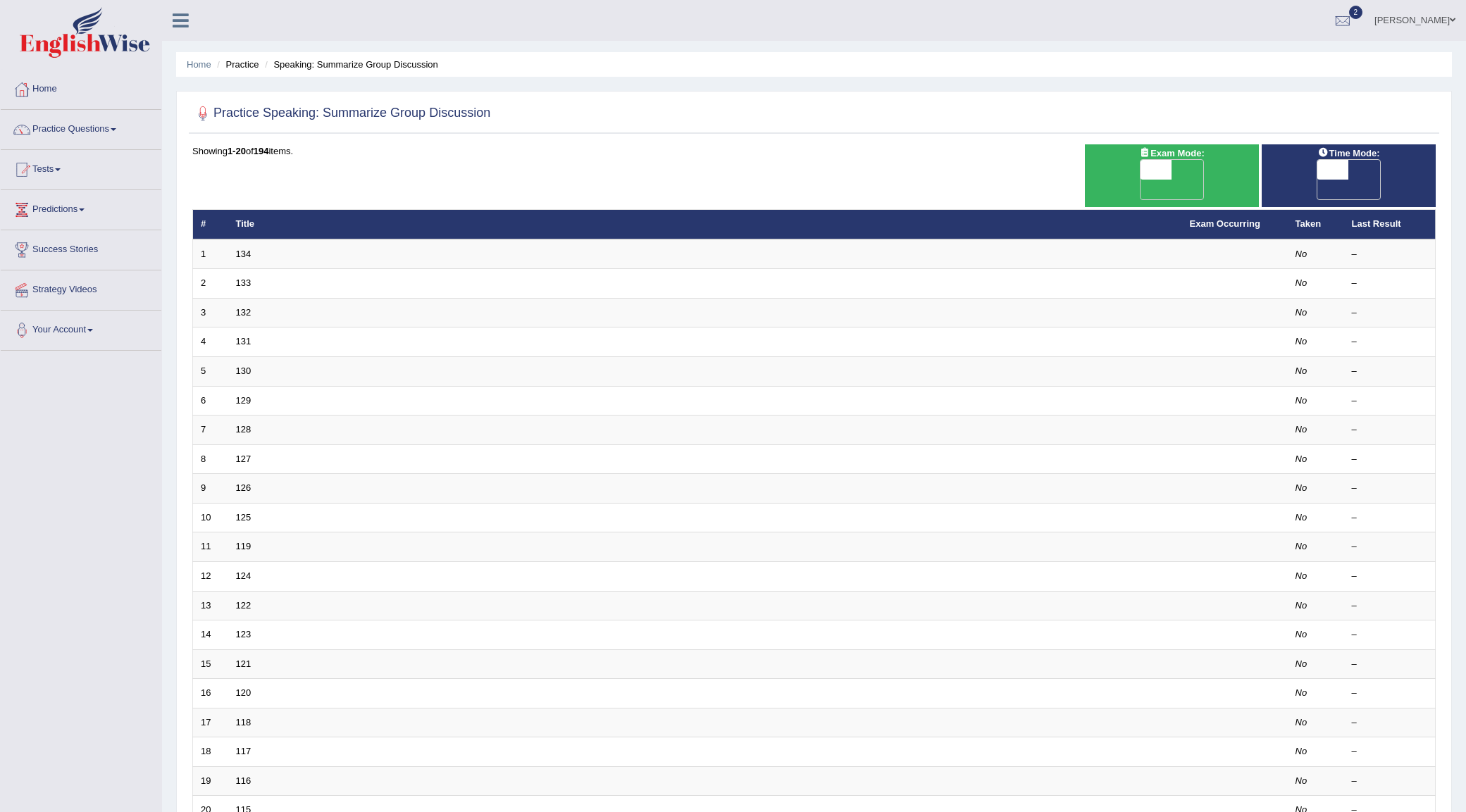
click at [245, 249] on link "134" at bounding box center [243, 254] width 16 height 10
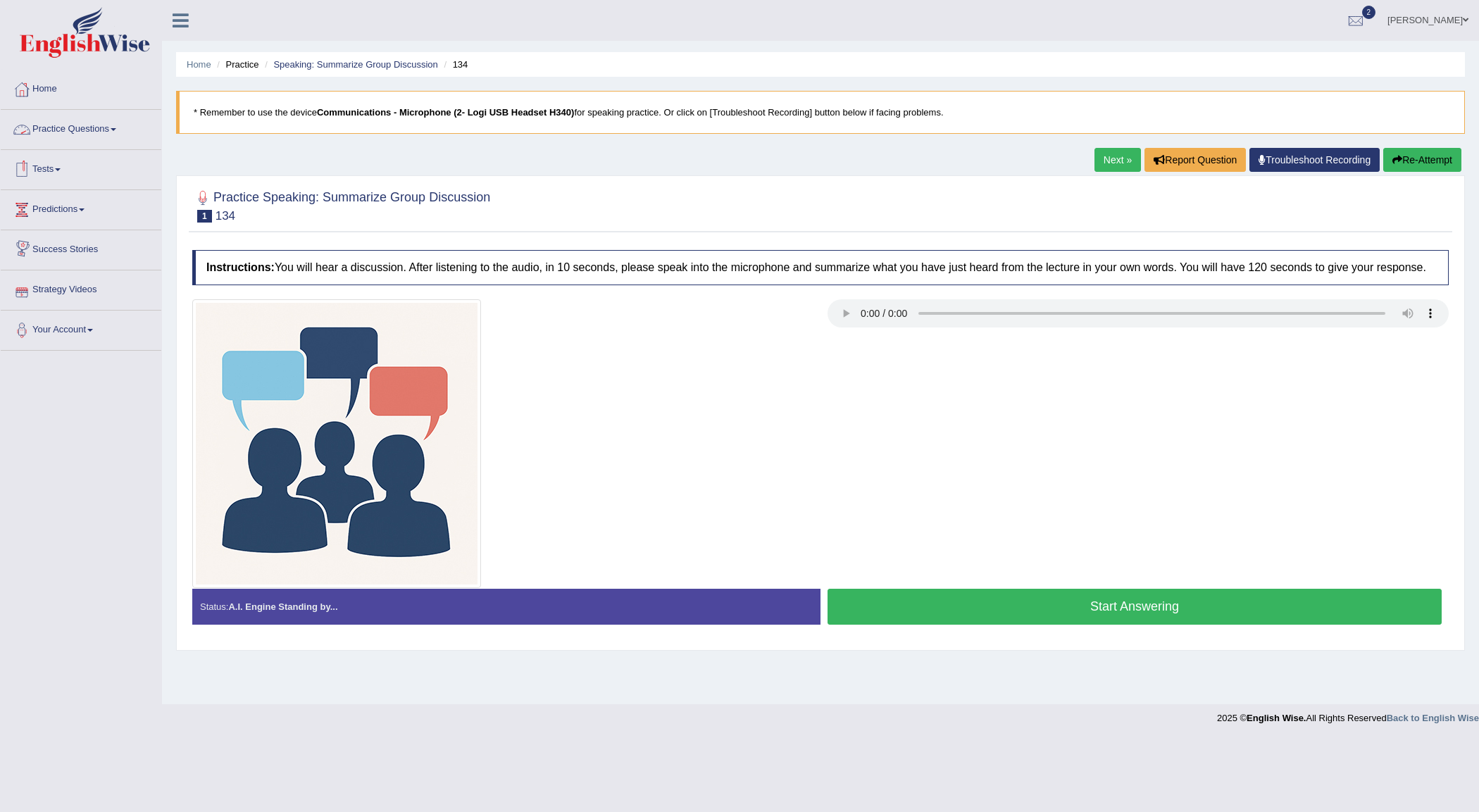
click at [54, 125] on link "Practice Questions" at bounding box center [81, 127] width 161 height 36
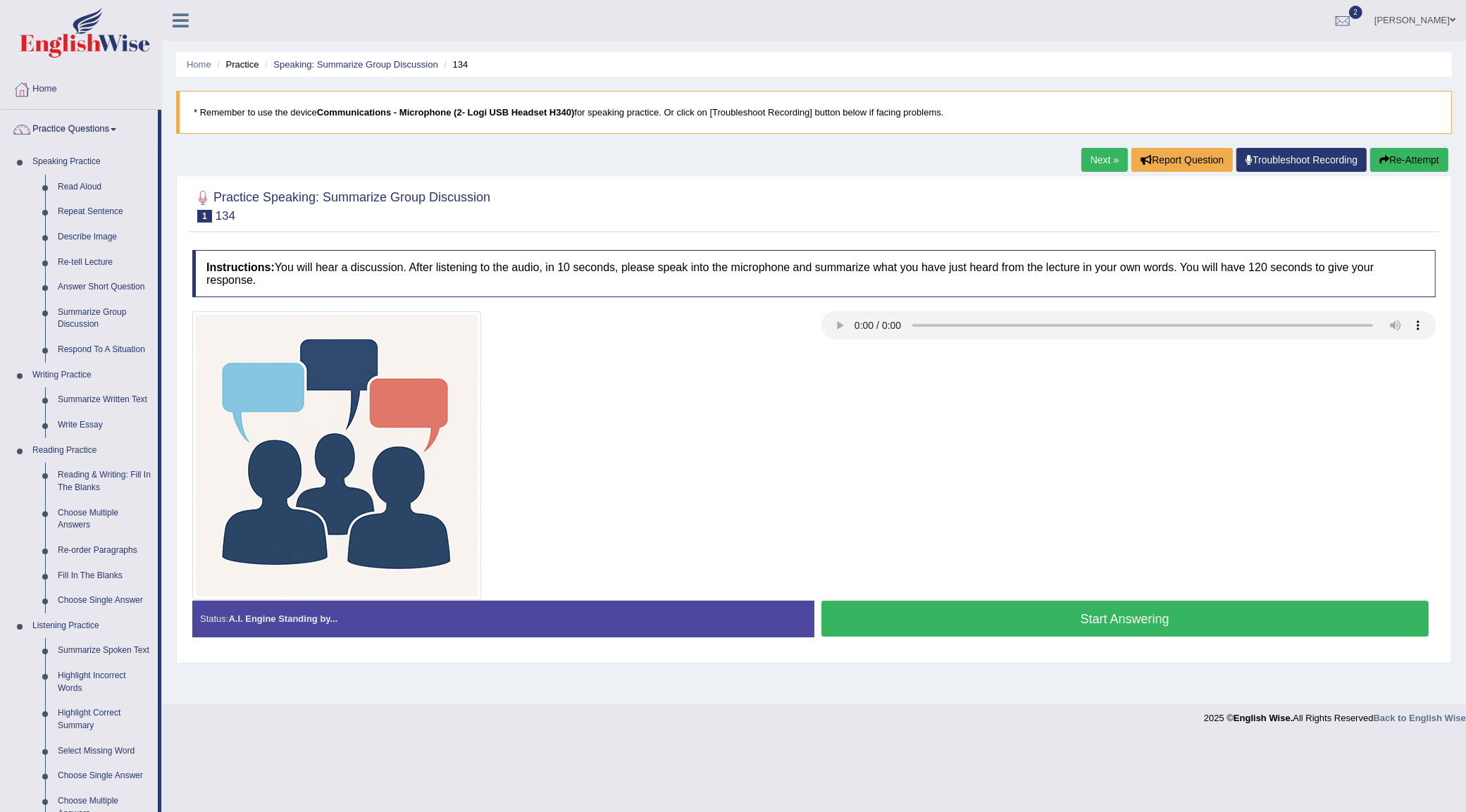
click at [645, 389] on div at bounding box center [500, 456] width 629 height 289
click at [1110, 608] on button "Start Answering" at bounding box center [1125, 619] width 608 height 36
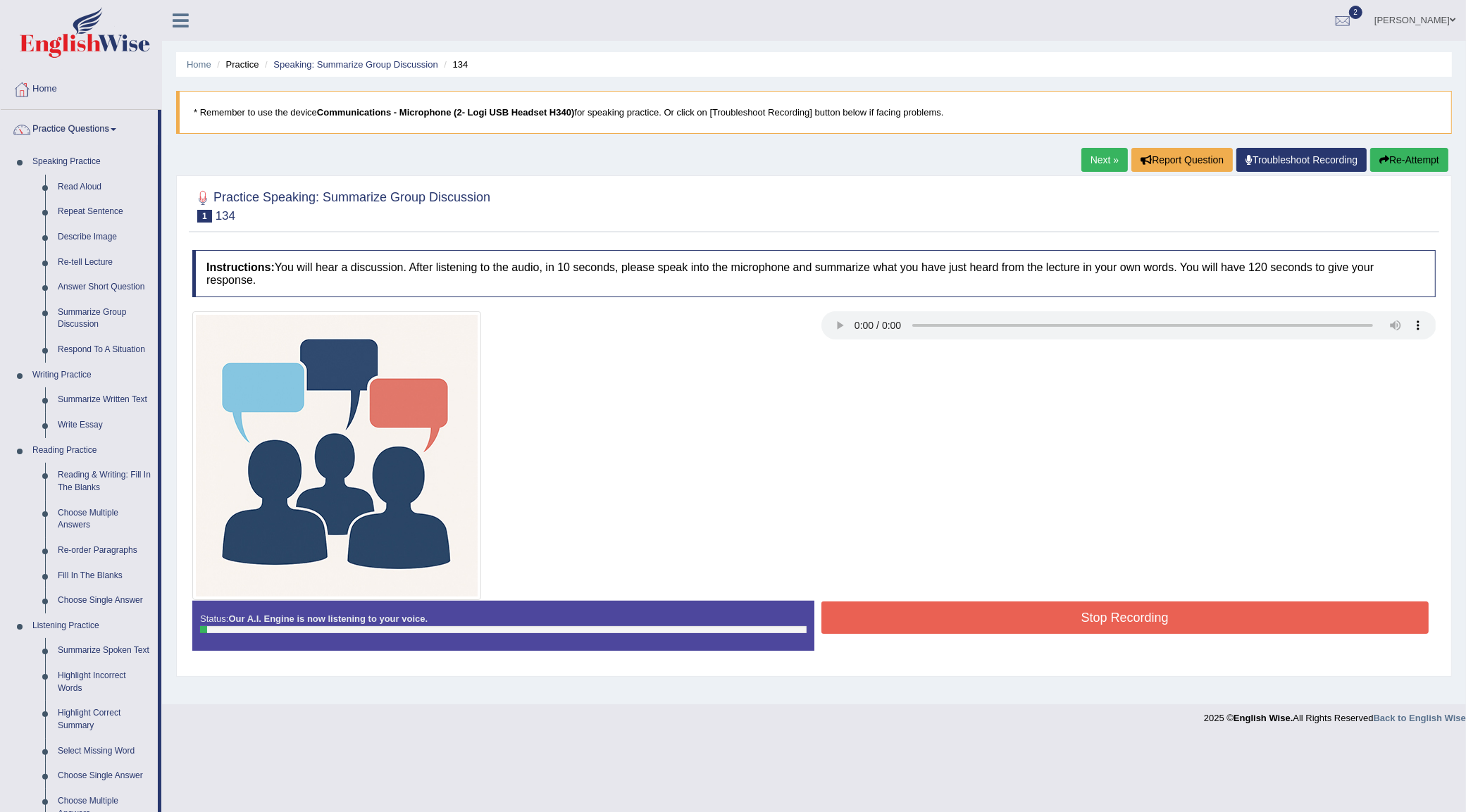
click at [1121, 619] on button "Stop Recording" at bounding box center [1125, 618] width 608 height 33
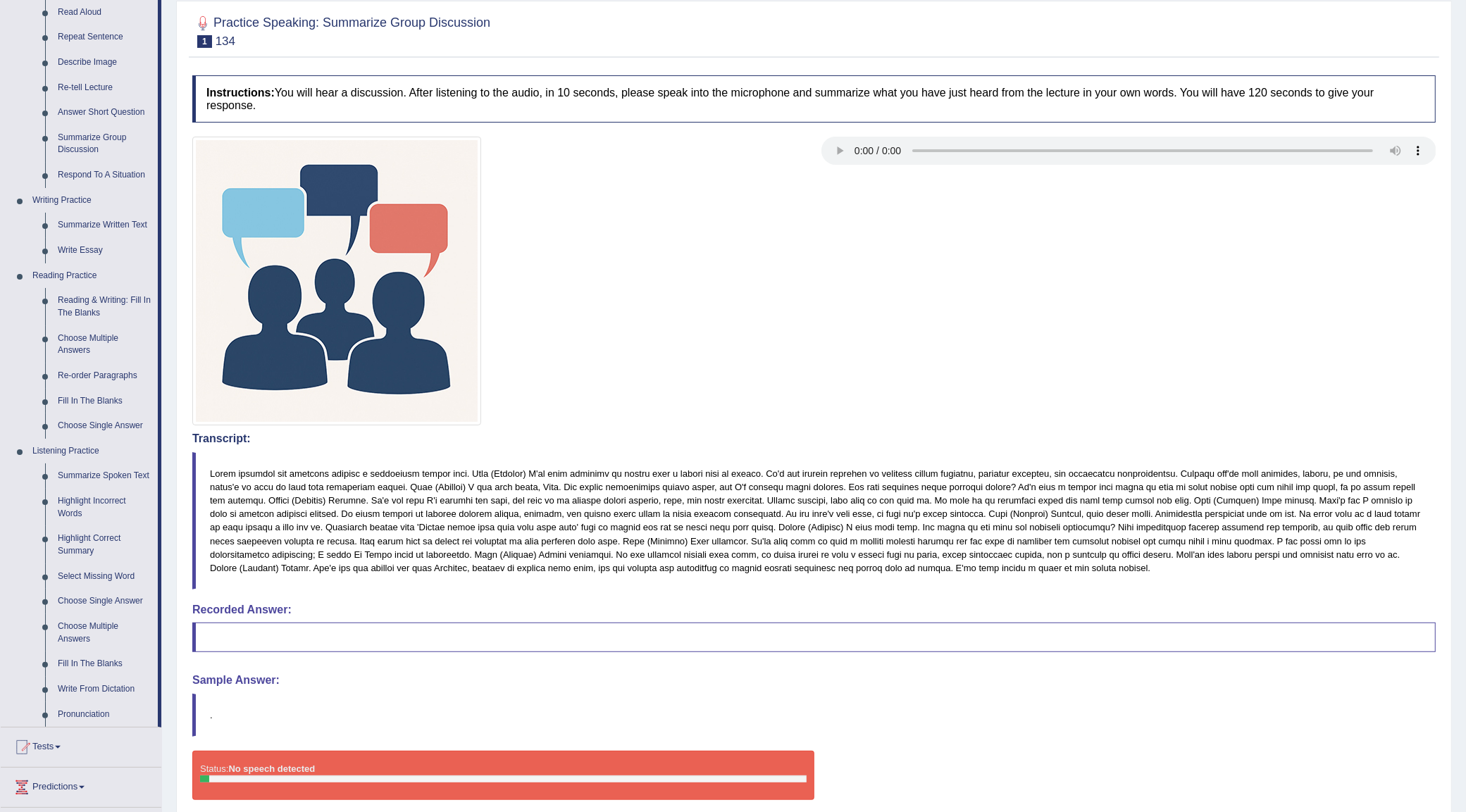
scroll to position [176, 0]
